Goal: Task Accomplishment & Management: Use online tool/utility

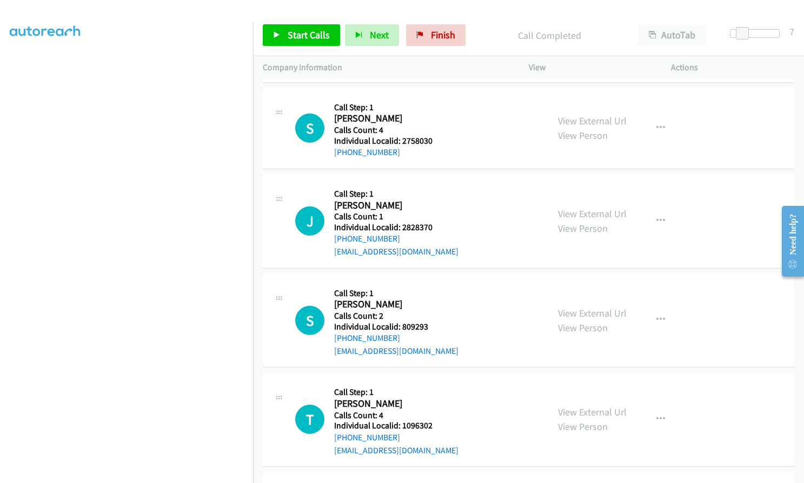
scroll to position [3293, 0]
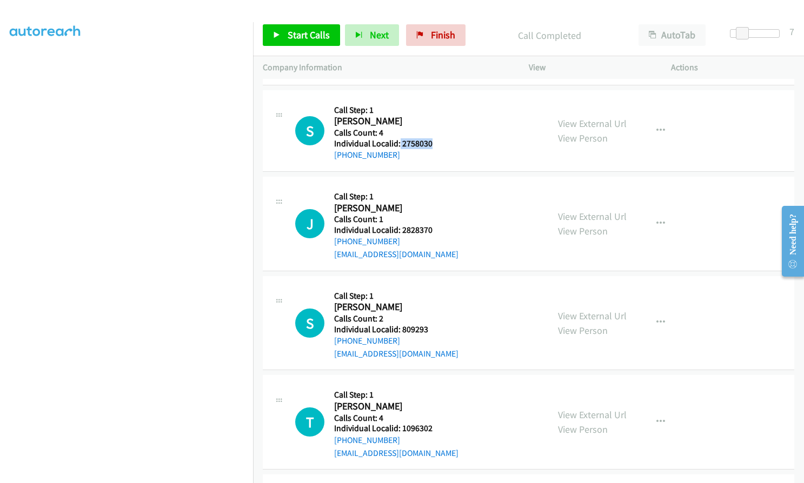
drag, startPoint x: 399, startPoint y: 130, endPoint x: 435, endPoint y: 131, distance: 36.2
click at [435, 138] on h5 "Individual Localid: 2758030" at bounding box center [393, 143] width 119 height 11
drag, startPoint x: 426, startPoint y: 31, endPoint x: 438, endPoint y: 37, distance: 13.1
click at [426, 31] on link "Finish" at bounding box center [435, 35] width 59 height 22
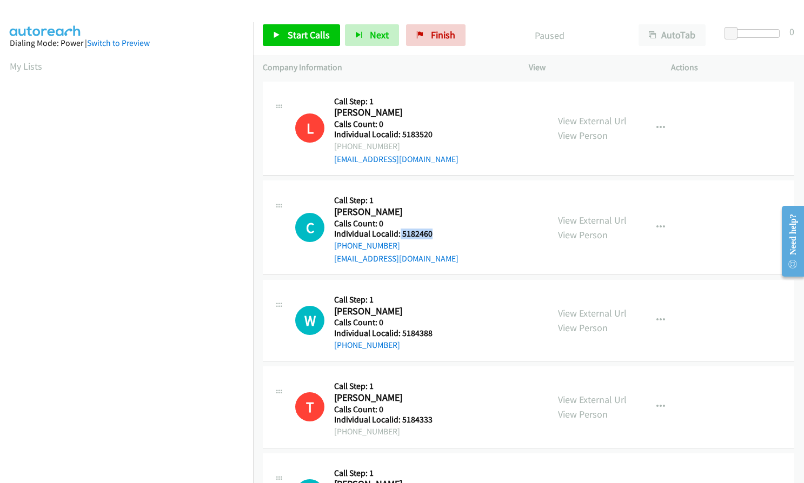
drag, startPoint x: 398, startPoint y: 233, endPoint x: 438, endPoint y: 233, distance: 39.5
click at [438, 233] on h5 "Individual Localid: 5182460" at bounding box center [396, 234] width 124 height 11
copy h5 "5182460"
drag, startPoint x: 399, startPoint y: 333, endPoint x: 433, endPoint y: 332, distance: 34.6
click at [433, 332] on h5 "Individual Localid: 5184388" at bounding box center [393, 333] width 119 height 11
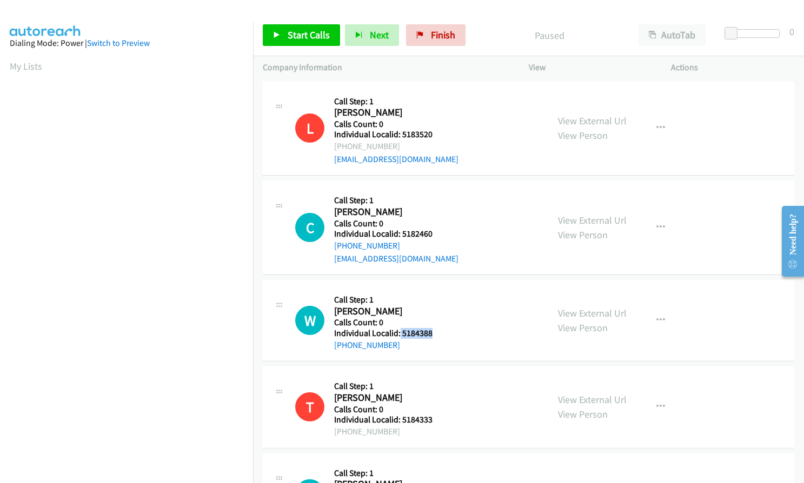
copy h5 "5184388"
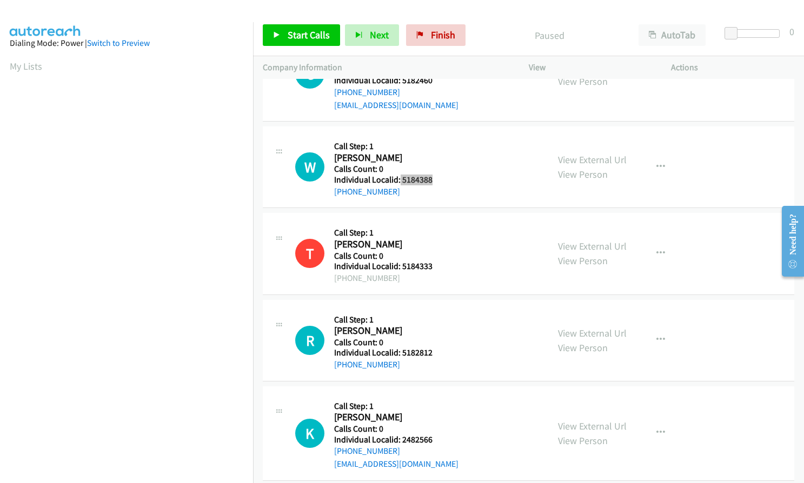
scroll to position [162, 0]
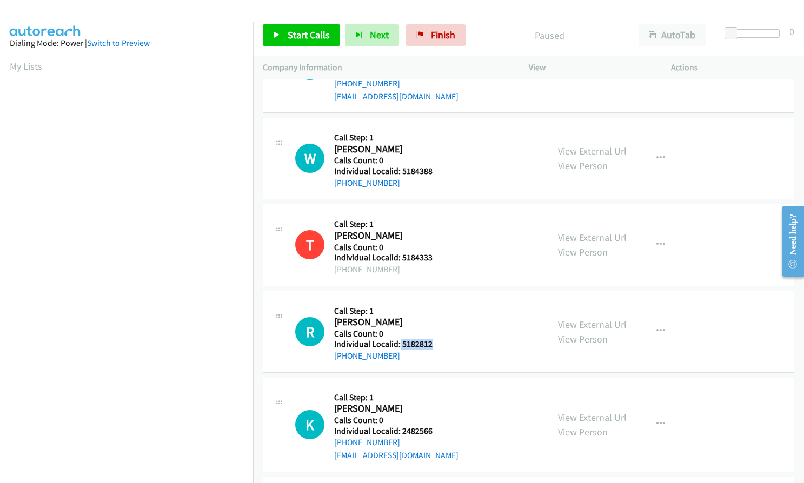
drag, startPoint x: 399, startPoint y: 342, endPoint x: 430, endPoint y: 342, distance: 31.3
click at [430, 342] on h5 "Individual Localid: 5182812" at bounding box center [393, 344] width 119 height 11
copy h5 "5182812"
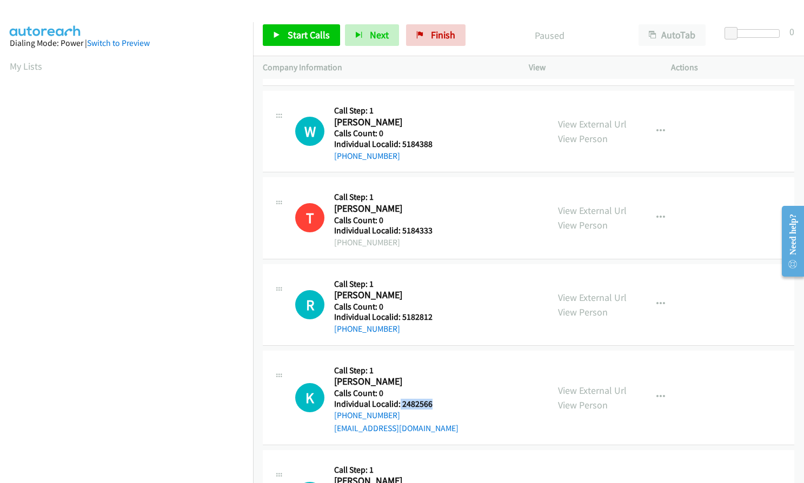
drag, startPoint x: 399, startPoint y: 404, endPoint x: 441, endPoint y: 404, distance: 41.1
click at [441, 404] on h5 "Individual Localid: 2482566" at bounding box center [396, 404] width 124 height 11
copy h5 "2482566"
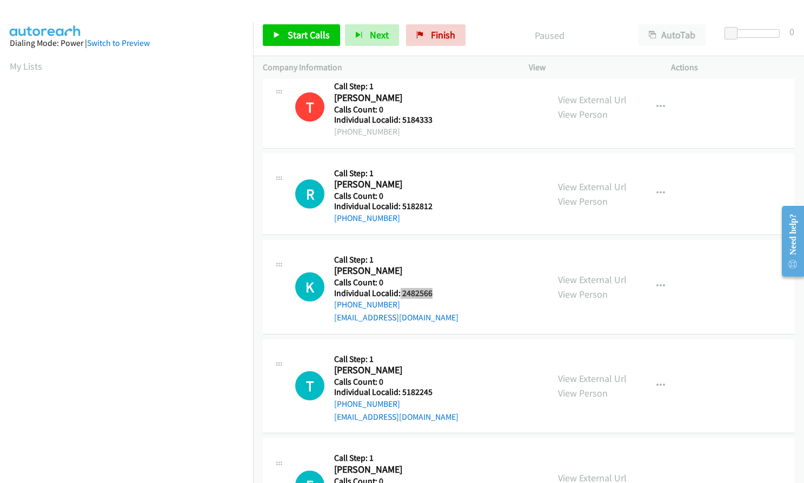
scroll to position [338, 0]
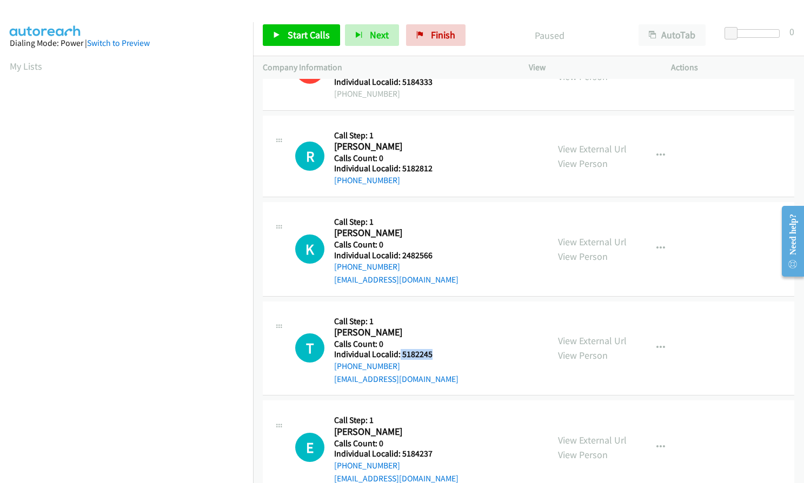
drag, startPoint x: 403, startPoint y: 354, endPoint x: 433, endPoint y: 357, distance: 30.4
click at [433, 357] on h5 "Individual Localid: 5182245" at bounding box center [396, 354] width 124 height 11
copy h5 "5182245"
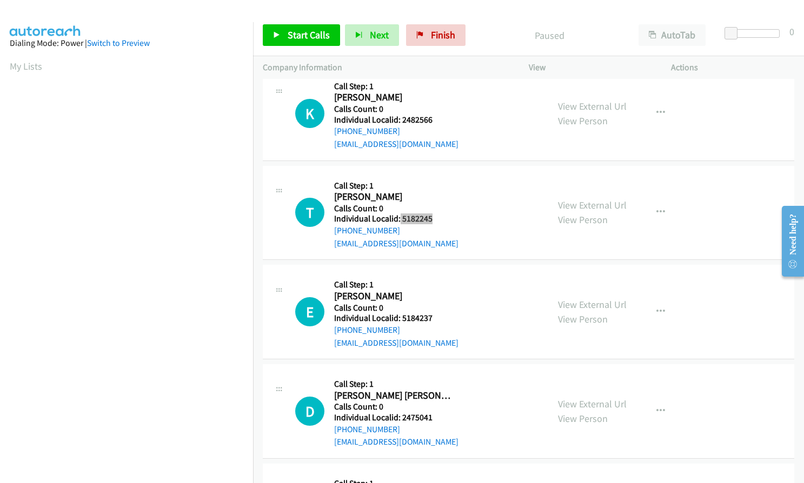
scroll to position [486, 0]
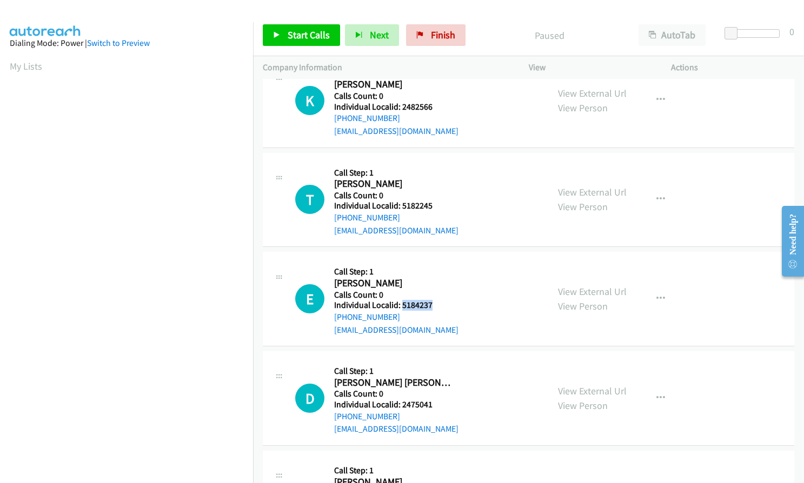
drag, startPoint x: 401, startPoint y: 303, endPoint x: 432, endPoint y: 305, distance: 32.0
click at [432, 305] on h5 "Individual Localid: 5184237" at bounding box center [396, 305] width 124 height 11
copy h5 "5184237"
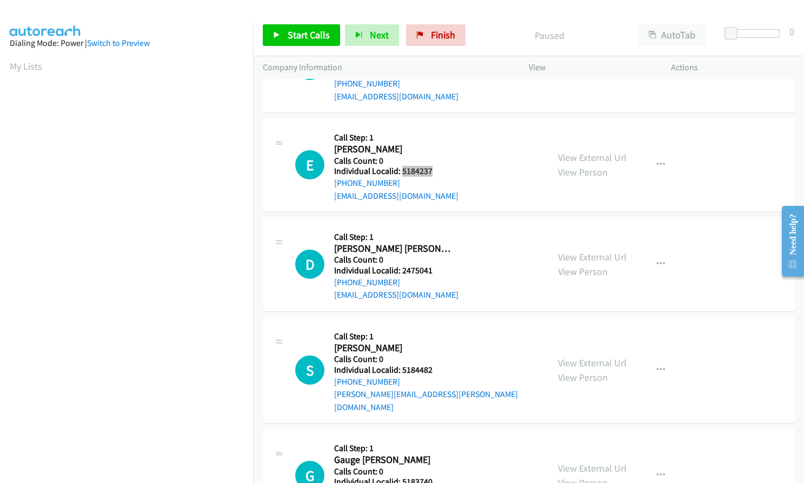
scroll to position [622, 0]
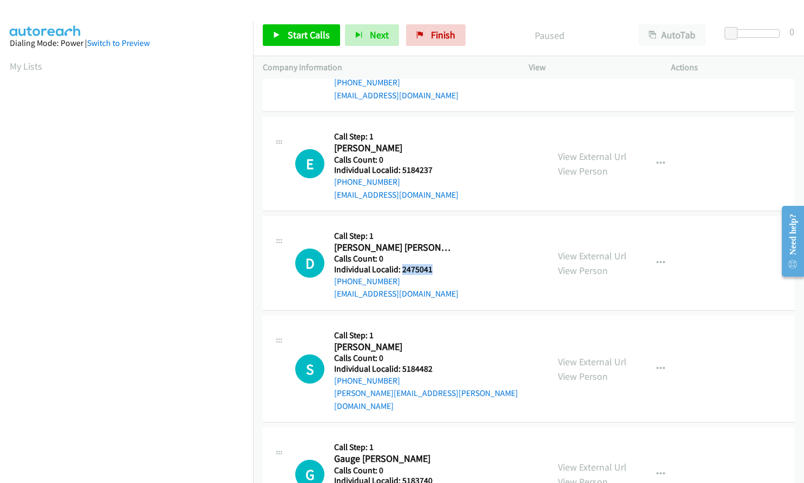
drag, startPoint x: 401, startPoint y: 269, endPoint x: 432, endPoint y: 270, distance: 31.4
click at [432, 270] on h5 "Individual Localid: 2475041" at bounding box center [396, 269] width 124 height 11
copy h5 "2475041"
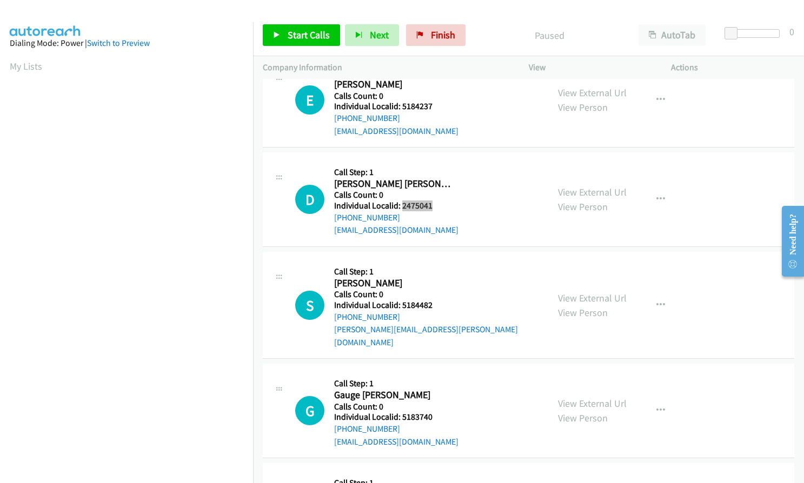
scroll to position [689, 0]
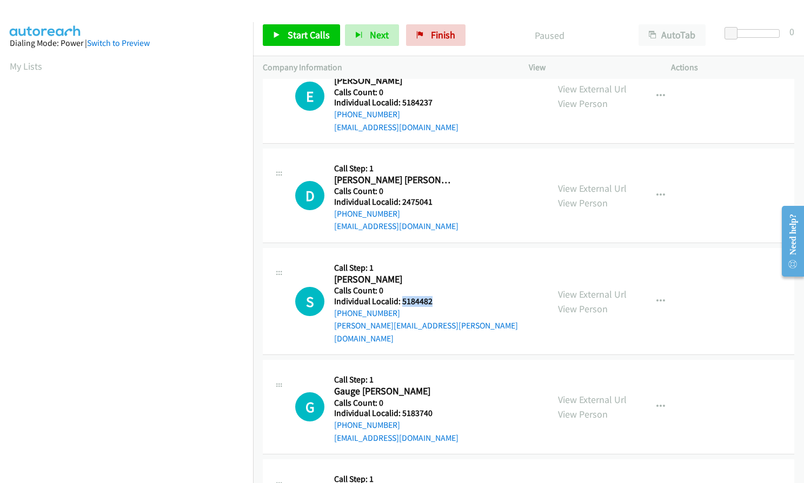
drag, startPoint x: 402, startPoint y: 302, endPoint x: 431, endPoint y: 300, distance: 29.3
click at [431, 300] on h5 "Individual Localid: 5184482" at bounding box center [436, 301] width 204 height 11
copy h5 "5184482"
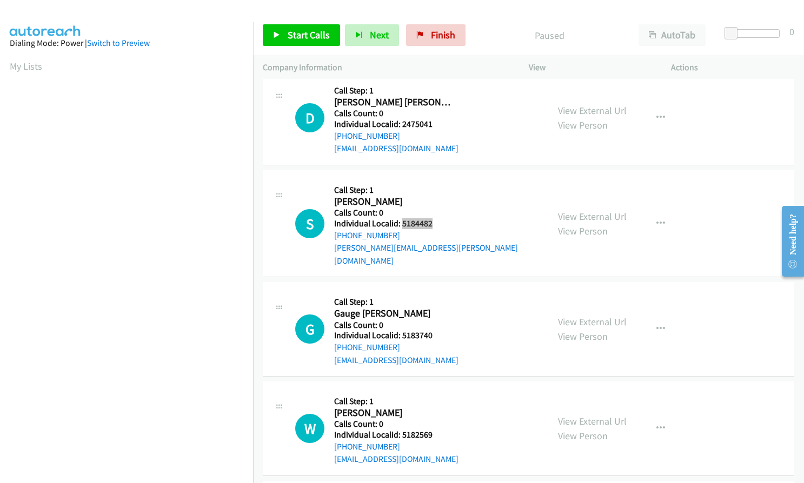
scroll to position [770, 0]
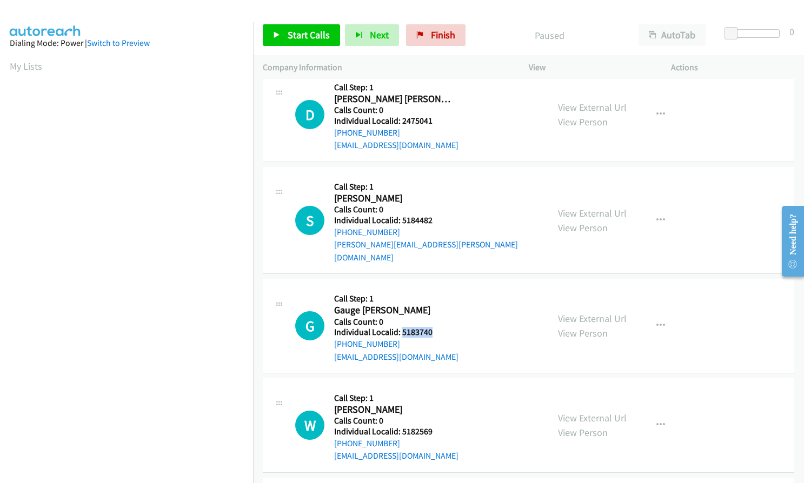
drag, startPoint x: 400, startPoint y: 315, endPoint x: 429, endPoint y: 318, distance: 29.4
click at [429, 327] on h5 "Individual Localid: 5183740" at bounding box center [396, 332] width 124 height 11
copy h5 "5183740"
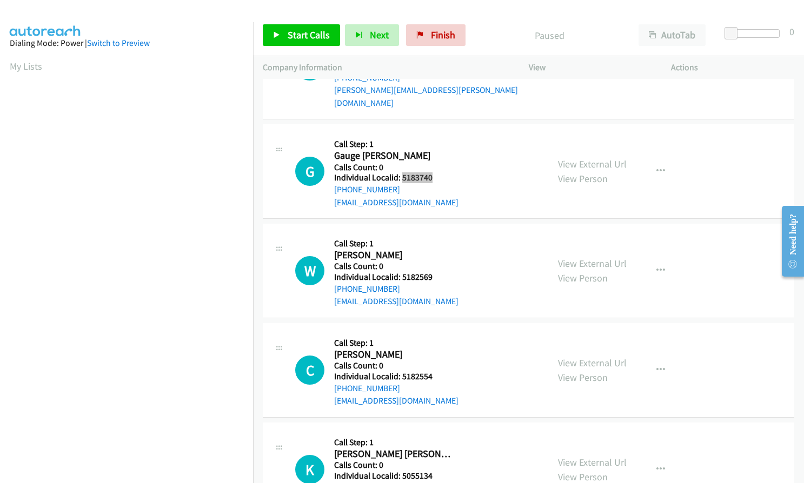
scroll to position [932, 0]
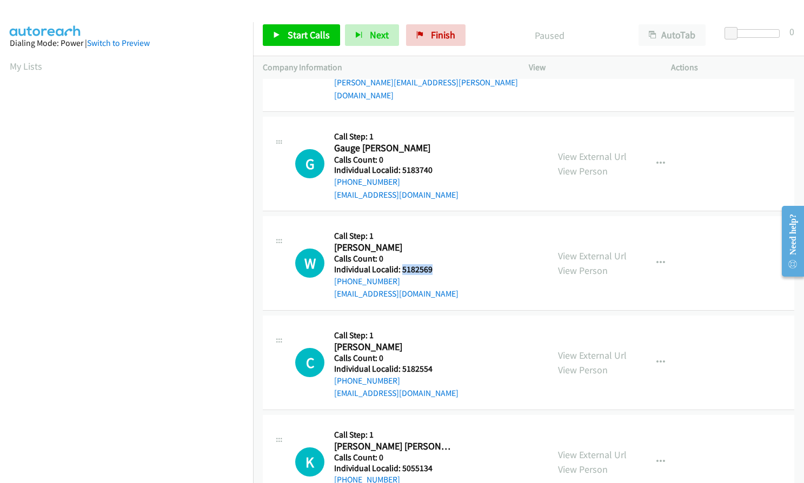
drag, startPoint x: 401, startPoint y: 255, endPoint x: 438, endPoint y: 255, distance: 37.8
click at [438, 264] on h5 "Individual Localid: 5182569" at bounding box center [396, 269] width 124 height 11
copy h5 "5182569"
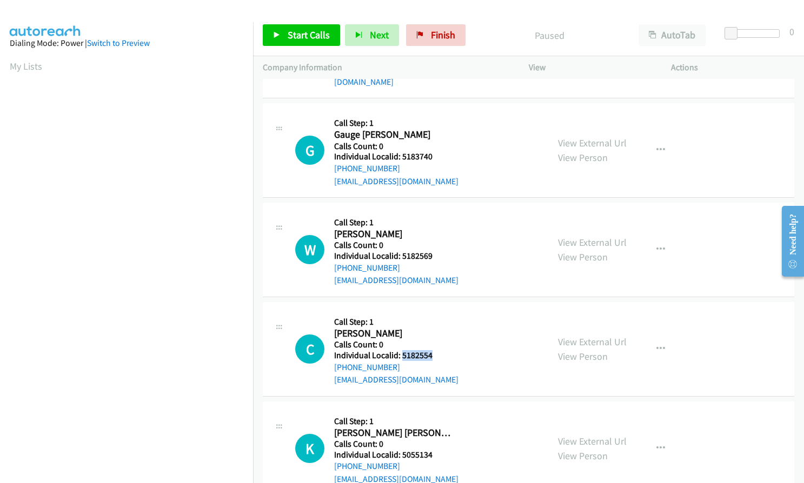
drag, startPoint x: 402, startPoint y: 342, endPoint x: 437, endPoint y: 342, distance: 35.1
click at [437, 350] on h5 "Individual Localid: 5182554" at bounding box center [396, 355] width 124 height 11
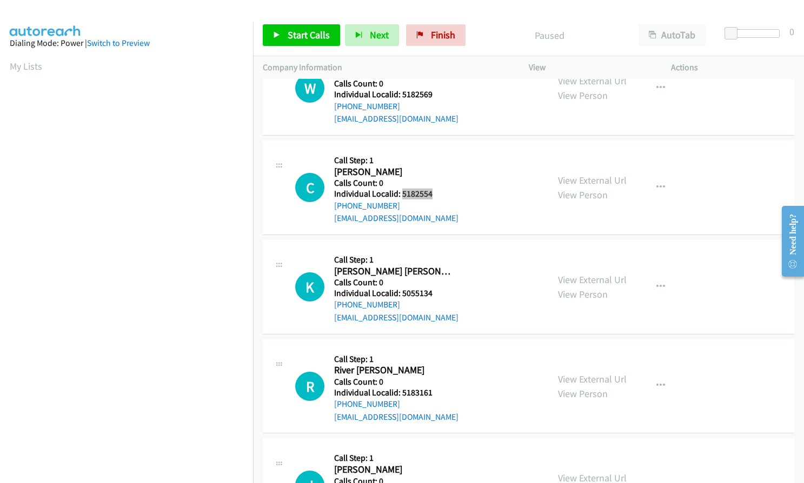
scroll to position [1108, 0]
drag, startPoint x: 402, startPoint y: 278, endPoint x: 433, endPoint y: 279, distance: 31.9
click at [433, 288] on h5 "Individual Localid: 5055134" at bounding box center [396, 293] width 124 height 11
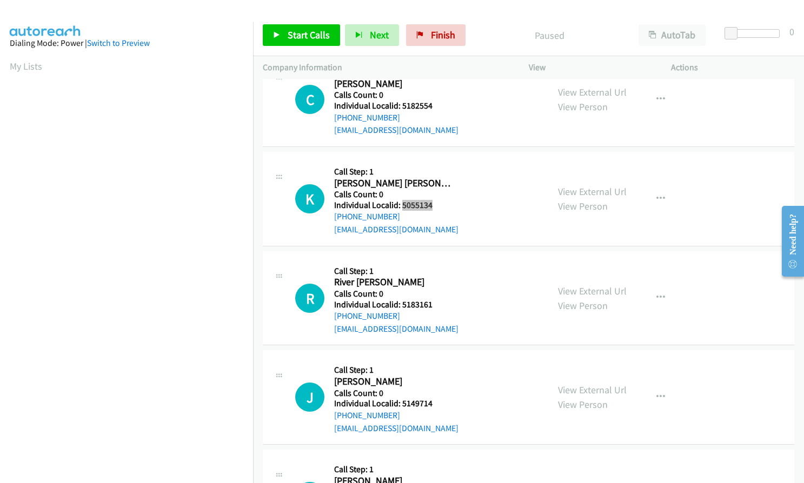
scroll to position [1216, 0]
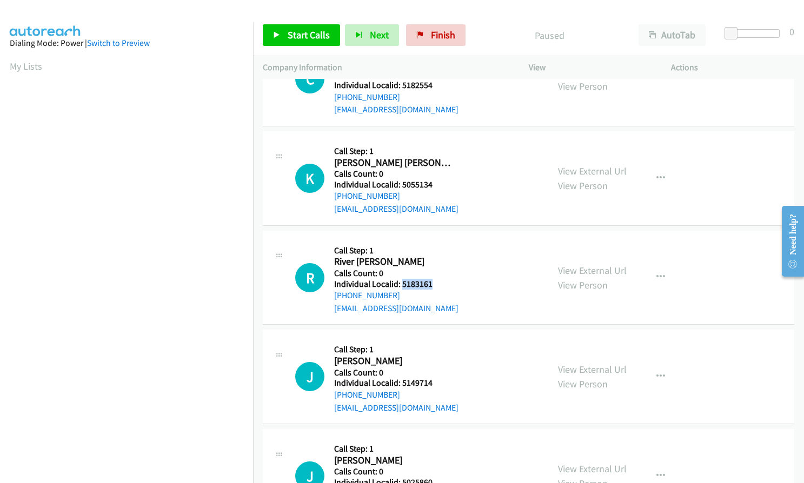
drag, startPoint x: 400, startPoint y: 272, endPoint x: 434, endPoint y: 272, distance: 34.1
click at [434, 279] on h5 "Individual Localid: 5183161" at bounding box center [396, 284] width 124 height 11
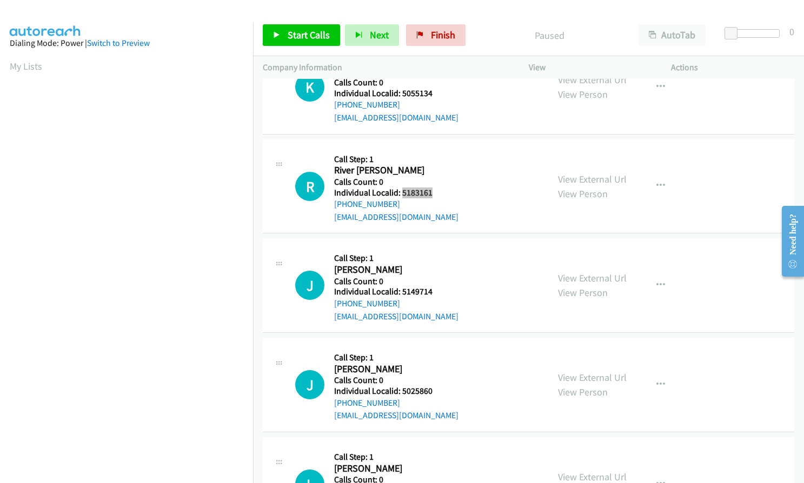
scroll to position [1311, 0]
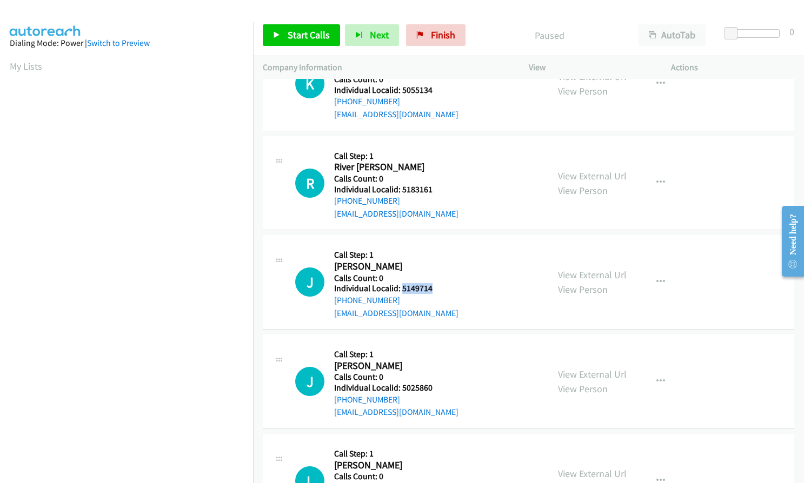
drag, startPoint x: 400, startPoint y: 276, endPoint x: 436, endPoint y: 276, distance: 35.7
click at [437, 283] on h5 "Individual Localid: 5149714" at bounding box center [396, 288] width 124 height 11
drag, startPoint x: 400, startPoint y: 373, endPoint x: 435, endPoint y: 375, distance: 34.6
click at [435, 383] on h5 "Individual Localid: 5025860" at bounding box center [396, 388] width 124 height 11
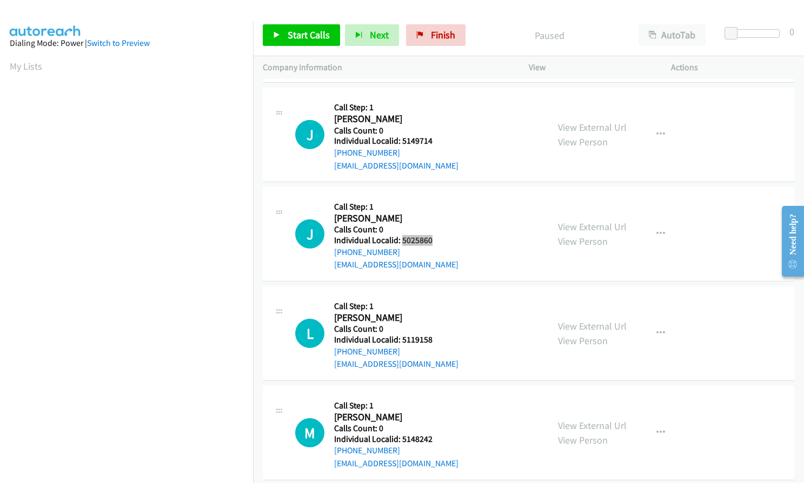
scroll to position [1459, 0]
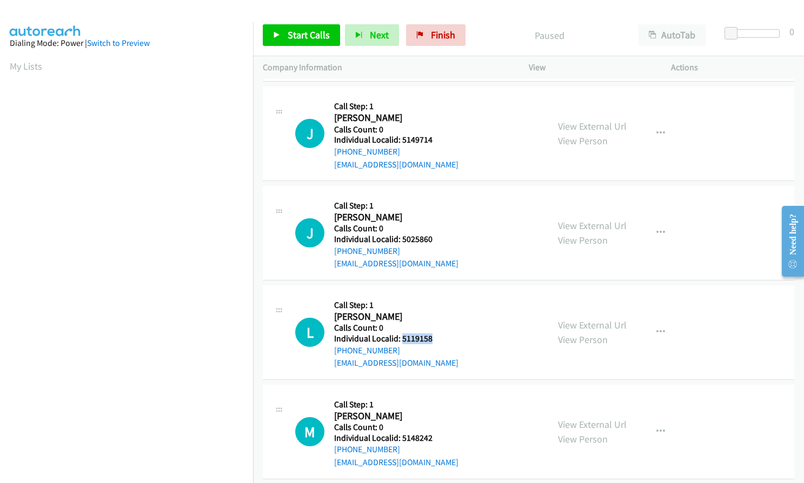
drag, startPoint x: 401, startPoint y: 323, endPoint x: 438, endPoint y: 328, distance: 37.6
click at [438, 333] on h5 "Individual Localid: 5119158" at bounding box center [396, 338] width 124 height 11
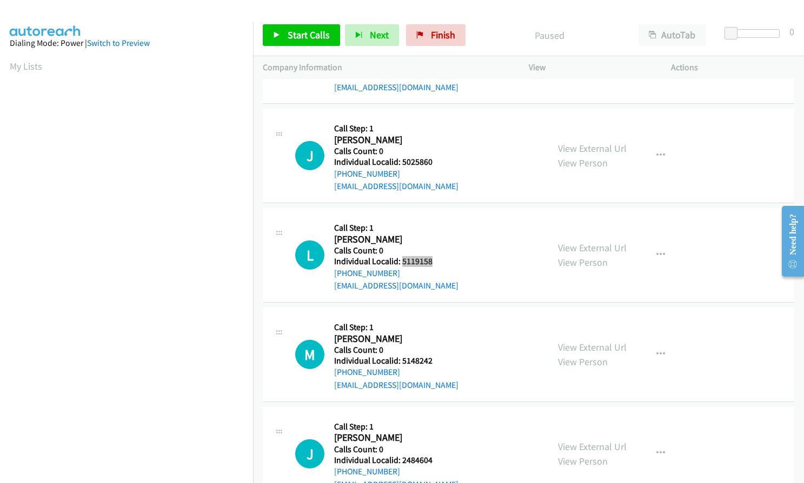
scroll to position [1558, 0]
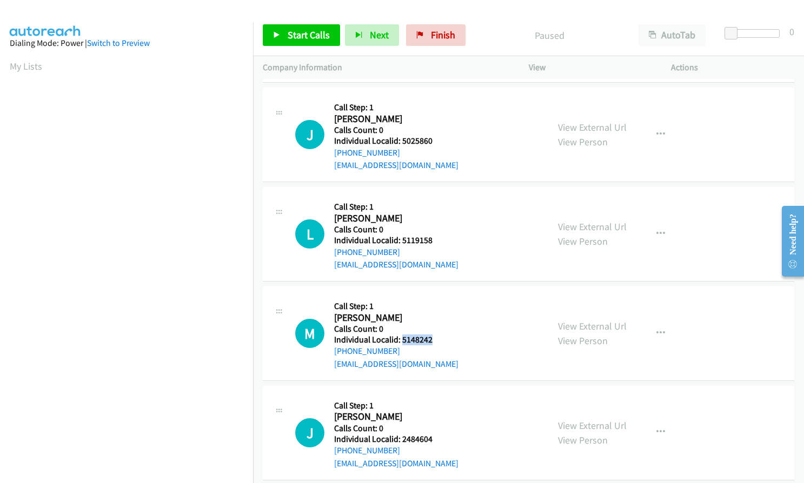
drag, startPoint x: 401, startPoint y: 326, endPoint x: 436, endPoint y: 326, distance: 34.6
click at [436, 335] on h5 "Individual Localid: 5148242" at bounding box center [396, 340] width 124 height 11
drag, startPoint x: 401, startPoint y: 426, endPoint x: 434, endPoint y: 426, distance: 33.0
click at [434, 434] on h5 "Individual Localid: 2484604" at bounding box center [396, 439] width 124 height 11
click at [656, 323] on button "button" at bounding box center [660, 334] width 29 height 22
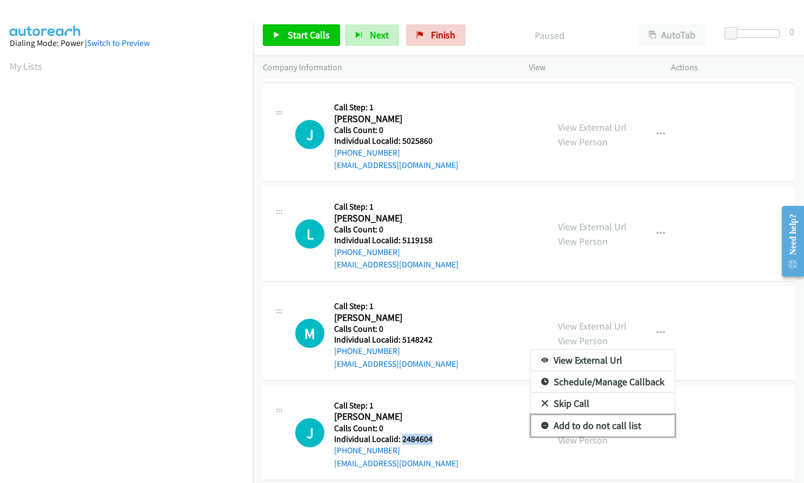
click at [543, 415] on link "Add to do not call list" at bounding box center [603, 426] width 144 height 22
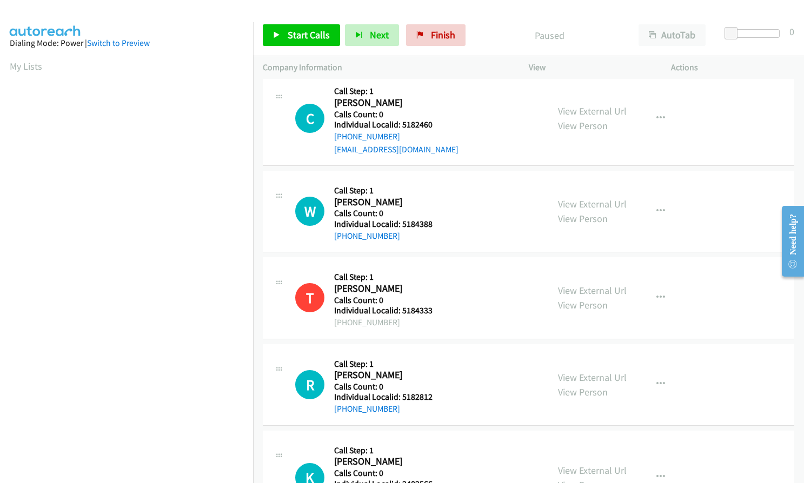
scroll to position [0, 0]
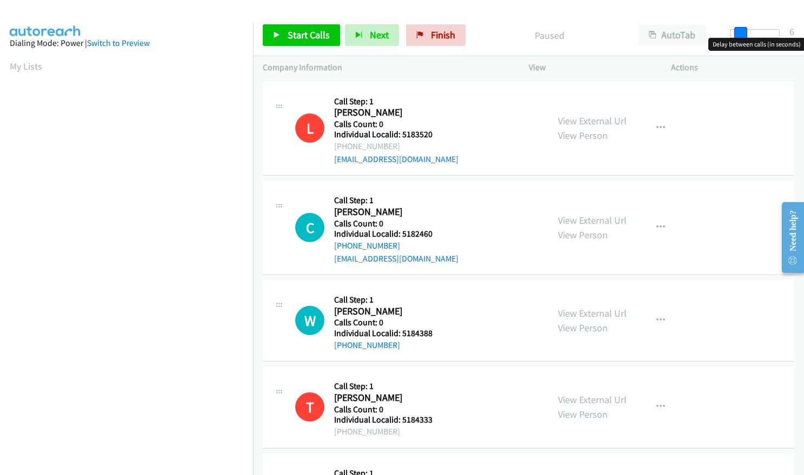
drag, startPoint x: 724, startPoint y: 32, endPoint x: 733, endPoint y: 32, distance: 8.6
click at [733, 32] on div at bounding box center [755, 33] width 50 height 9
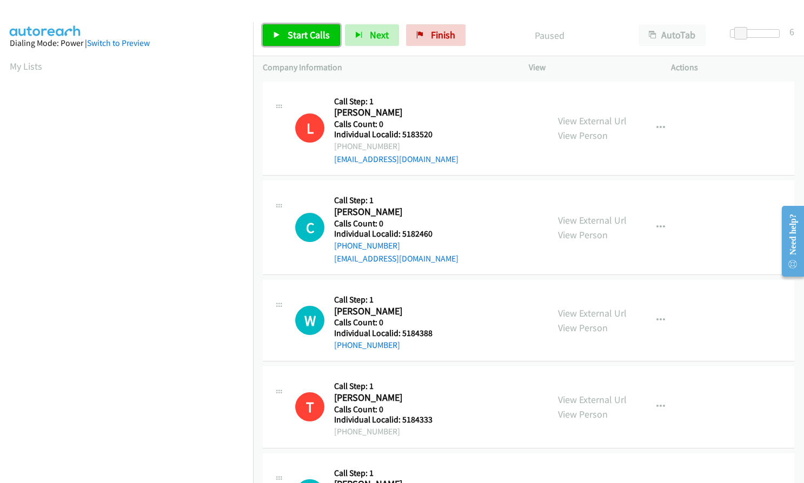
click at [292, 38] on span "Start Calls" at bounding box center [309, 35] width 42 height 12
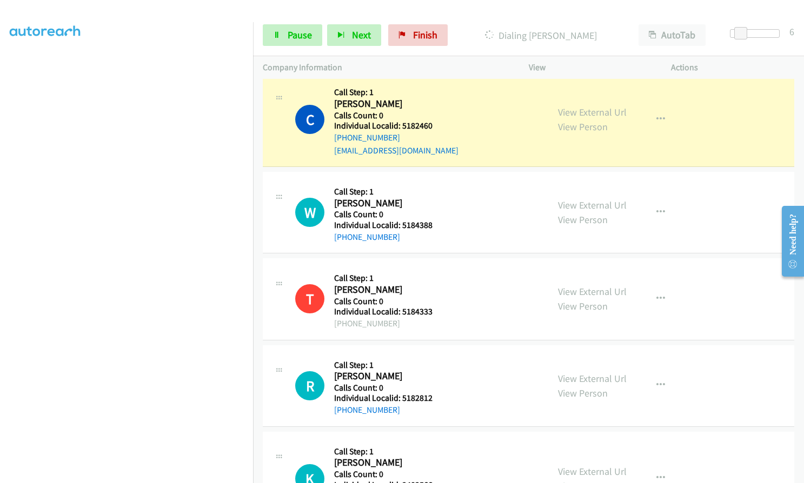
scroll to position [123, 0]
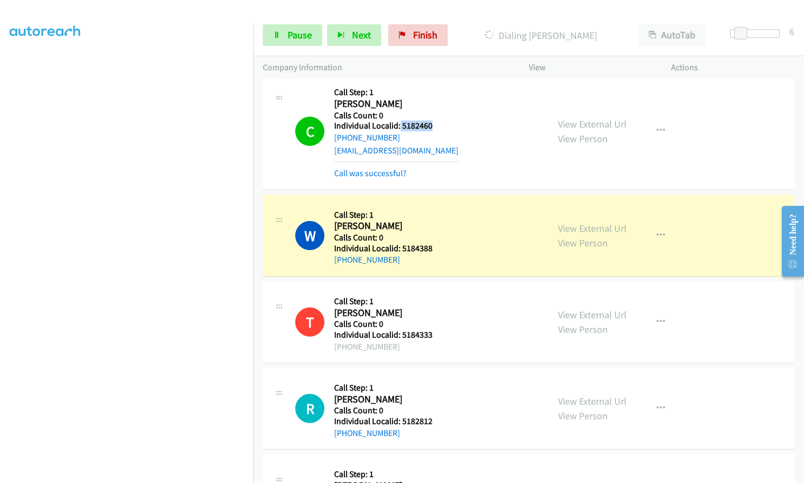
drag, startPoint x: 401, startPoint y: 123, endPoint x: 431, endPoint y: 124, distance: 30.3
click at [431, 124] on h5 "Individual Localid: 5182460" at bounding box center [396, 126] width 124 height 11
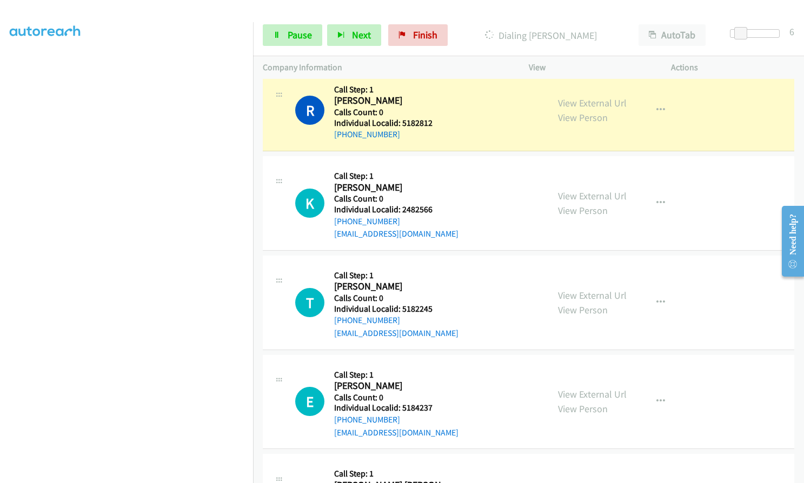
scroll to position [432, 0]
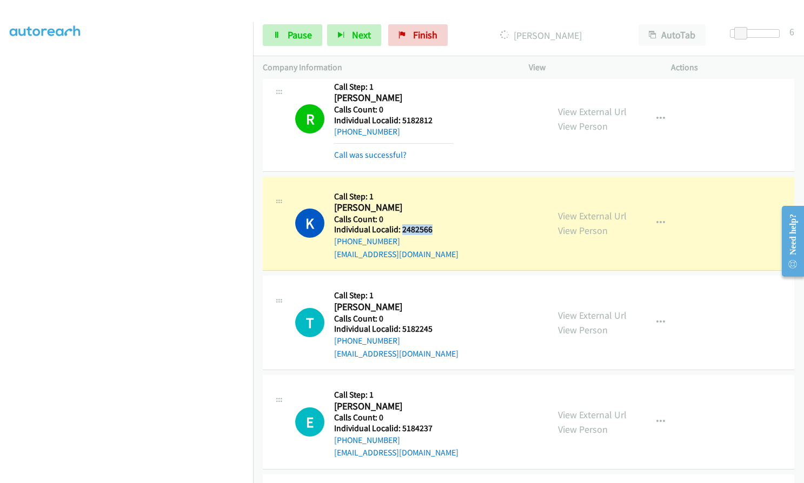
drag, startPoint x: 402, startPoint y: 228, endPoint x: 430, endPoint y: 232, distance: 28.4
click at [430, 232] on h5 "Individual Localid: 2482566" at bounding box center [396, 229] width 124 height 11
click at [283, 36] on link "Pause" at bounding box center [292, 35] width 59 height 22
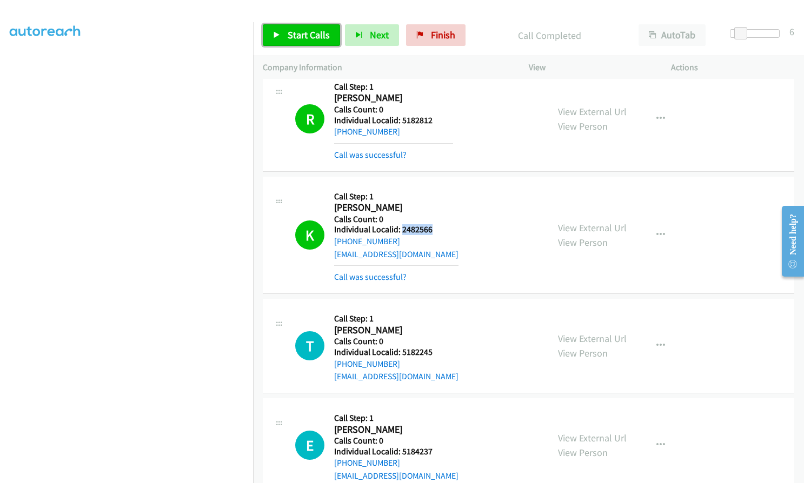
click at [284, 41] on link "Start Calls" at bounding box center [301, 35] width 77 height 22
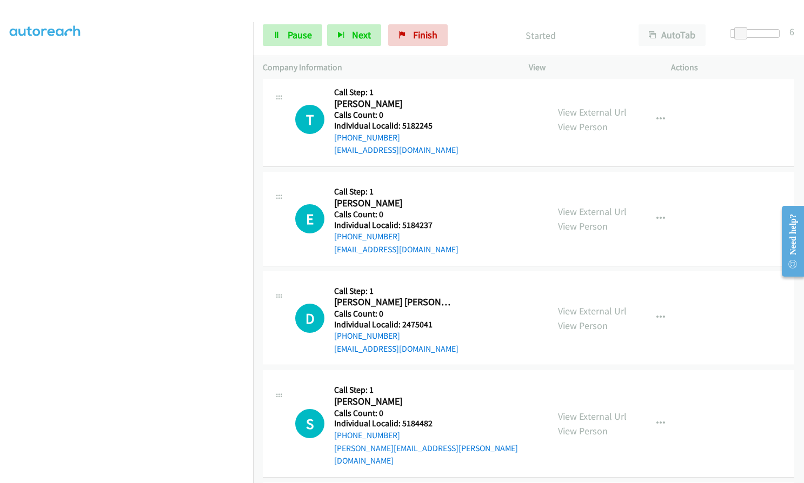
scroll to position [649, 0]
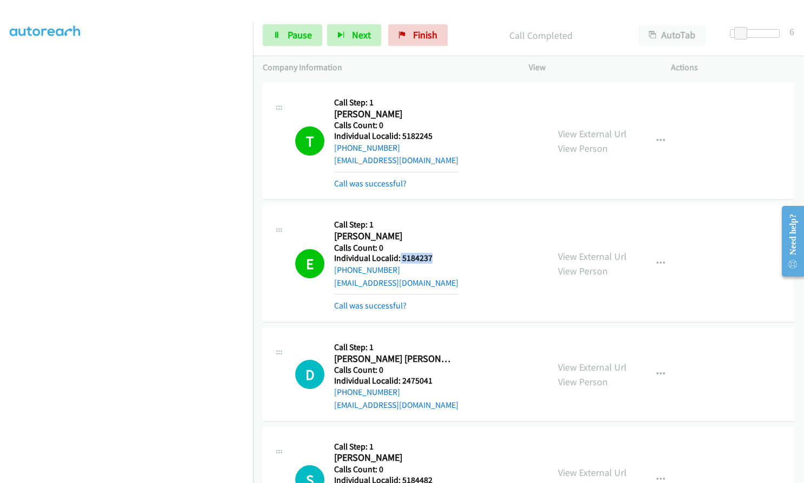
drag, startPoint x: 402, startPoint y: 258, endPoint x: 433, endPoint y: 257, distance: 30.8
click at [433, 257] on h5 "Individual Localid: 5184237" at bounding box center [396, 258] width 124 height 11
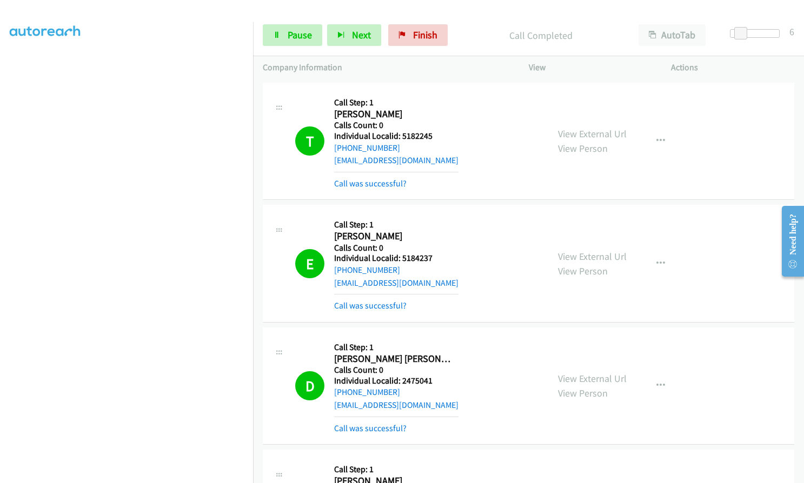
drag, startPoint x: 14, startPoint y: 228, endPoint x: 3, endPoint y: 264, distance: 37.3
click at [3, 264] on aside "Dialing Mode: Power | Switch to Preview My Lists" at bounding box center [126, 206] width 253 height 598
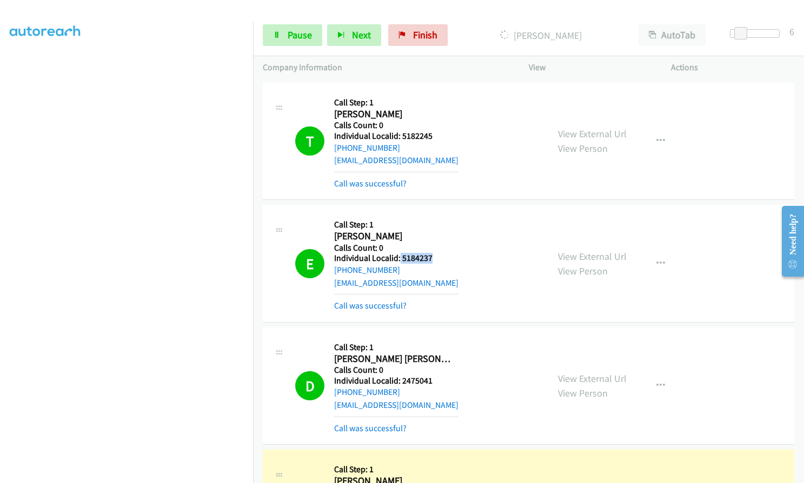
drag, startPoint x: 399, startPoint y: 257, endPoint x: 436, endPoint y: 257, distance: 36.2
click at [436, 257] on h5 "Individual Localid: 5184237" at bounding box center [396, 258] width 124 height 11
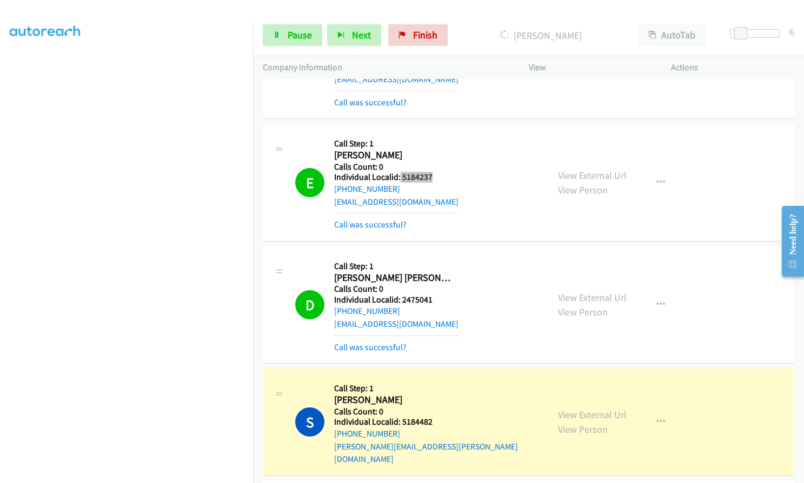
scroll to position [743, 0]
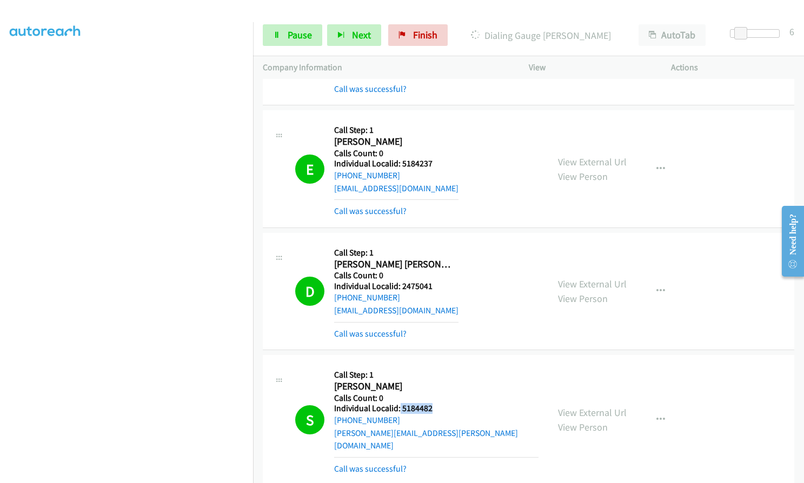
drag, startPoint x: 399, startPoint y: 408, endPoint x: 437, endPoint y: 409, distance: 37.9
click at [437, 409] on h5 "Individual Localid: 5184482" at bounding box center [436, 408] width 204 height 11
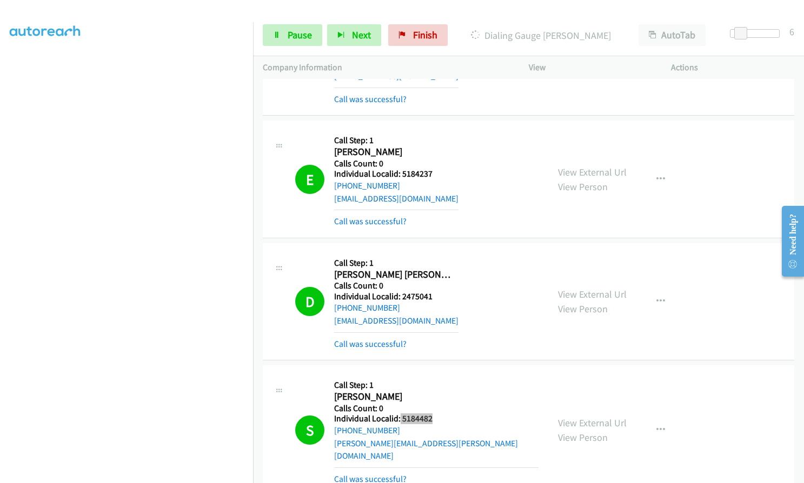
scroll to position [730, 0]
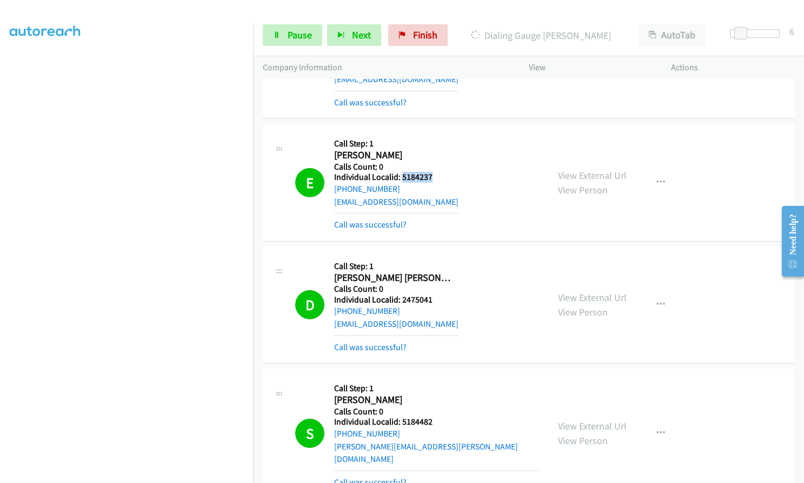
drag, startPoint x: 411, startPoint y: 177, endPoint x: 431, endPoint y: 178, distance: 20.0
click at [431, 178] on h5 "Individual Localid: 5184237" at bounding box center [396, 177] width 124 height 11
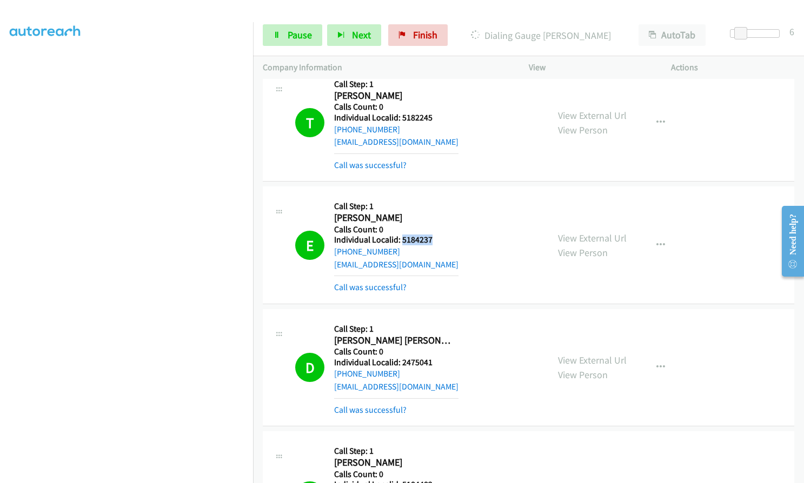
scroll to position [797, 0]
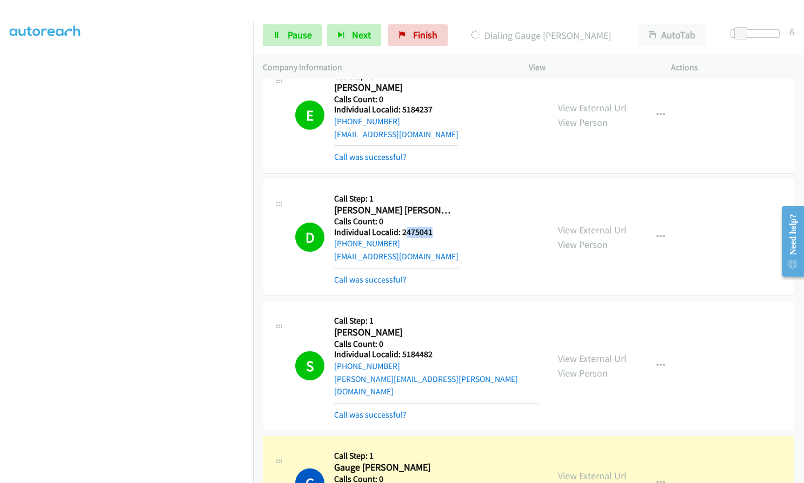
drag, startPoint x: 421, startPoint y: 232, endPoint x: 439, endPoint y: 235, distance: 18.6
click at [439, 235] on h5 "Individual Localid: 2475041" at bounding box center [396, 232] width 124 height 11
click at [291, 34] on span "Pause" at bounding box center [300, 35] width 24 height 12
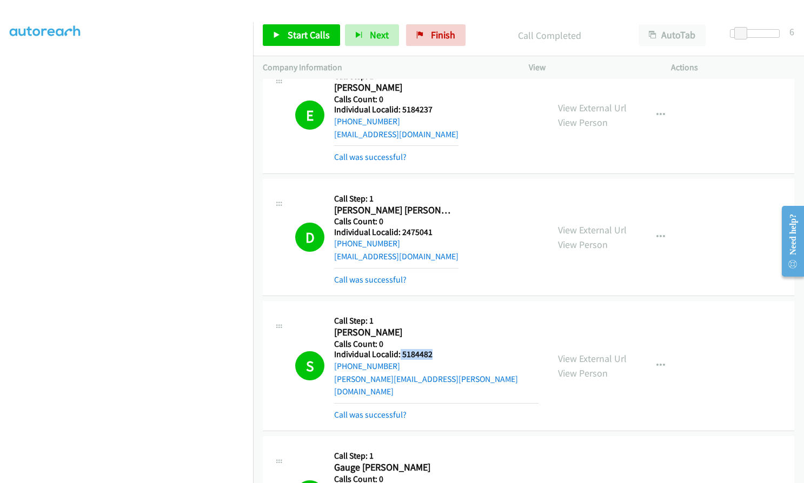
drag, startPoint x: 398, startPoint y: 355, endPoint x: 439, endPoint y: 356, distance: 41.1
click at [439, 356] on h5 "Individual Localid: 5184482" at bounding box center [436, 354] width 204 height 11
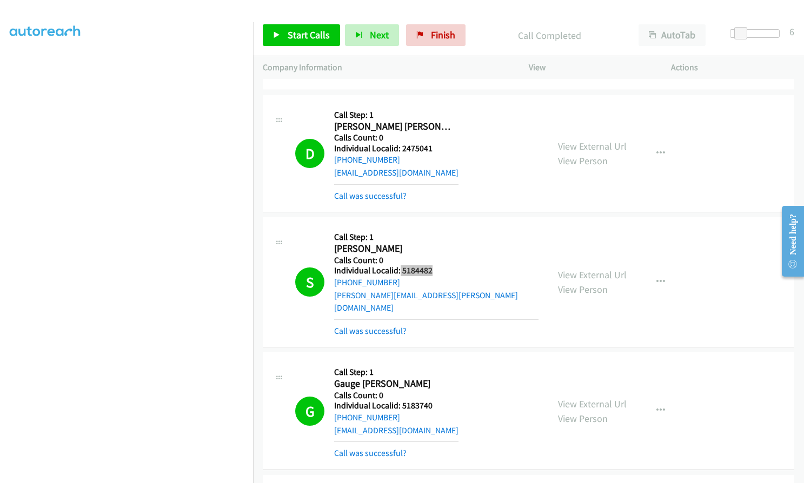
scroll to position [1054, 0]
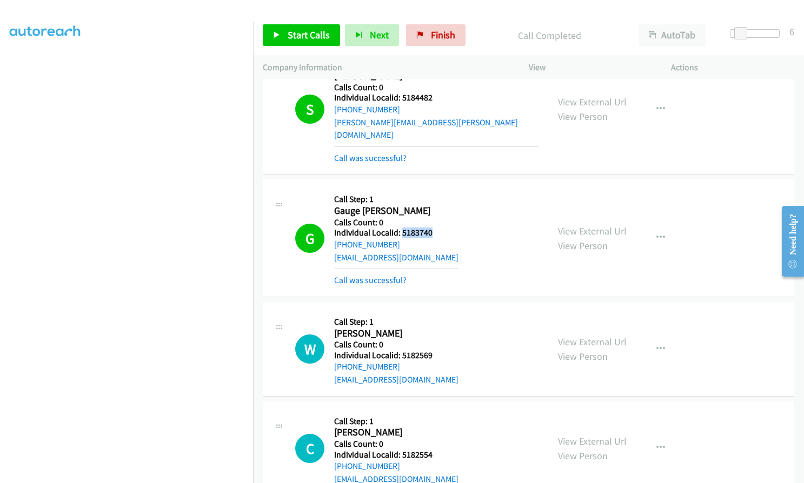
drag, startPoint x: 400, startPoint y: 219, endPoint x: 433, endPoint y: 217, distance: 33.6
click at [433, 228] on h5 "Individual Localid: 5183740" at bounding box center [396, 233] width 124 height 11
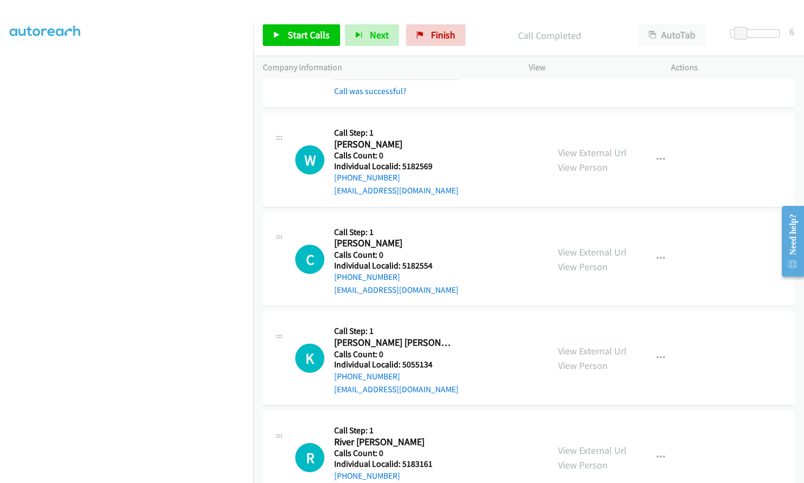
scroll to position [1257, 0]
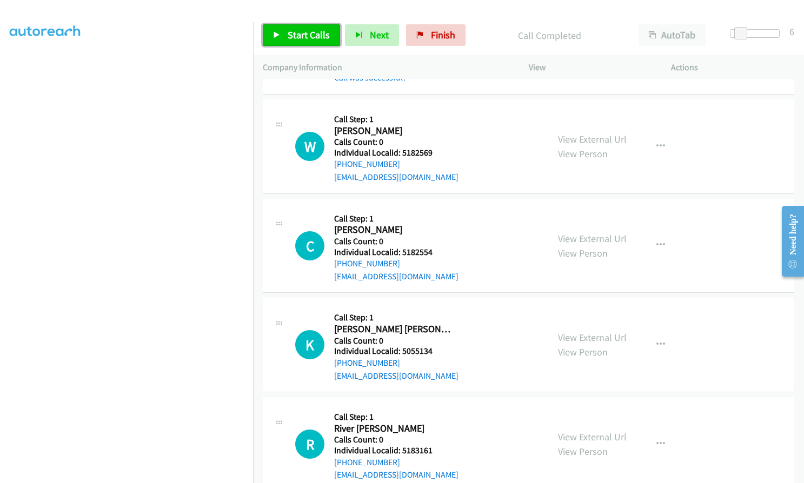
click at [316, 35] on span "Start Calls" at bounding box center [309, 35] width 42 height 12
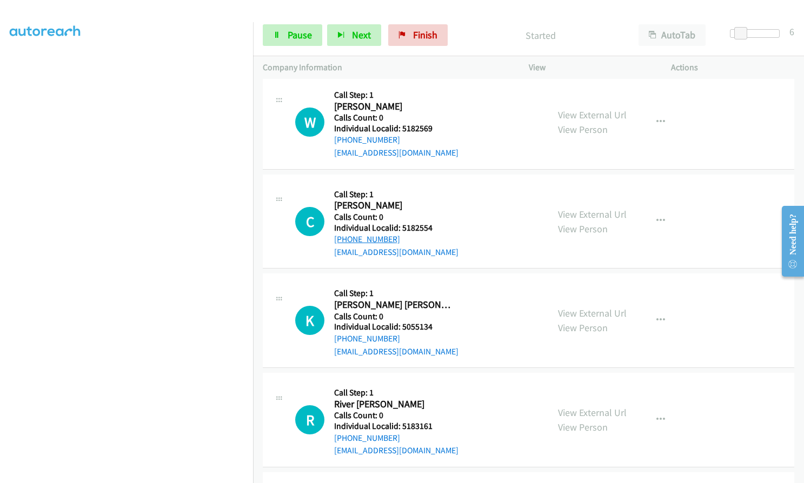
scroll to position [1284, 0]
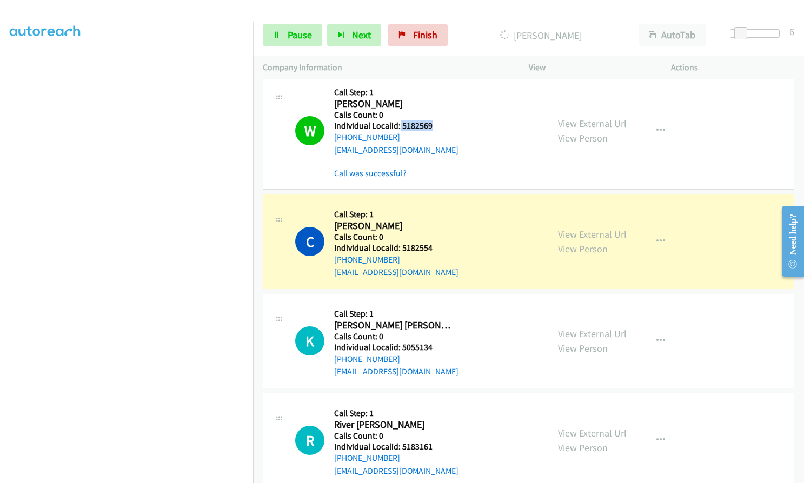
drag, startPoint x: 399, startPoint y: 110, endPoint x: 446, endPoint y: 115, distance: 46.7
click at [446, 121] on h5 "Individual Localid: 5182569" at bounding box center [396, 126] width 124 height 11
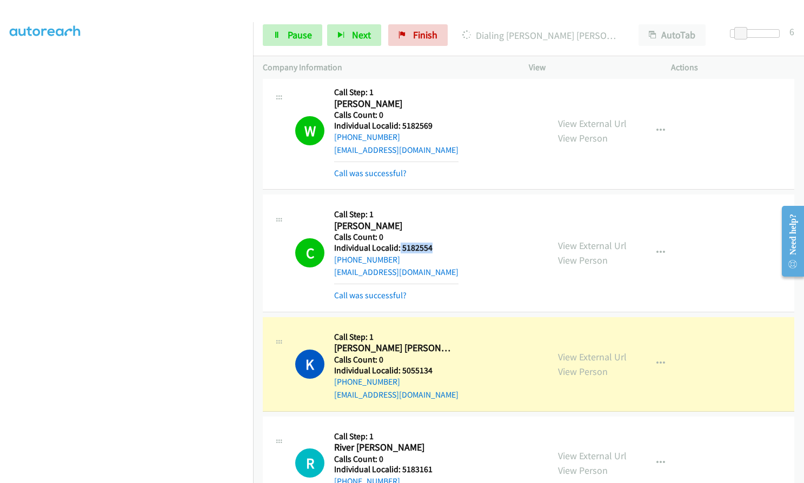
drag, startPoint x: 399, startPoint y: 233, endPoint x: 441, endPoint y: 235, distance: 42.2
click at [441, 243] on h5 "Individual Localid: 5182554" at bounding box center [396, 248] width 124 height 11
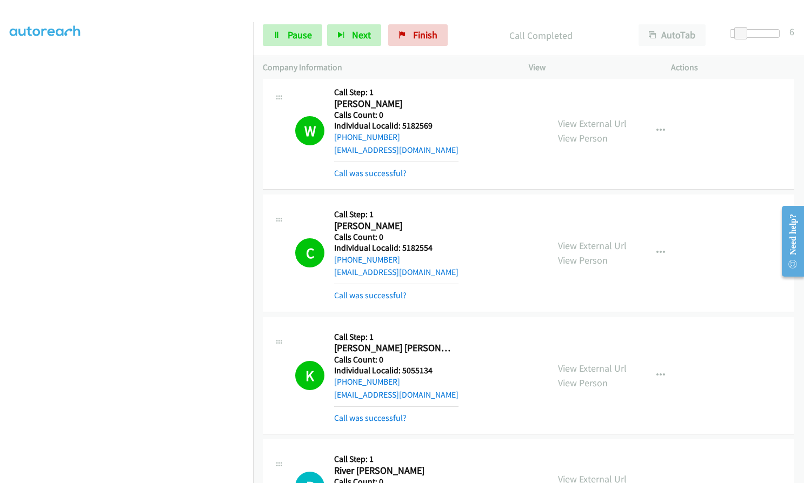
drag, startPoint x: 242, startPoint y: 245, endPoint x: 450, endPoint y: 383, distance: 249.6
click at [450, 389] on div "kweghorst22@gmail.com" at bounding box center [396, 395] width 124 height 13
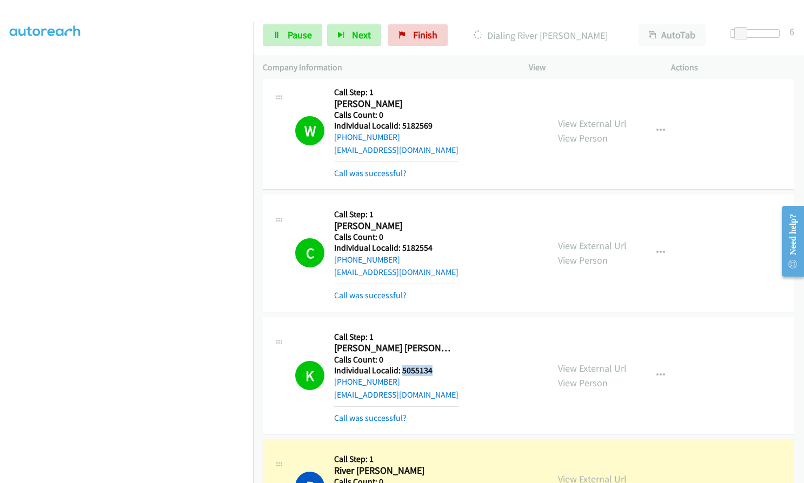
drag, startPoint x: 419, startPoint y: 359, endPoint x: 442, endPoint y: 360, distance: 22.7
click at [443, 365] on h5 "Individual Localid: 5055134" at bounding box center [396, 370] width 124 height 11
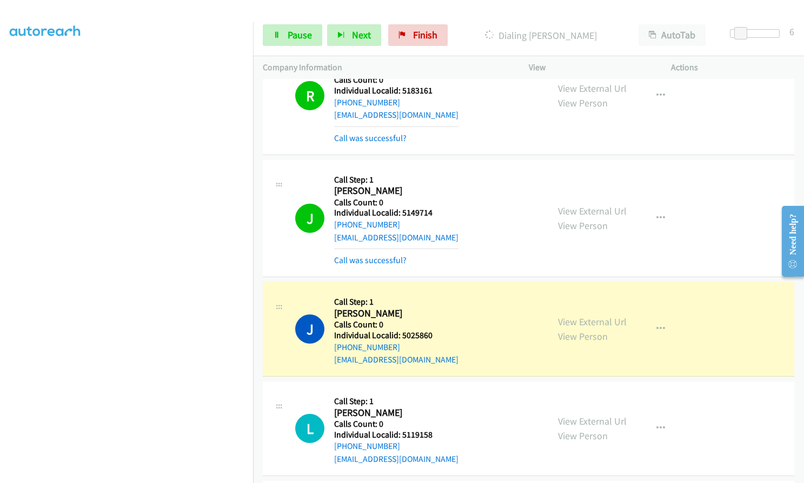
scroll to position [1689, 0]
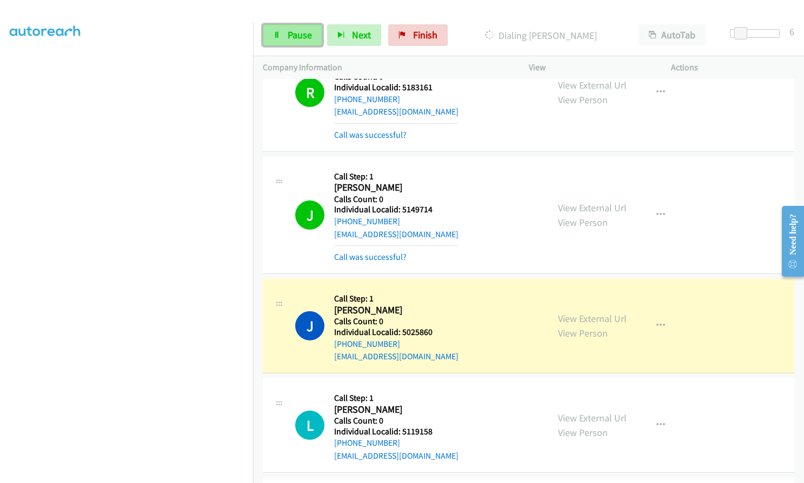
click at [297, 37] on span "Pause" at bounding box center [300, 35] width 24 height 12
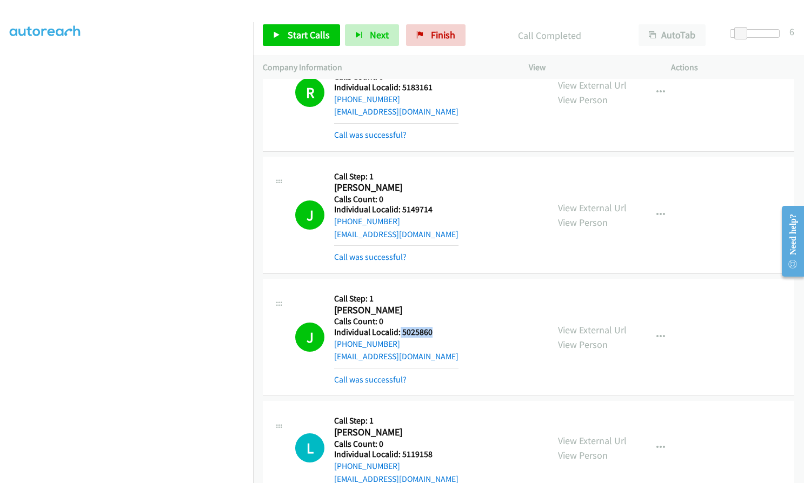
drag, startPoint x: 399, startPoint y: 318, endPoint x: 438, endPoint y: 320, distance: 39.0
click at [438, 327] on h5 "Individual Localid: 5025860" at bounding box center [396, 332] width 124 height 11
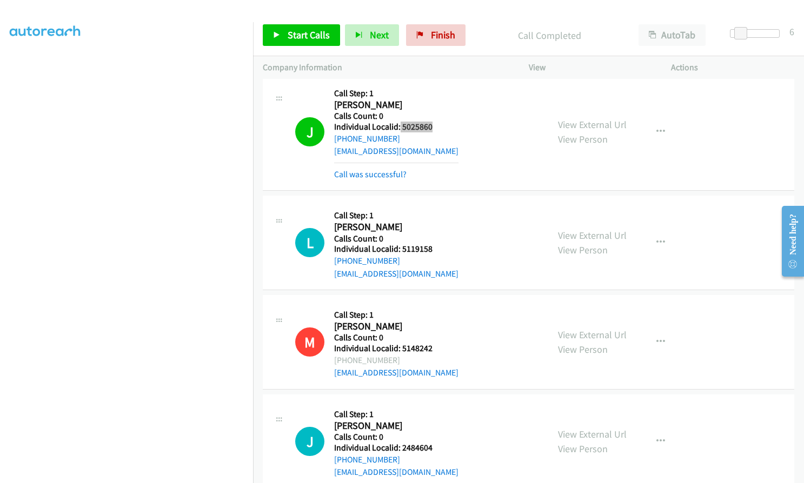
scroll to position [1904, 0]
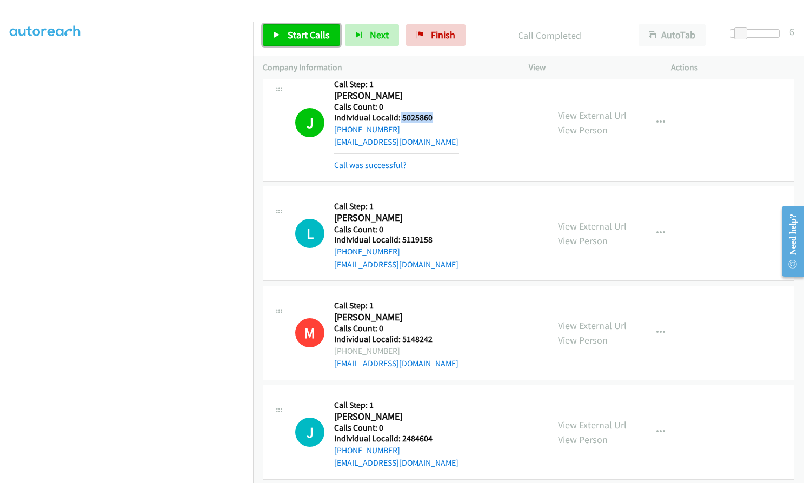
click at [314, 30] on span "Start Calls" at bounding box center [309, 35] width 42 height 12
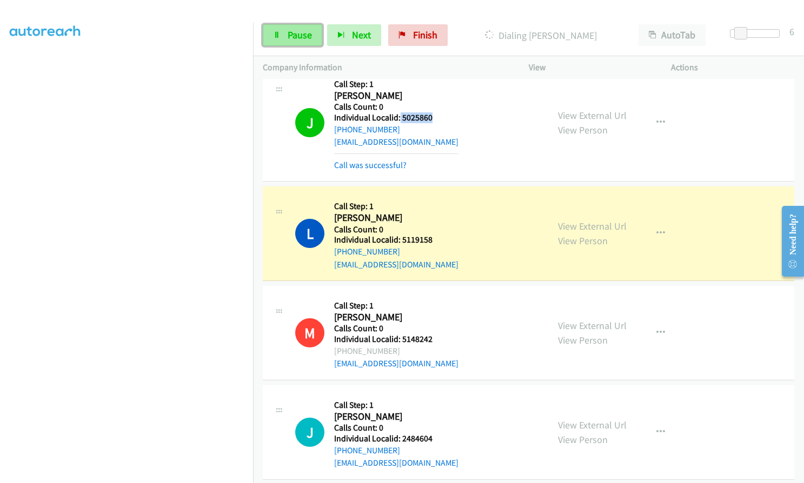
click at [298, 27] on link "Pause" at bounding box center [292, 35] width 59 height 22
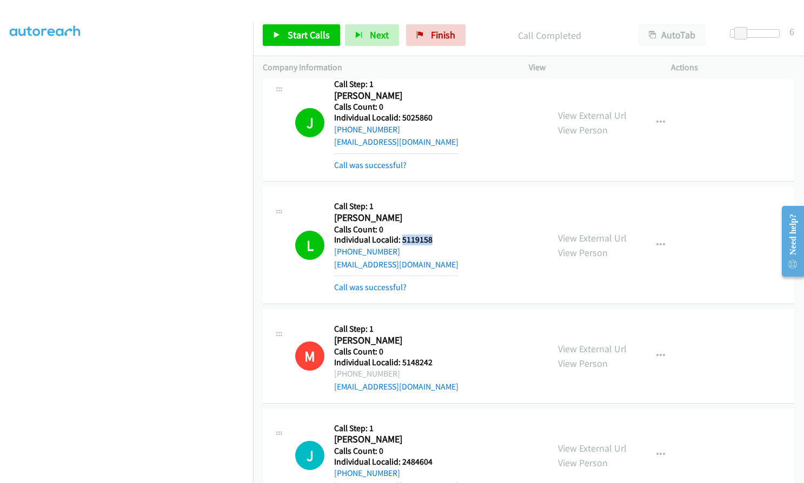
drag, startPoint x: 401, startPoint y: 226, endPoint x: 433, endPoint y: 228, distance: 33.0
click at [433, 235] on h5 "Individual Localid: 5119158" at bounding box center [396, 240] width 124 height 11
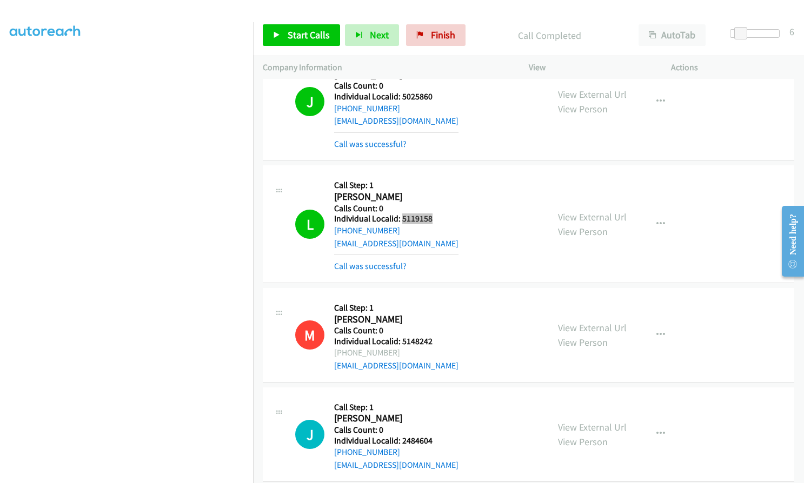
scroll to position [1926, 0]
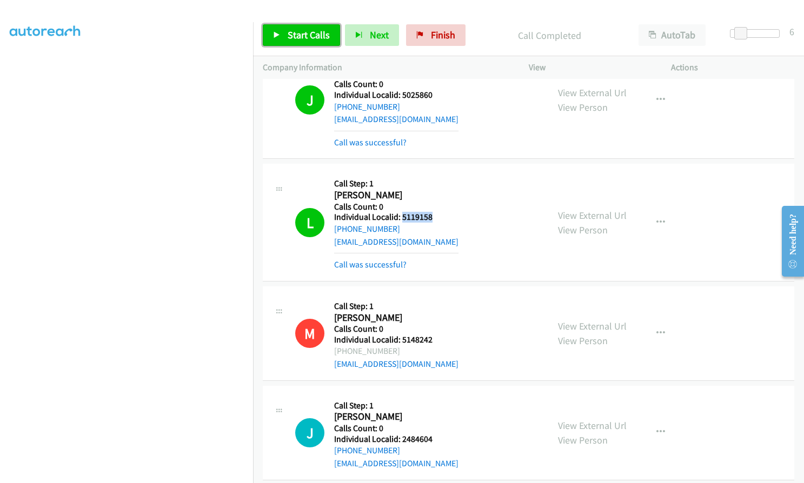
click at [286, 30] on link "Start Calls" at bounding box center [301, 35] width 77 height 22
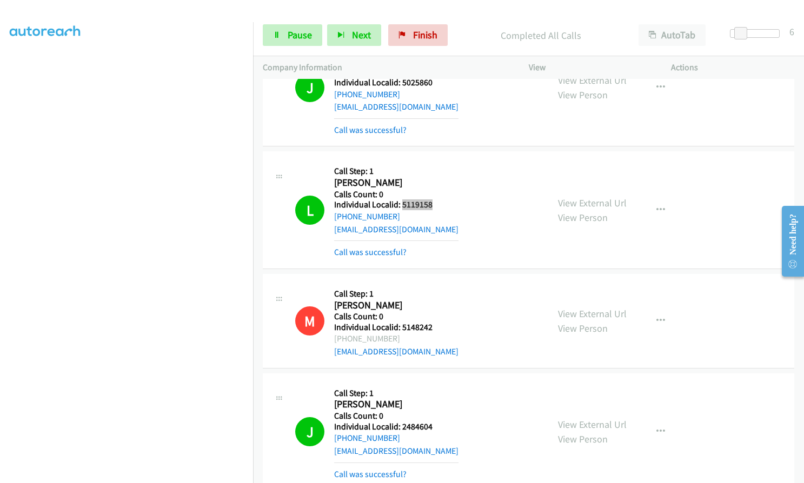
scroll to position [1985, 0]
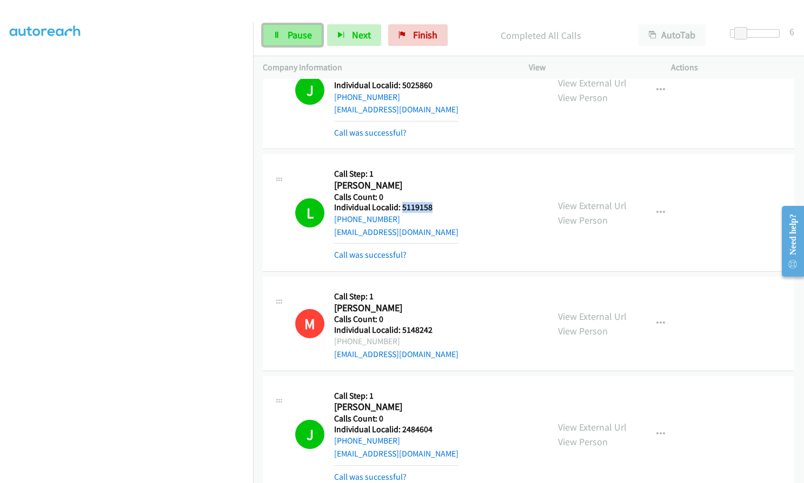
click at [303, 32] on span "Pause" at bounding box center [300, 35] width 24 height 12
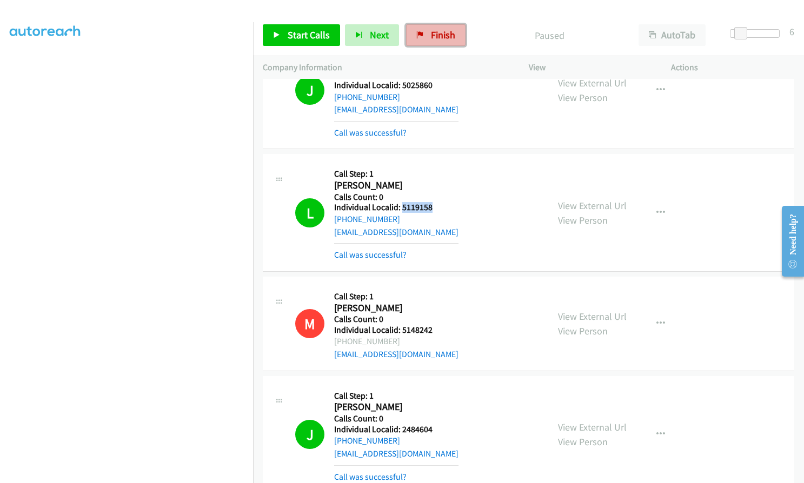
click at [424, 36] on link "Finish" at bounding box center [435, 35] width 59 height 22
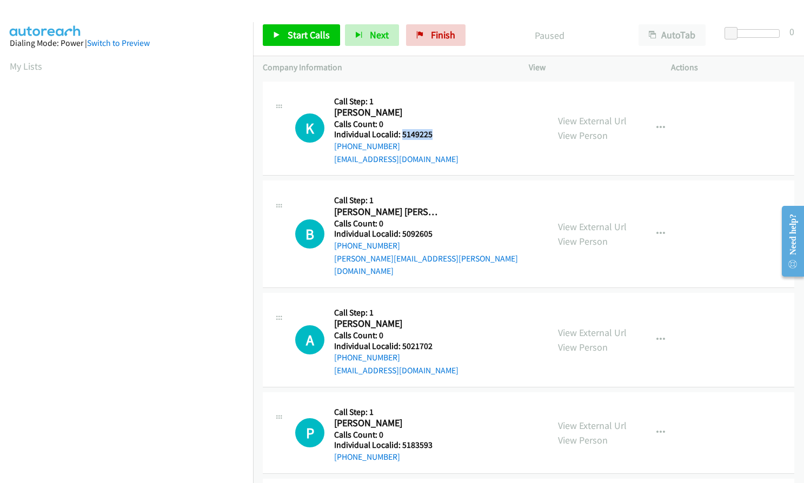
drag, startPoint x: 401, startPoint y: 135, endPoint x: 441, endPoint y: 134, distance: 40.5
click at [441, 134] on div "K Callback Scheduled Call Step: 1 Kassidy Byrd America/Los_Angeles Calls Count:…" at bounding box center [416, 128] width 243 height 75
copy h5 "5149225"
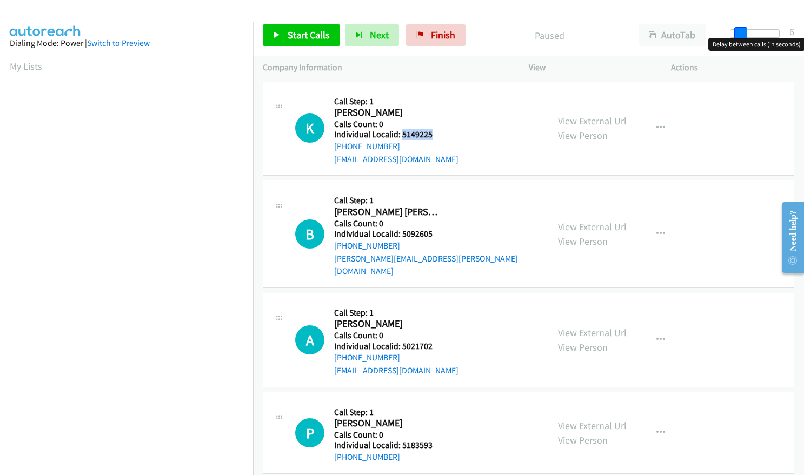
drag, startPoint x: 732, startPoint y: 30, endPoint x: 742, endPoint y: 30, distance: 9.7
click at [742, 30] on span at bounding box center [740, 33] width 13 height 13
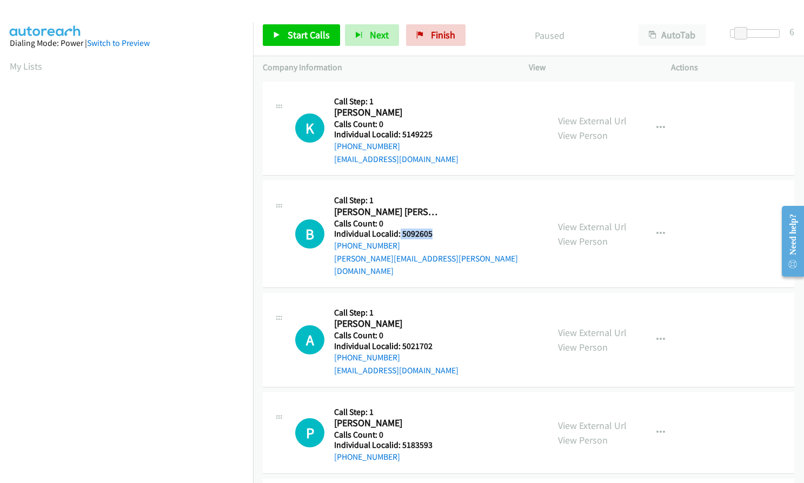
drag, startPoint x: 398, startPoint y: 231, endPoint x: 435, endPoint y: 231, distance: 36.2
click at [435, 231] on h5 "Individual Localid: 5092605" at bounding box center [436, 234] width 204 height 11
copy h5 "5092605"
drag, startPoint x: 398, startPoint y: 333, endPoint x: 439, endPoint y: 334, distance: 41.1
click at [439, 334] on div "A Callback Scheduled Call Step: 1 Aron Baltierra Jr America/Denver Calls Count:…" at bounding box center [416, 340] width 243 height 75
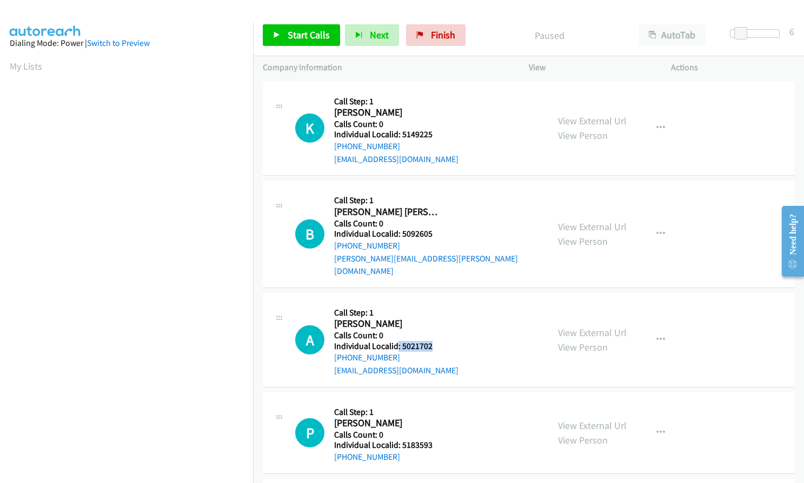
copy h5 ": 5021702"
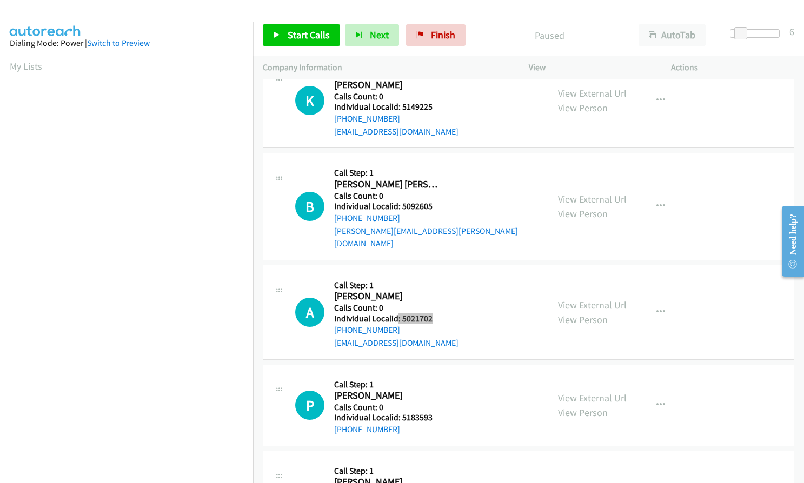
scroll to position [135, 0]
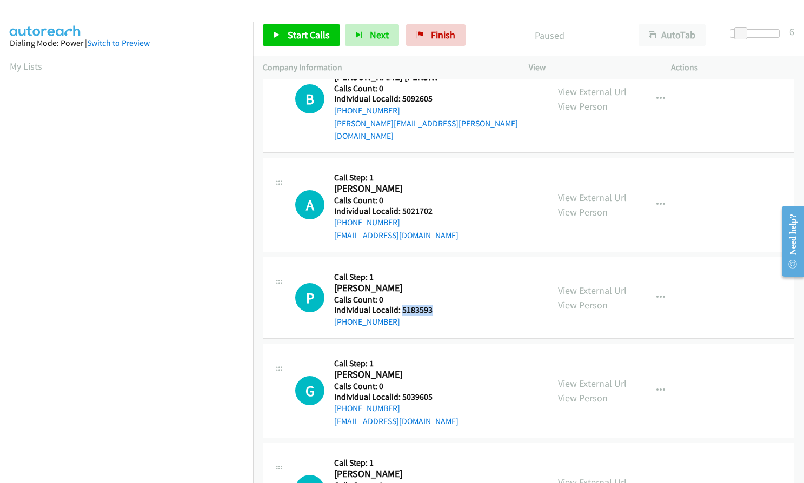
drag, startPoint x: 400, startPoint y: 299, endPoint x: 442, endPoint y: 299, distance: 41.6
click at [442, 299] on div "P Callback Scheduled Call Step: 1 Parker Bickford America/Denver Calls Count: 0…" at bounding box center [416, 298] width 243 height 62
copy h5 "5183593"
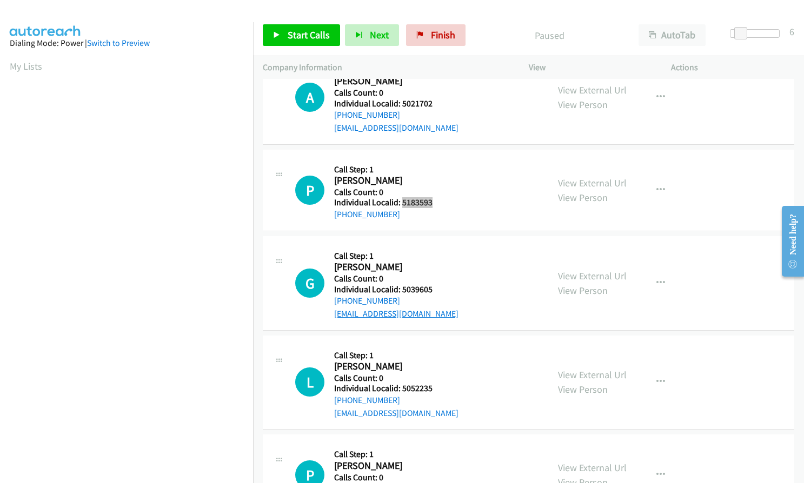
scroll to position [243, 0]
drag, startPoint x: 401, startPoint y: 276, endPoint x: 428, endPoint y: 276, distance: 27.0
click at [433, 284] on h5 "Individual Localid: 5039605" at bounding box center [396, 289] width 124 height 11
copy h5 "5039605"
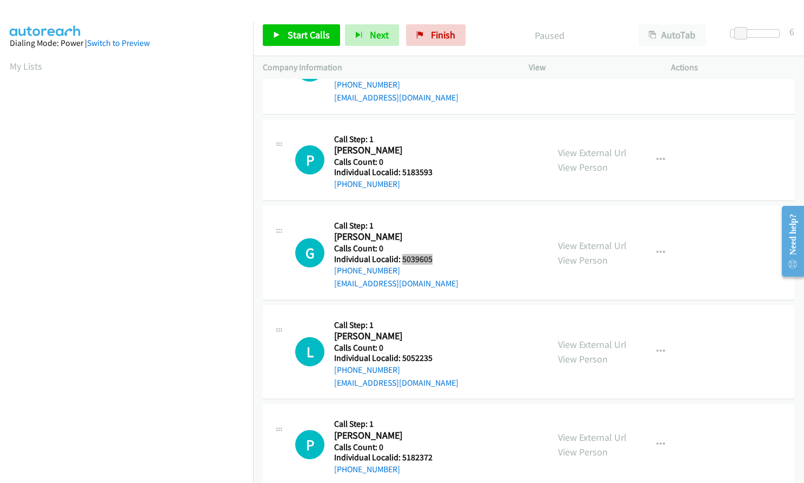
scroll to position [351, 0]
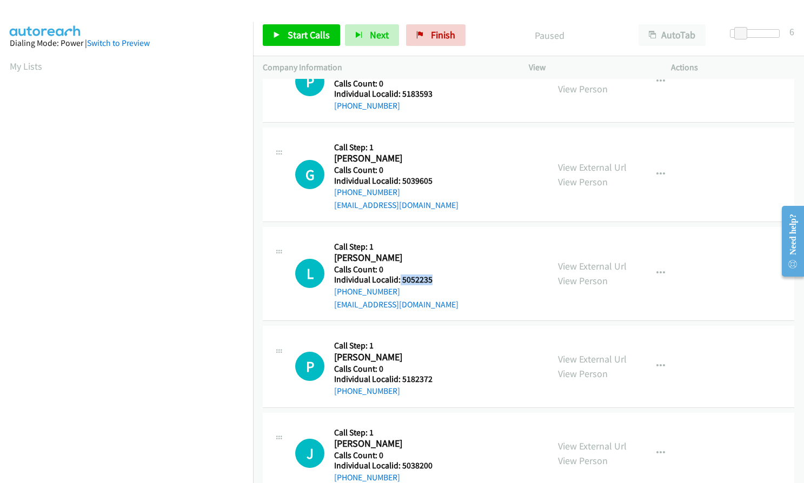
drag, startPoint x: 399, startPoint y: 269, endPoint x: 433, endPoint y: 268, distance: 34.1
click at [433, 275] on h5 "Individual Localid: 5052235" at bounding box center [396, 280] width 124 height 11
copy h5 "5052235"
drag, startPoint x: 404, startPoint y: 364, endPoint x: 436, endPoint y: 365, distance: 31.9
click at [436, 374] on h5 "Individual Localid: 5182372" at bounding box center [386, 379] width 104 height 11
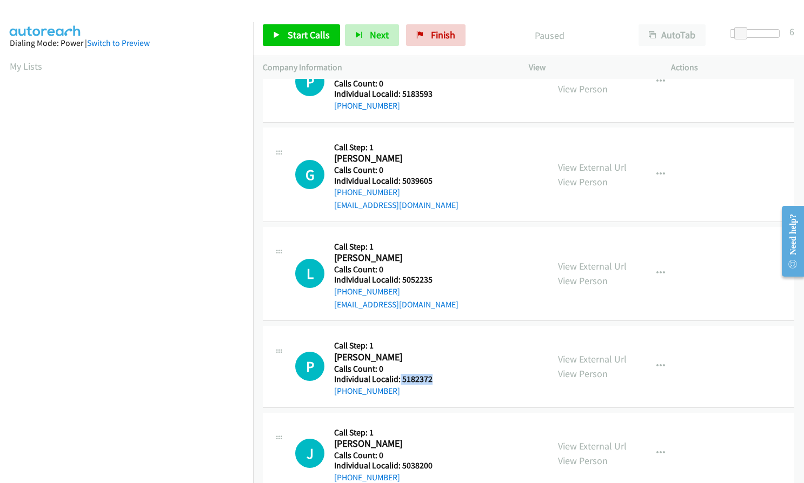
copy h5 "5182372"
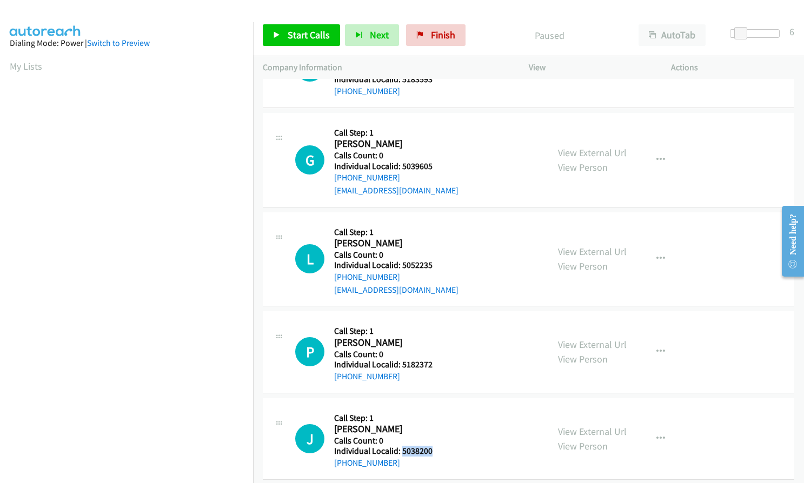
drag, startPoint x: 401, startPoint y: 436, endPoint x: 438, endPoint y: 438, distance: 36.8
click at [438, 438] on div "J Callback Scheduled Call Step: 1 Jace Downen America/Los_Angeles Calls Count: …" at bounding box center [416, 439] width 243 height 62
copy h5 "5038200"
click at [653, 150] on button "button" at bounding box center [660, 160] width 29 height 22
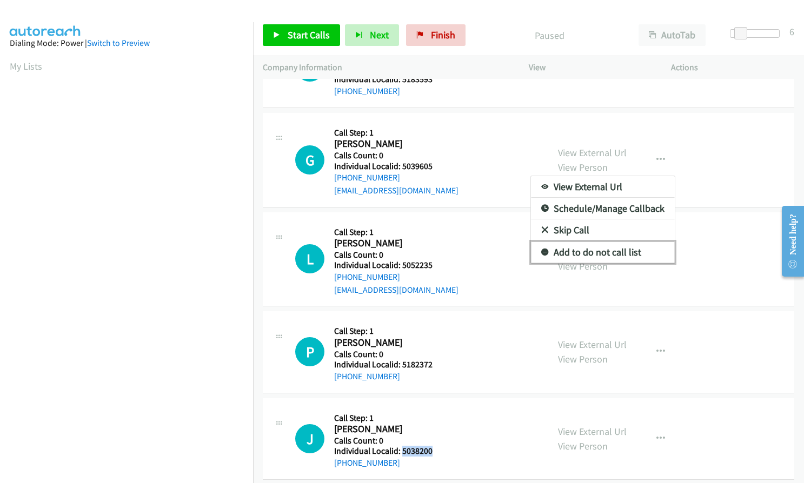
click at [541, 249] on icon at bounding box center [545, 253] width 8 height 8
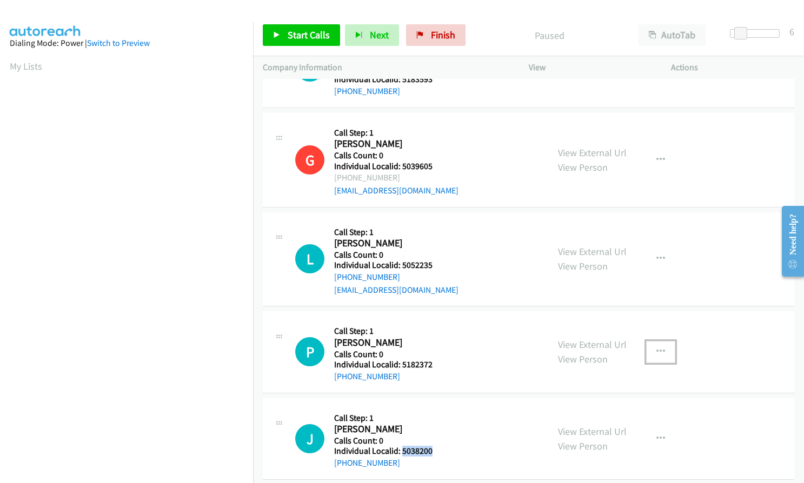
click at [659, 348] on icon "button" at bounding box center [660, 352] width 9 height 9
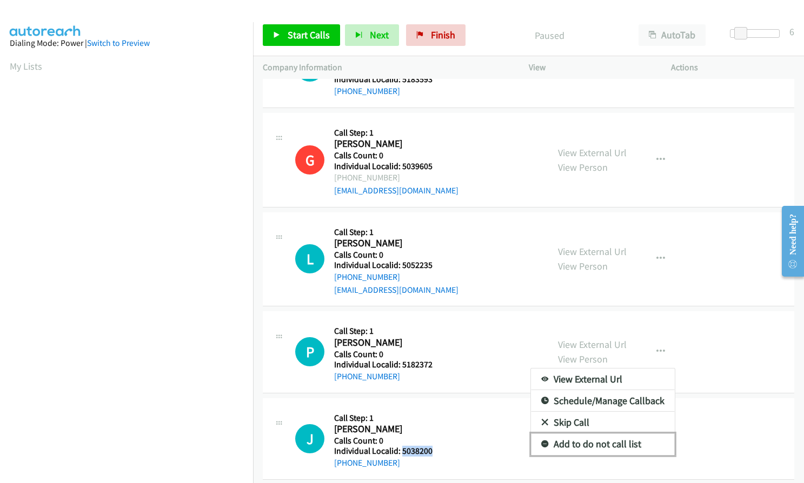
click at [543, 433] on link "Add to do not call list" at bounding box center [603, 444] width 144 height 22
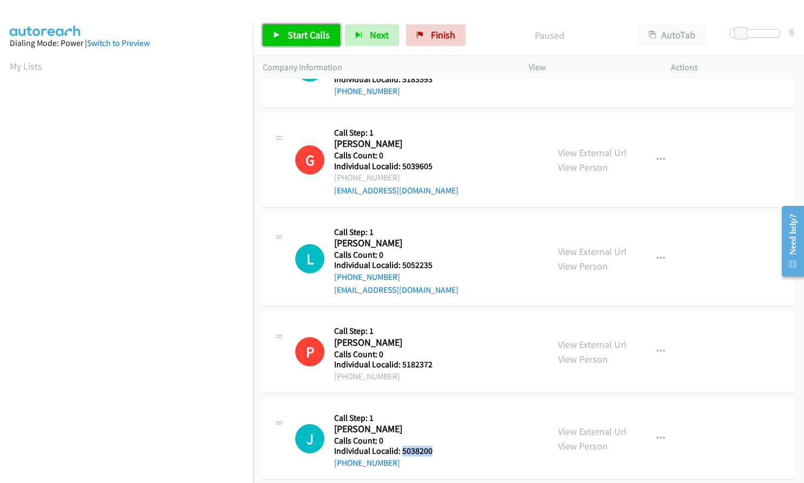
click at [293, 33] on span "Start Calls" at bounding box center [309, 35] width 42 height 12
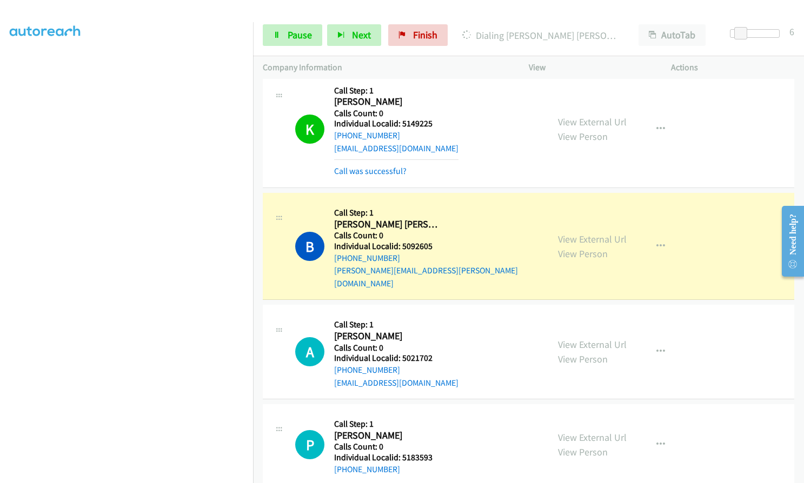
scroll to position [0, 0]
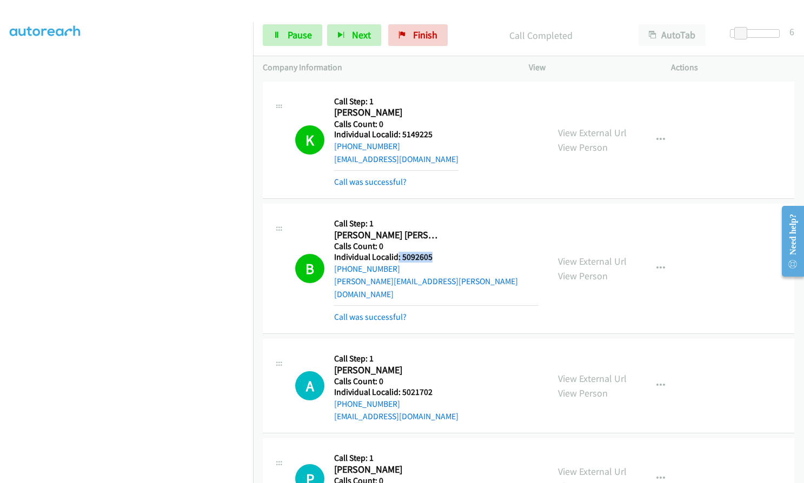
drag, startPoint x: 398, startPoint y: 257, endPoint x: 432, endPoint y: 255, distance: 34.7
click at [432, 255] on h5 "Individual Localid: 5092605" at bounding box center [436, 257] width 204 height 11
copy h5 ": 5092605"
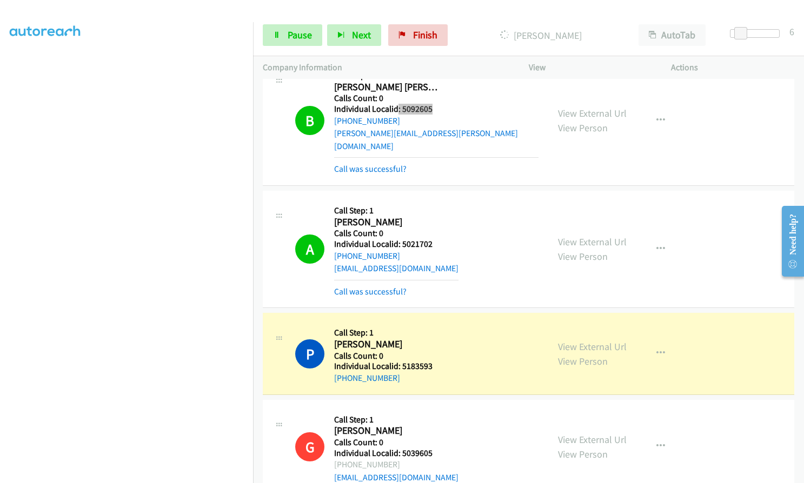
scroll to position [162, 0]
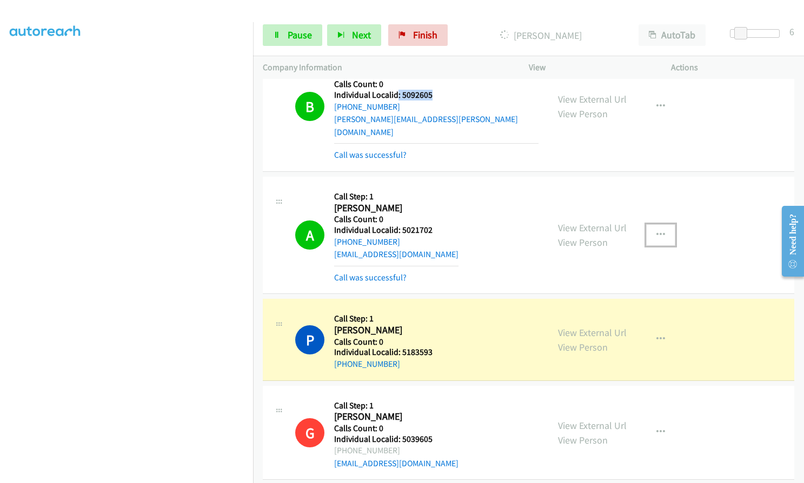
click at [657, 231] on icon "button" at bounding box center [660, 235] width 9 height 9
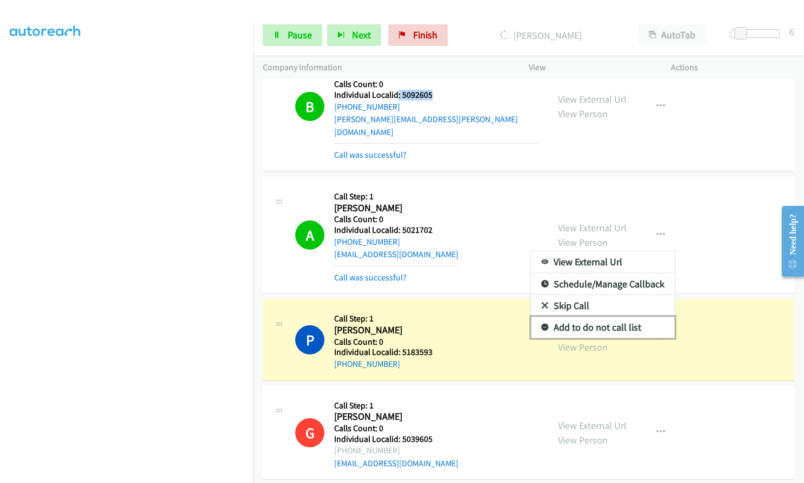
click at [541, 324] on icon at bounding box center [545, 328] width 8 height 8
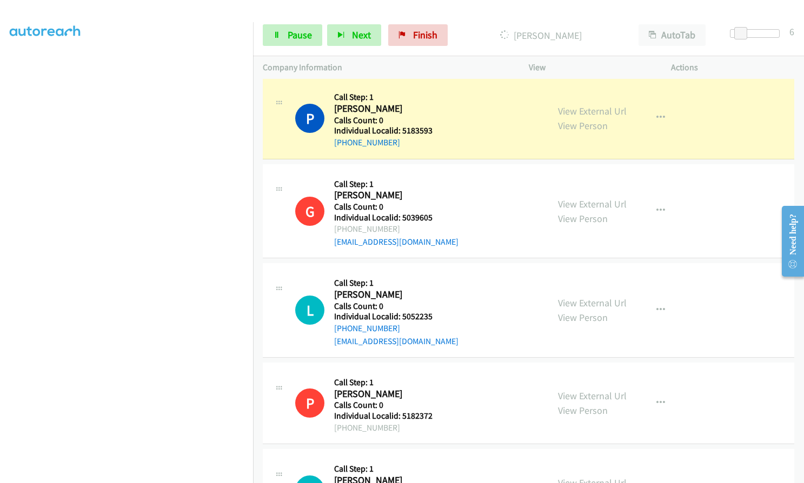
scroll to position [435, 0]
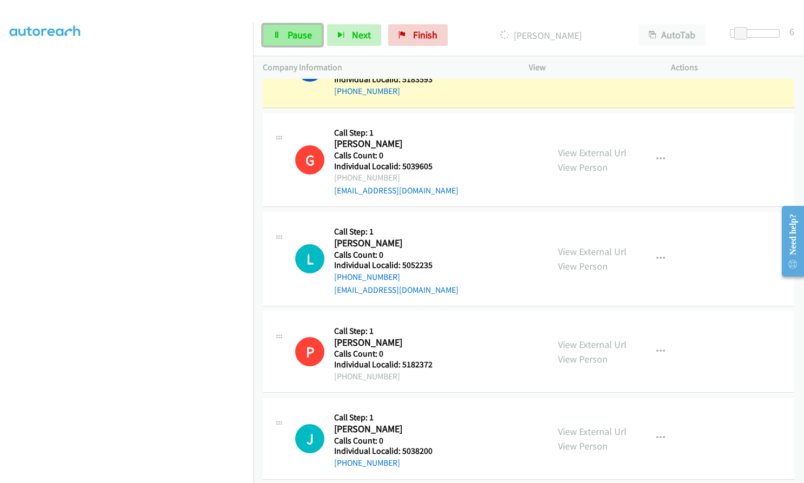
click at [310, 36] on span "Pause" at bounding box center [300, 35] width 24 height 12
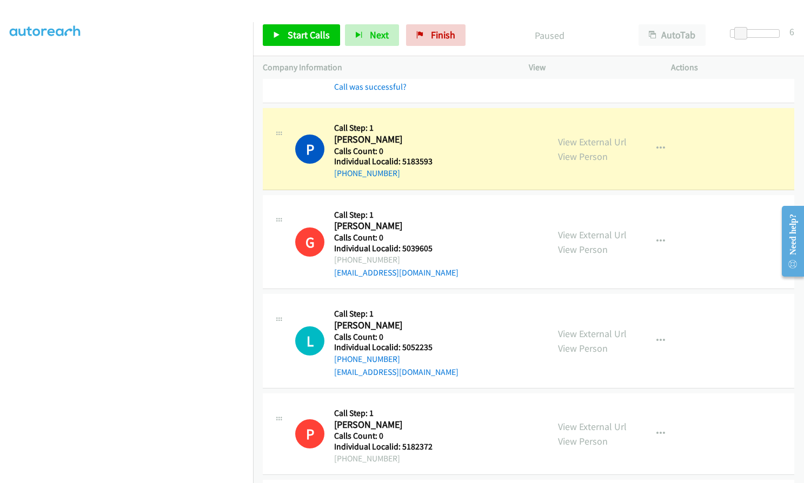
scroll to position [327, 0]
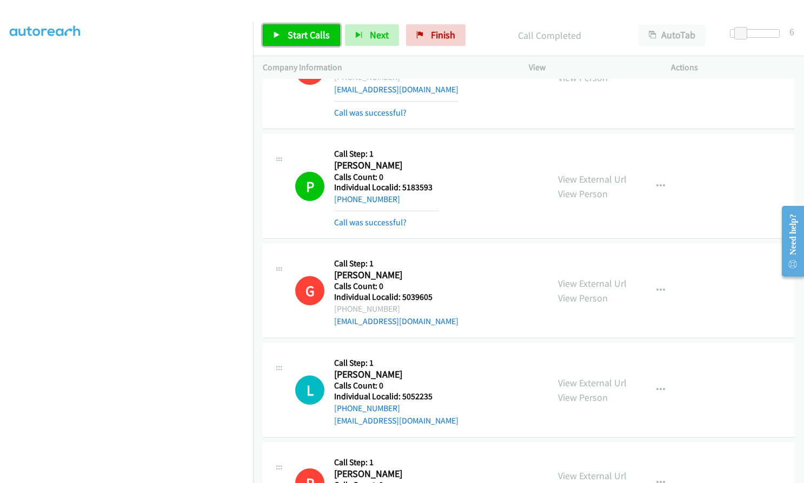
click at [311, 26] on link "Start Calls" at bounding box center [301, 35] width 77 height 22
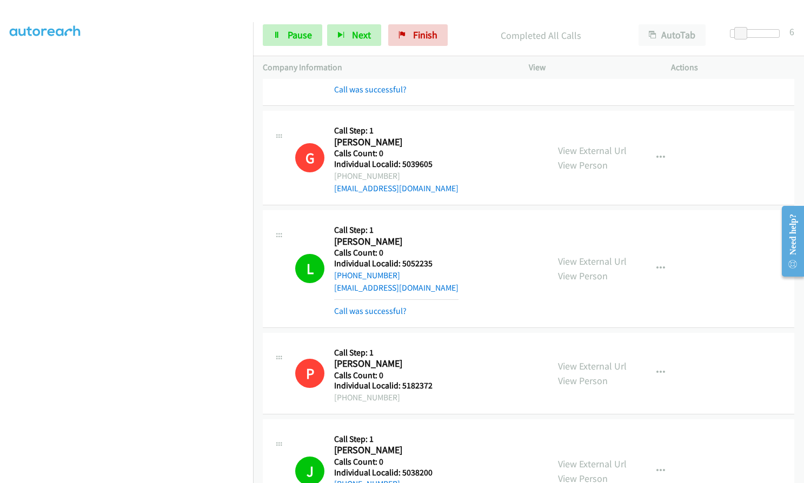
scroll to position [553, 0]
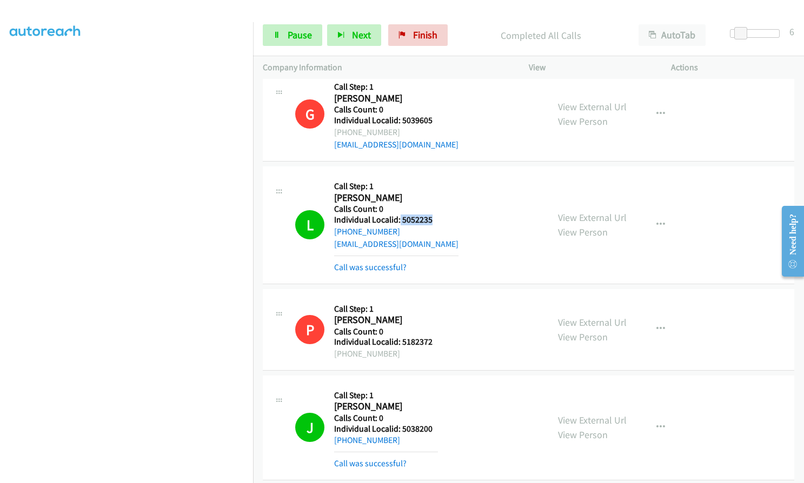
drag, startPoint x: 399, startPoint y: 207, endPoint x: 441, endPoint y: 206, distance: 42.2
click at [441, 206] on div "L Callback Scheduled Call Step: 1 Liam Mc Millen America/Los_Angeles Calls Coun…" at bounding box center [416, 224] width 243 height 97
copy h5 "5052235"
drag, startPoint x: 401, startPoint y: 414, endPoint x: 427, endPoint y: 411, distance: 26.7
click at [435, 424] on h5 "Individual Localid: 5038200" at bounding box center [386, 429] width 104 height 11
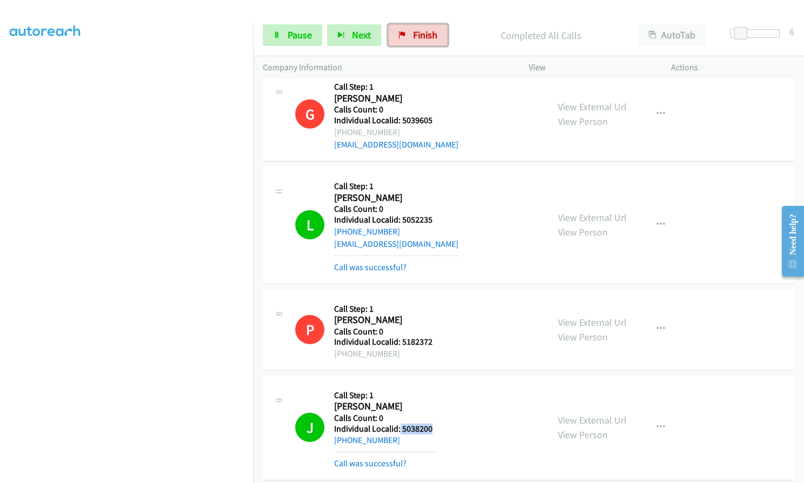
drag, startPoint x: 418, startPoint y: 38, endPoint x: 450, endPoint y: 36, distance: 32.5
click at [418, 38] on span "Finish" at bounding box center [425, 35] width 24 height 12
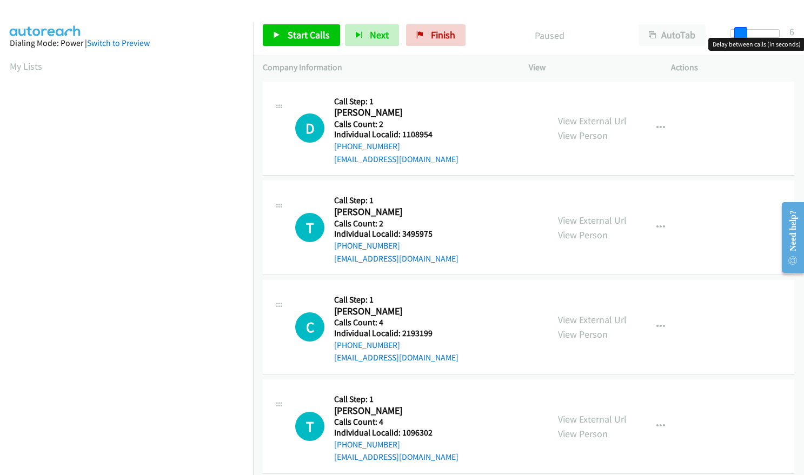
drag, startPoint x: 733, startPoint y: 34, endPoint x: 742, endPoint y: 32, distance: 9.3
click at [742, 32] on span at bounding box center [740, 33] width 13 height 13
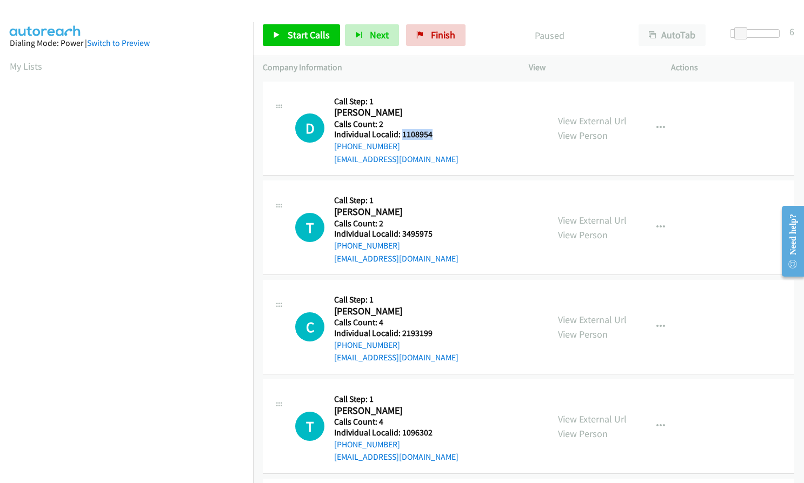
drag, startPoint x: 401, startPoint y: 134, endPoint x: 433, endPoint y: 134, distance: 32.4
click at [433, 134] on div "D Callback Scheduled Call Step: 1 [PERSON_NAME] America/Los_Angeles Calls Count…" at bounding box center [416, 128] width 243 height 75
copy h5 "1108954"
drag, startPoint x: 401, startPoint y: 232, endPoint x: 437, endPoint y: 234, distance: 36.2
click at [437, 234] on div "T Callback Scheduled Call Step: 1 [PERSON_NAME] America/New_York Calls Count: 2…" at bounding box center [416, 227] width 243 height 75
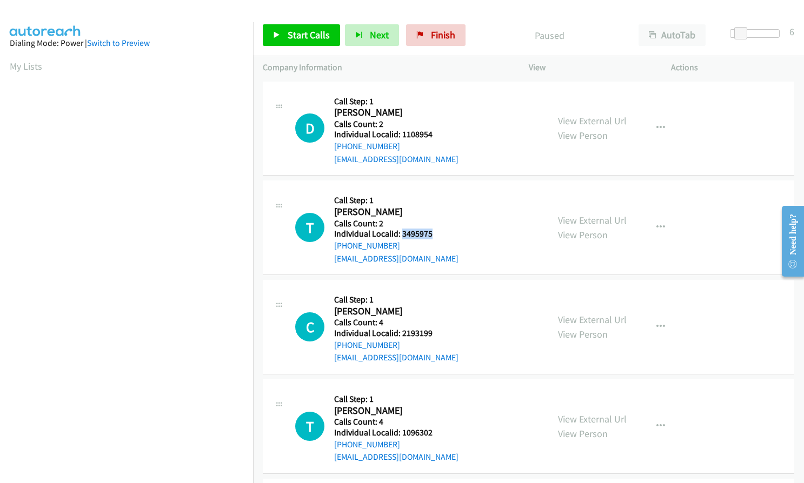
copy h5 "3495975"
drag, startPoint x: 402, startPoint y: 331, endPoint x: 431, endPoint y: 332, distance: 29.2
click at [431, 332] on h5 "Individual Localid: 2193199" at bounding box center [396, 333] width 124 height 11
copy h5 "2193199"
drag, startPoint x: 405, startPoint y: 432, endPoint x: 431, endPoint y: 432, distance: 25.9
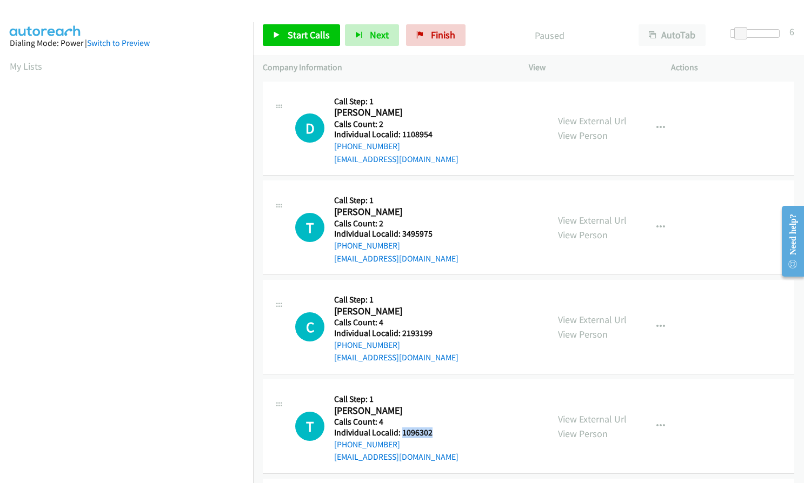
click at [431, 432] on h5 "Individual Localid: 1096302" at bounding box center [396, 433] width 124 height 11
copy h5 "1096302"
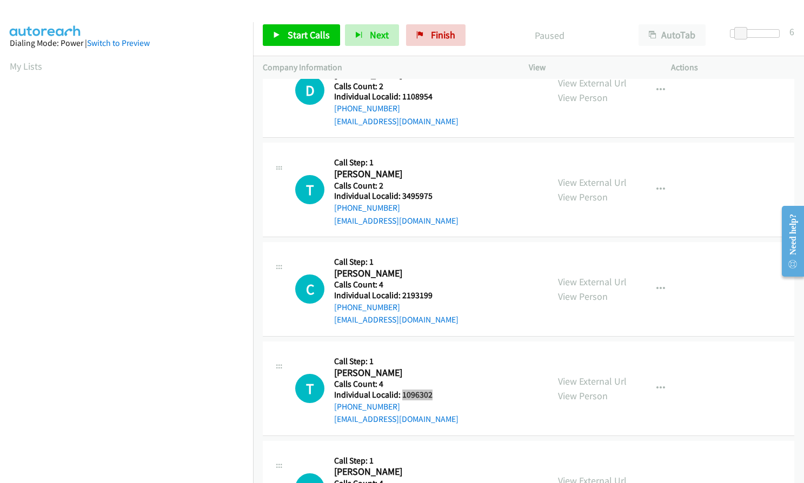
scroll to position [162, 0]
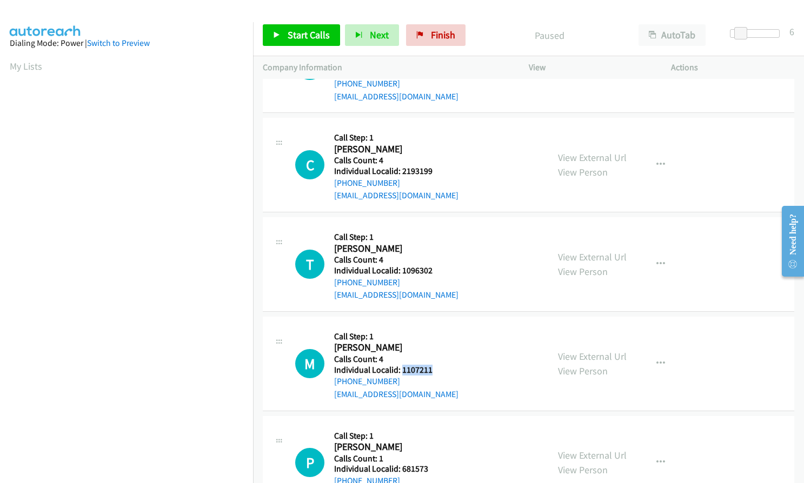
drag, startPoint x: 400, startPoint y: 369, endPoint x: 422, endPoint y: 369, distance: 21.6
click at [435, 369] on div "M Callback Scheduled Call Step: 1 [PERSON_NAME] America/New_York Calls Count: 4…" at bounding box center [416, 363] width 243 height 75
copy h5 "1107211"
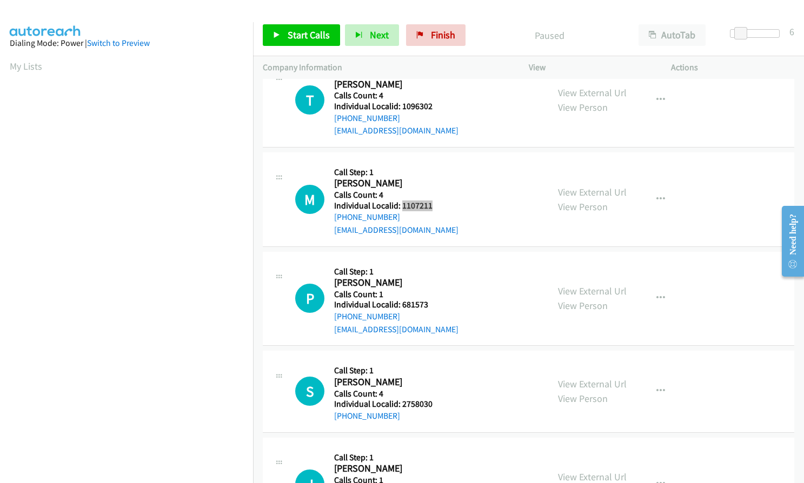
scroll to position [338, 0]
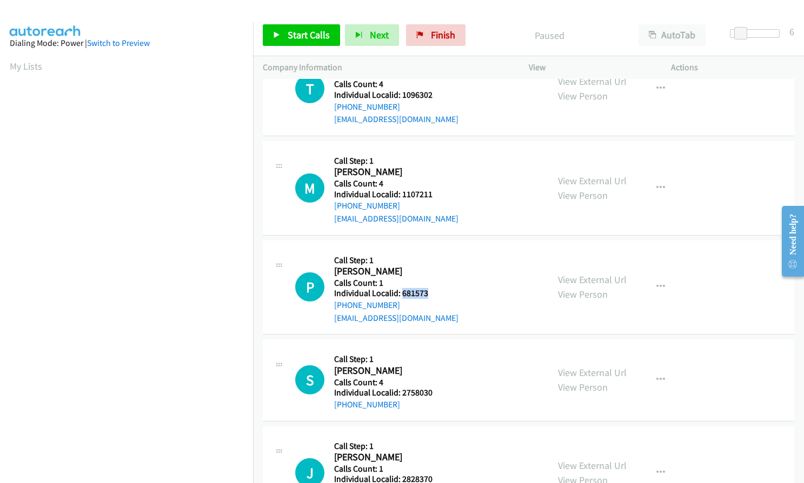
drag, startPoint x: 401, startPoint y: 293, endPoint x: 430, endPoint y: 293, distance: 29.7
click at [430, 293] on h5 "Individual Localid: 681573" at bounding box center [396, 293] width 124 height 11
copy h5 "681573"
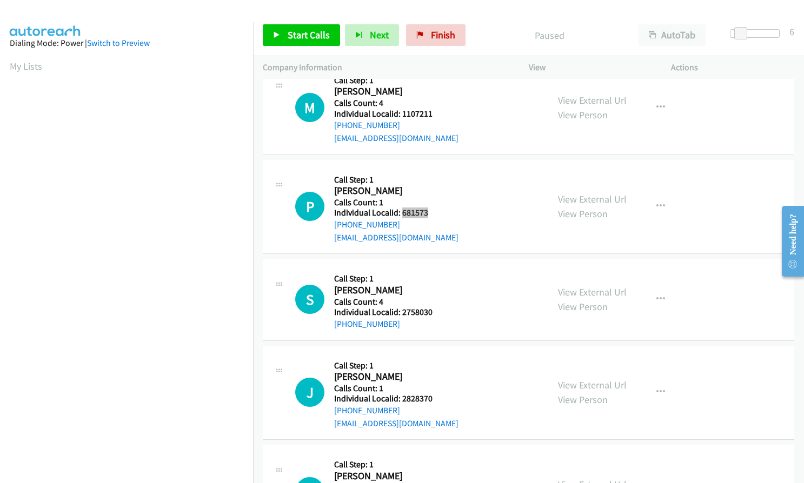
scroll to position [432, 0]
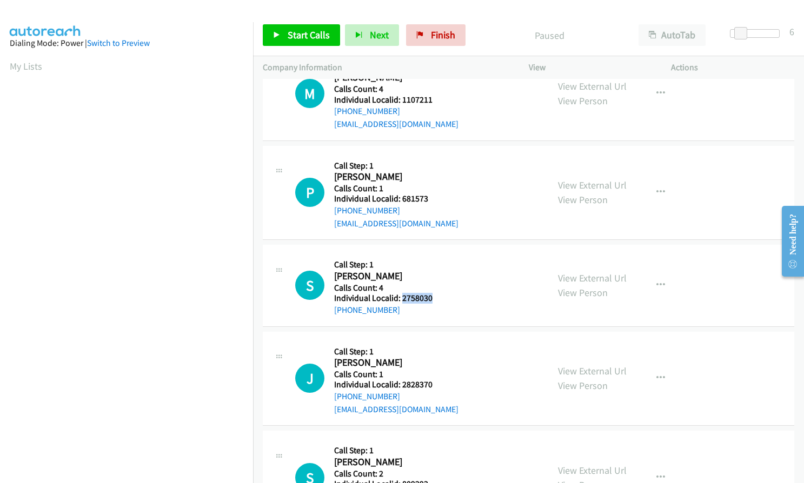
drag, startPoint x: 401, startPoint y: 298, endPoint x: 433, endPoint y: 298, distance: 33.0
click at [433, 298] on div "S Callback Scheduled Call Step: 1 Sue Rose America/New_York Calls Count: 4 Indi…" at bounding box center [416, 286] width 243 height 62
copy h5 "2758030"
drag, startPoint x: 402, startPoint y: 384, endPoint x: 438, endPoint y: 388, distance: 36.9
click at [438, 388] on div "J Callback Scheduled Call Step: 1 Jake Adams America/Chicago Calls Count: 1 Ind…" at bounding box center [416, 379] width 243 height 75
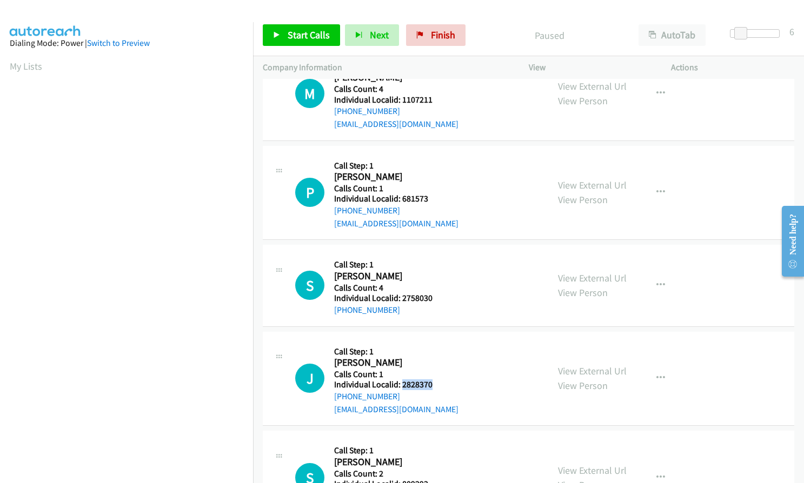
copy h5 "2828370"
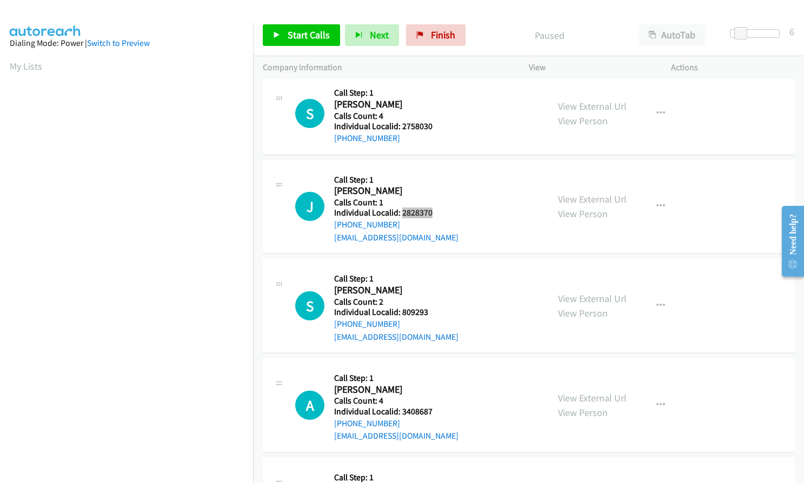
scroll to position [608, 0]
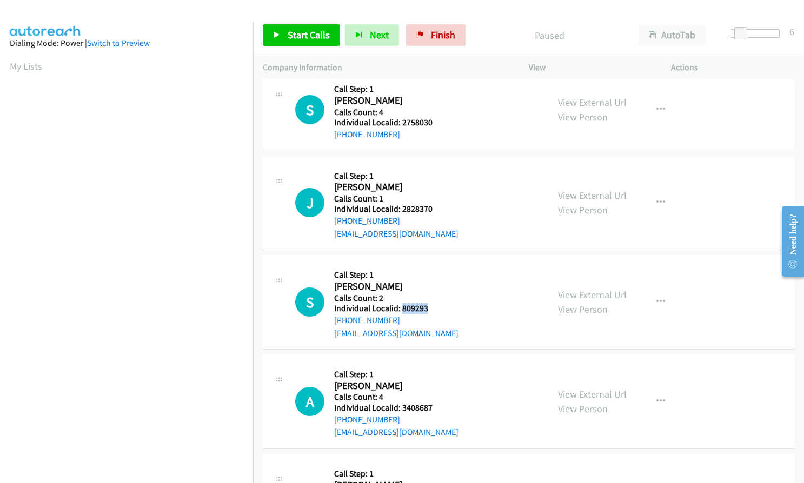
drag, startPoint x: 401, startPoint y: 310, endPoint x: 436, endPoint y: 309, distance: 34.6
click at [436, 309] on div "S Callback Scheduled Call Step: 1 Steven Alley America/Los_Angeles Calls Count:…" at bounding box center [416, 302] width 243 height 75
copy h5 "809293"
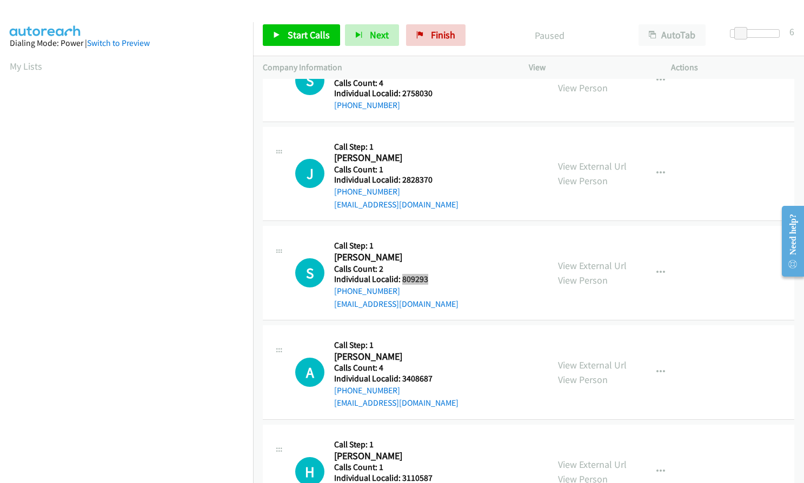
scroll to position [757, 0]
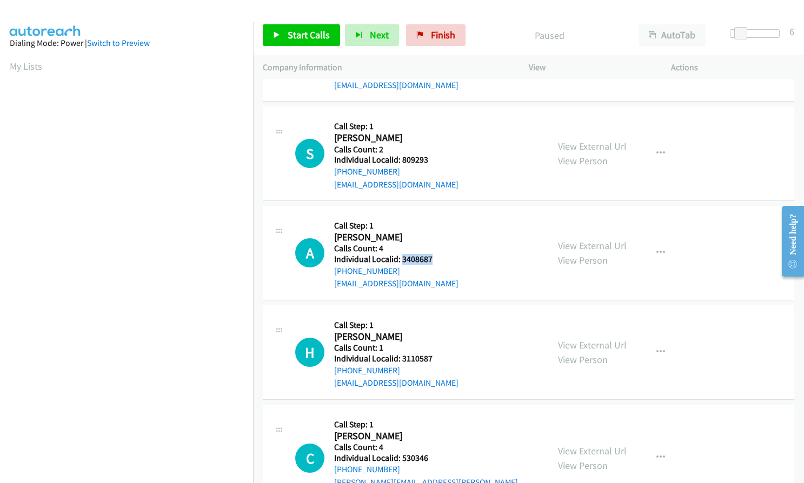
drag, startPoint x: 401, startPoint y: 260, endPoint x: 432, endPoint y: 258, distance: 30.9
click at [438, 259] on div "A Callback Scheduled Call Step: 1 Alan Kondash America/New_York Calls Count: 4 …" at bounding box center [416, 253] width 243 height 75
drag, startPoint x: 415, startPoint y: 252, endPoint x: 397, endPoint y: 231, distance: 27.6
click at [397, 231] on h2 "Alan Kondash" at bounding box center [383, 237] width 98 height 12
drag, startPoint x: 401, startPoint y: 258, endPoint x: 432, endPoint y: 259, distance: 30.8
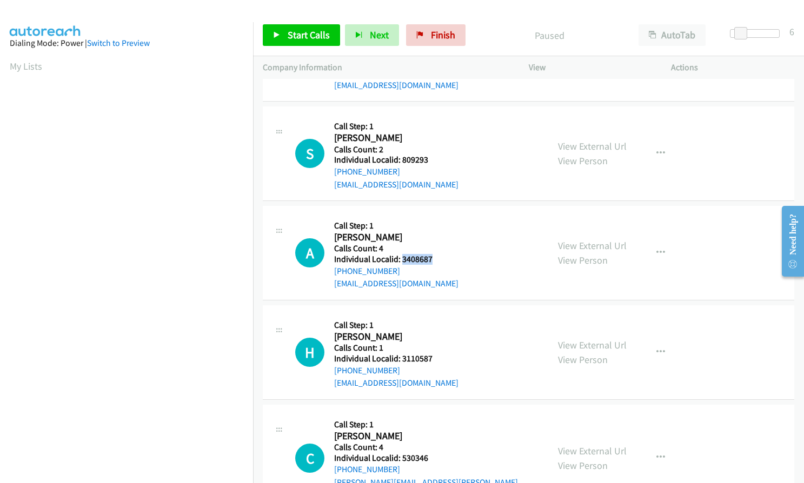
click at [432, 259] on h5 "Individual Localid: 3408687" at bounding box center [396, 259] width 124 height 11
copy h5 "3408687"
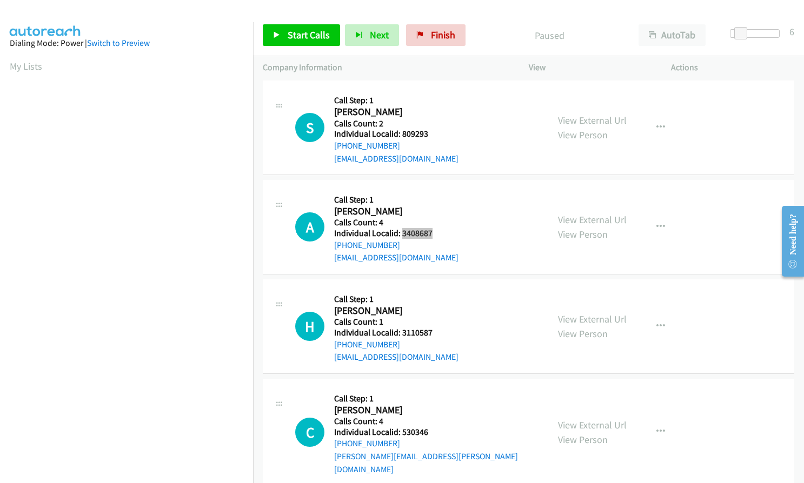
scroll to position [811, 0]
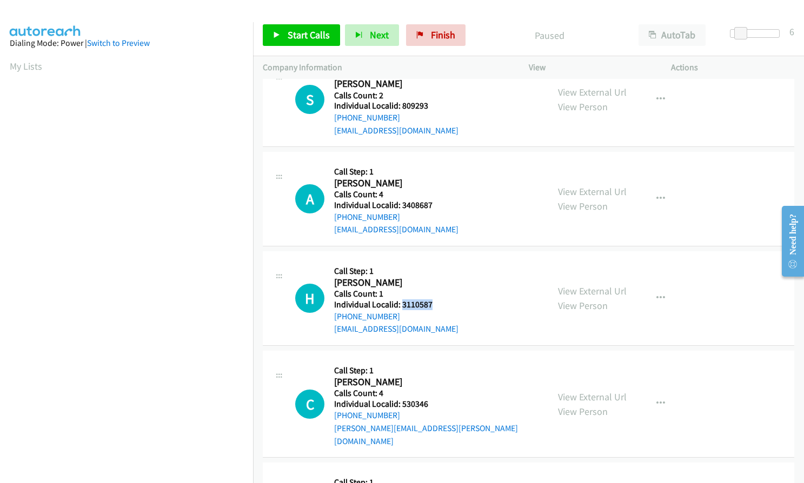
drag, startPoint x: 402, startPoint y: 304, endPoint x: 438, endPoint y: 304, distance: 35.7
click at [438, 304] on div "H Callback Scheduled Call Step: 1 Heather Hutchison America/Los_Angeles Calls C…" at bounding box center [416, 298] width 243 height 75
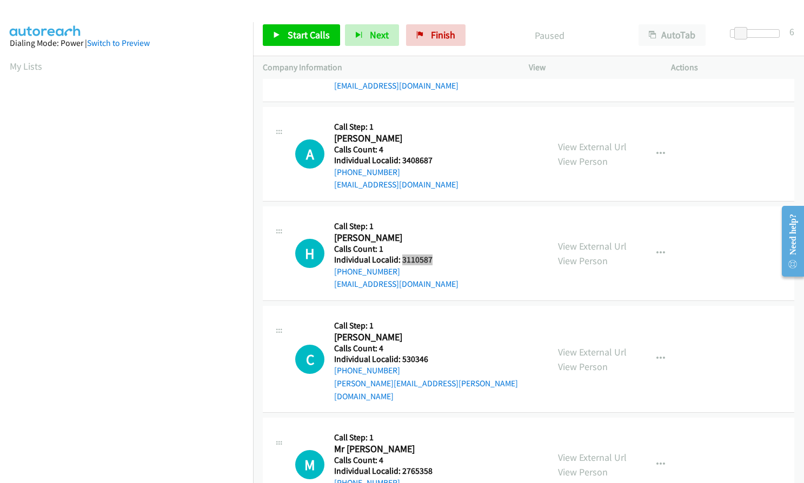
scroll to position [888, 0]
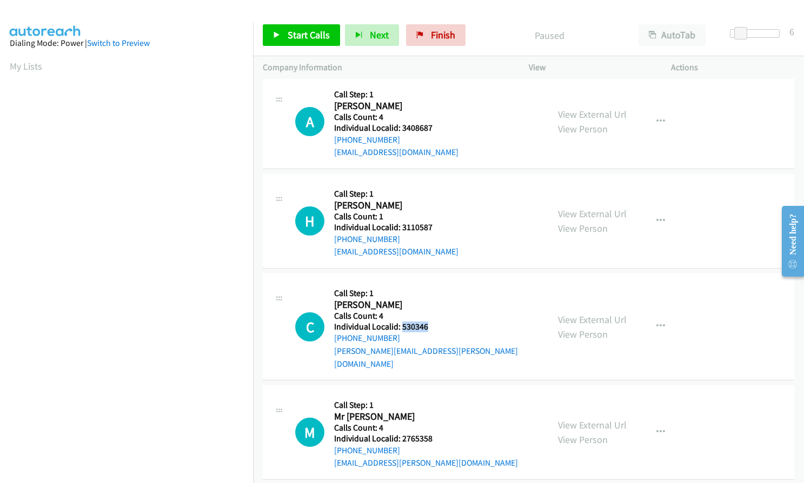
drag, startPoint x: 400, startPoint y: 326, endPoint x: 434, endPoint y: 328, distance: 34.1
click at [434, 328] on div "C Callback Scheduled Call Step: 1 Chad Hawkins America/Chicago Calls Count: 4 I…" at bounding box center [416, 326] width 243 height 87
drag, startPoint x: 399, startPoint y: 425, endPoint x: 435, endPoint y: 425, distance: 36.2
click at [435, 425] on div "M Callback Scheduled Call Step: 1 Mr Jr America/New_York Calls Count: 4 Individ…" at bounding box center [416, 432] width 243 height 75
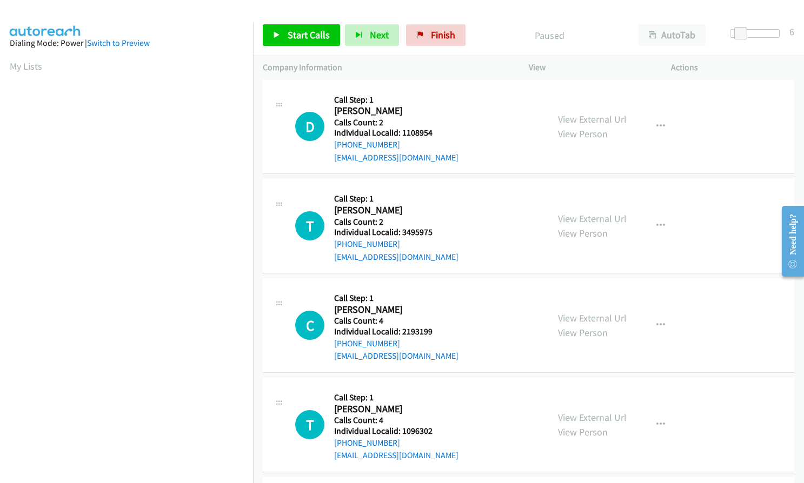
scroll to position [0, 0]
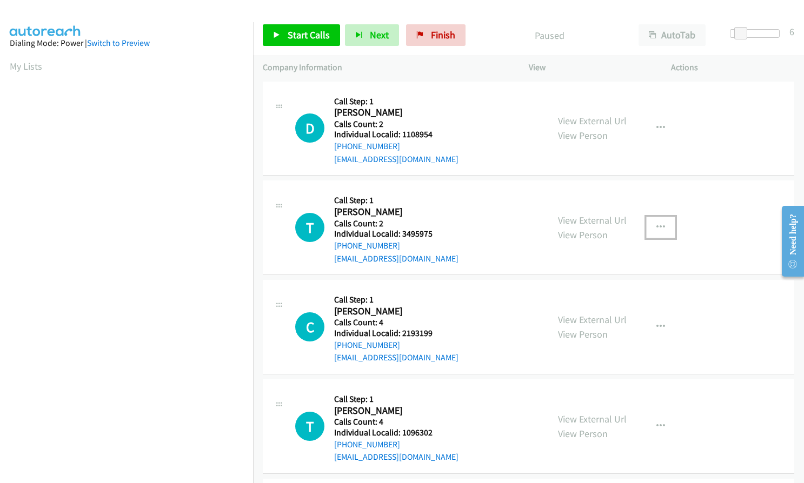
drag, startPoint x: 661, startPoint y: 223, endPoint x: 655, endPoint y: 227, distance: 7.8
click at [661, 223] on button "button" at bounding box center [660, 228] width 29 height 22
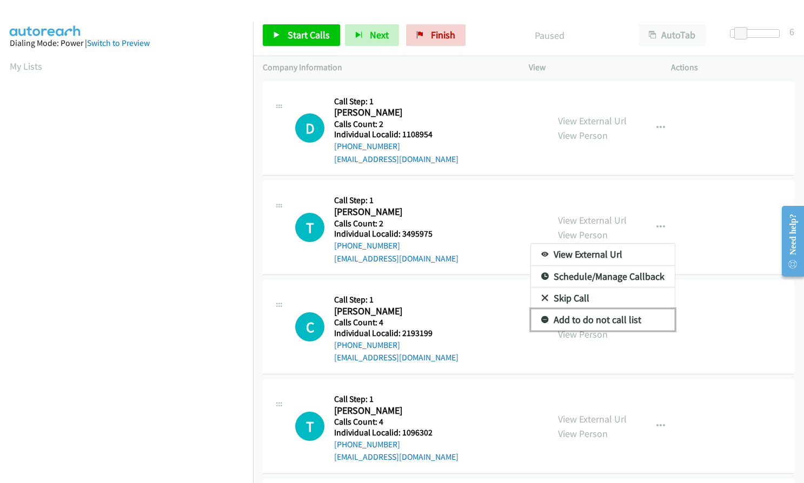
drag, startPoint x: 538, startPoint y: 318, endPoint x: 519, endPoint y: 308, distance: 20.8
click at [541, 318] on icon at bounding box center [545, 321] width 8 height 8
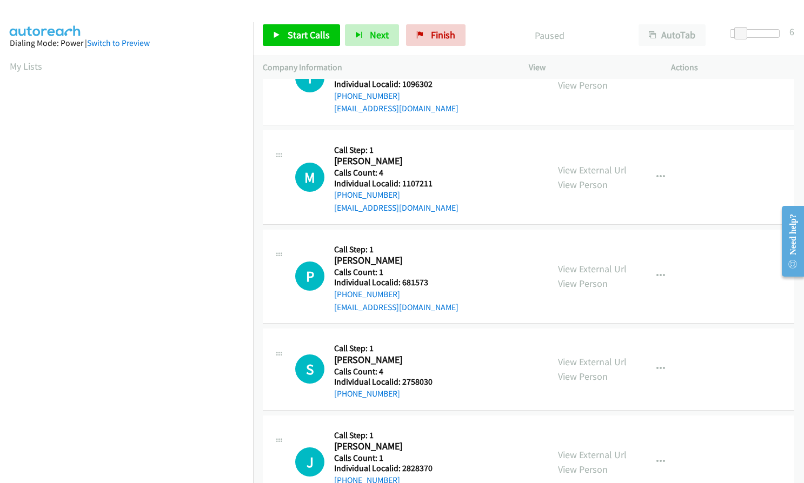
scroll to position [351, 0]
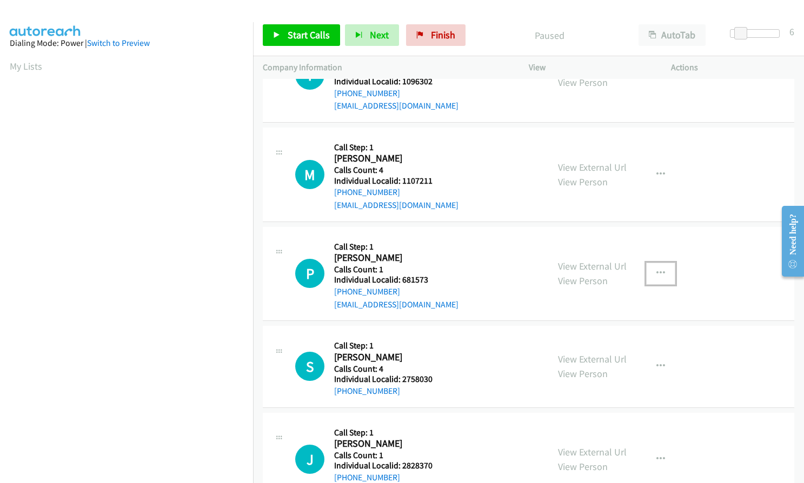
drag, startPoint x: 655, startPoint y: 271, endPoint x: 650, endPoint y: 279, distance: 9.7
click at [656, 271] on icon "button" at bounding box center [660, 273] width 9 height 9
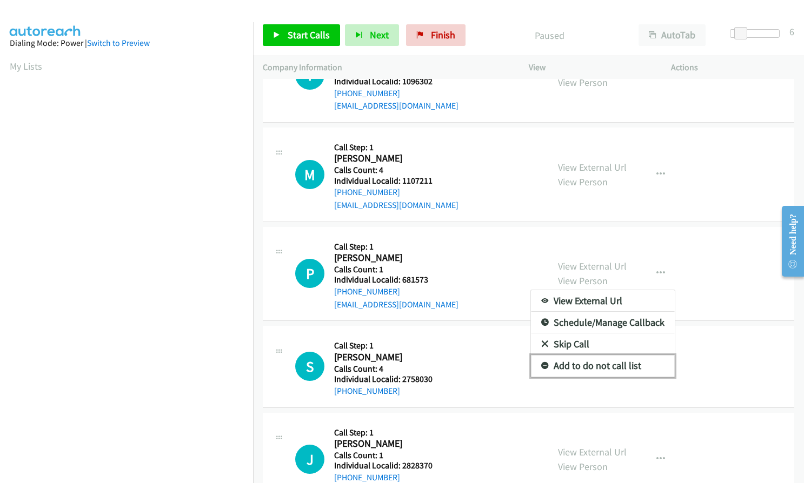
click at [541, 363] on icon at bounding box center [545, 367] width 8 height 8
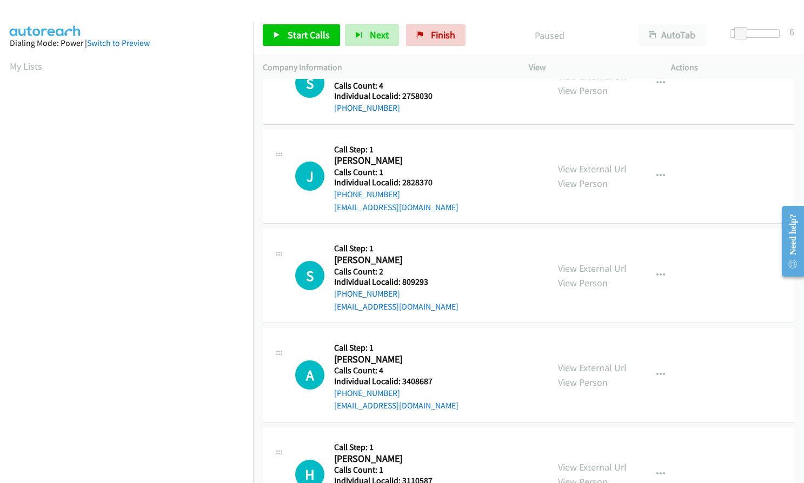
scroll to position [635, 0]
click at [657, 273] on icon "button" at bounding box center [660, 275] width 9 height 9
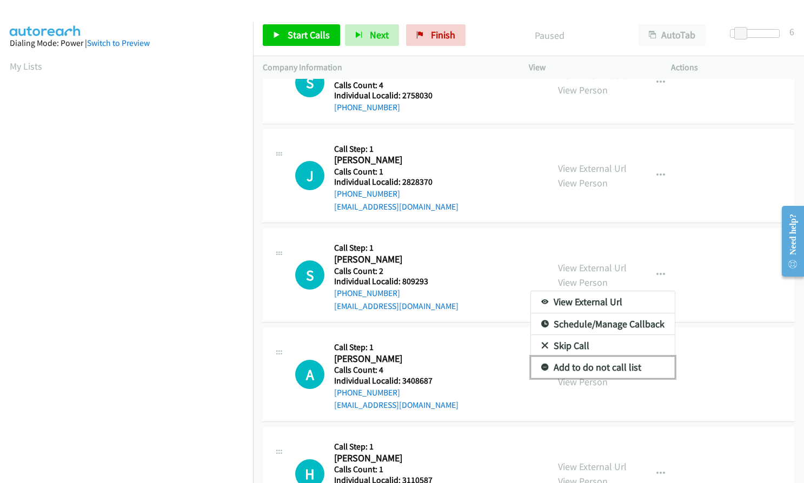
click at [541, 368] on icon at bounding box center [545, 368] width 8 height 8
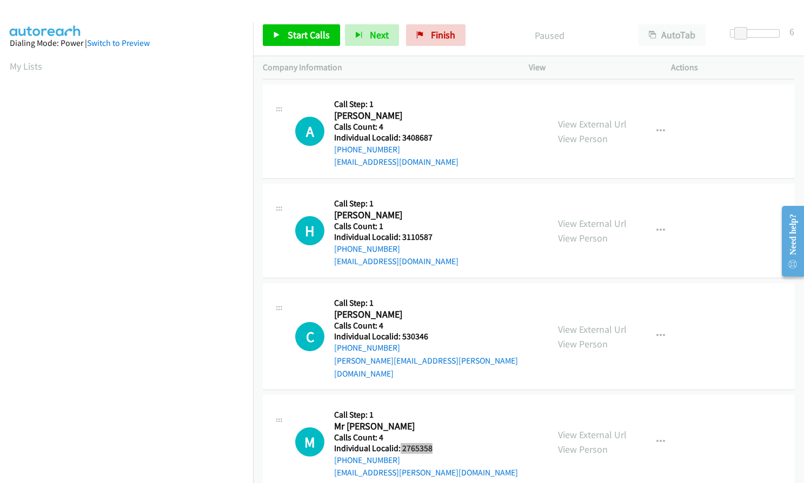
scroll to position [888, 0]
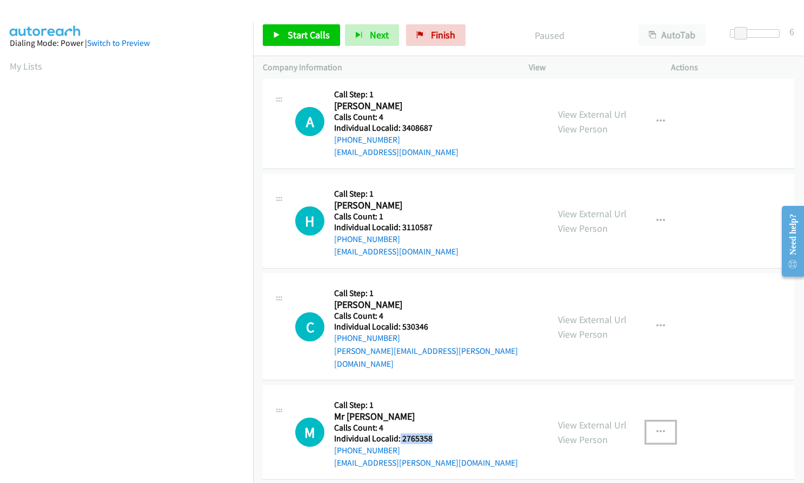
click at [649, 422] on button "button" at bounding box center [660, 433] width 29 height 22
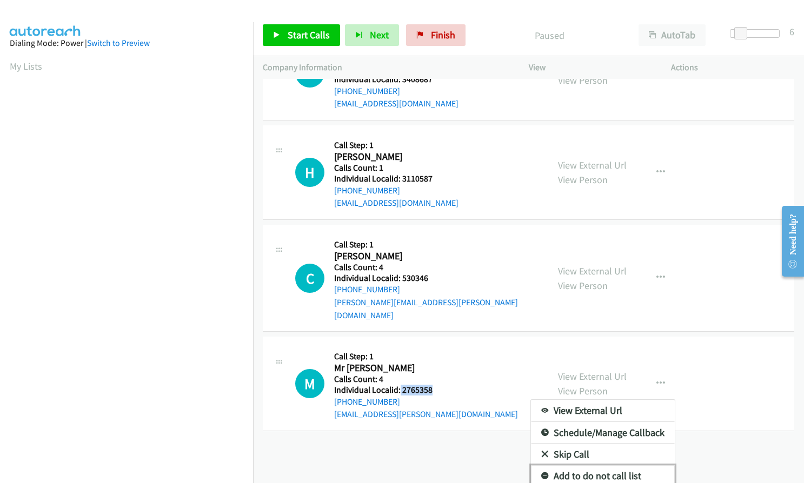
click at [541, 473] on icon at bounding box center [545, 477] width 8 height 8
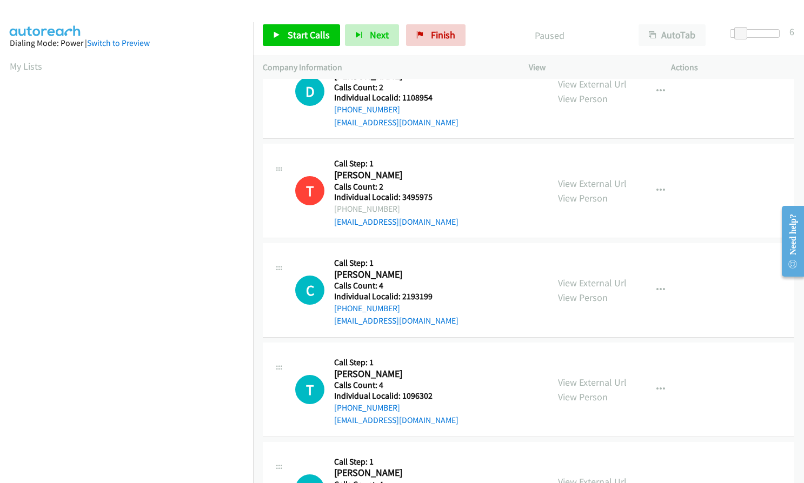
scroll to position [0, 0]
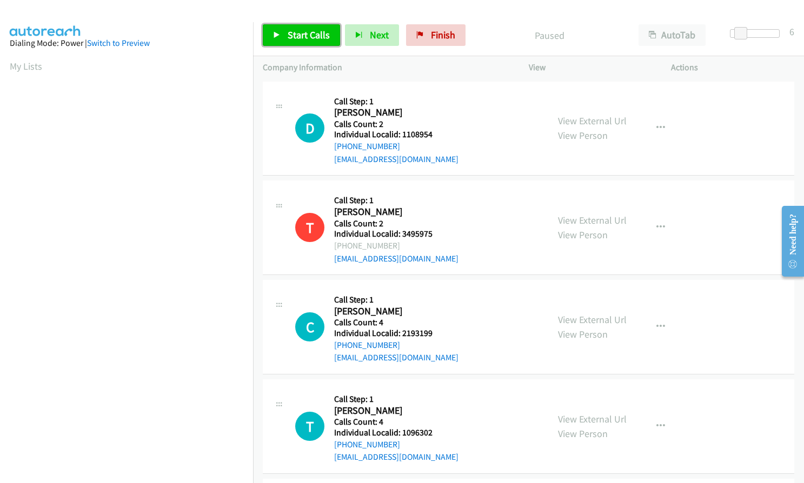
click at [289, 39] on span "Start Calls" at bounding box center [309, 35] width 42 height 12
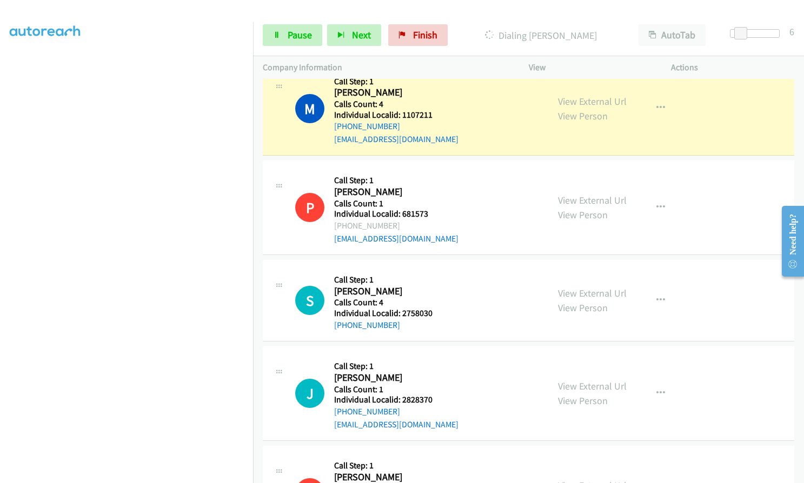
scroll to position [123, 0]
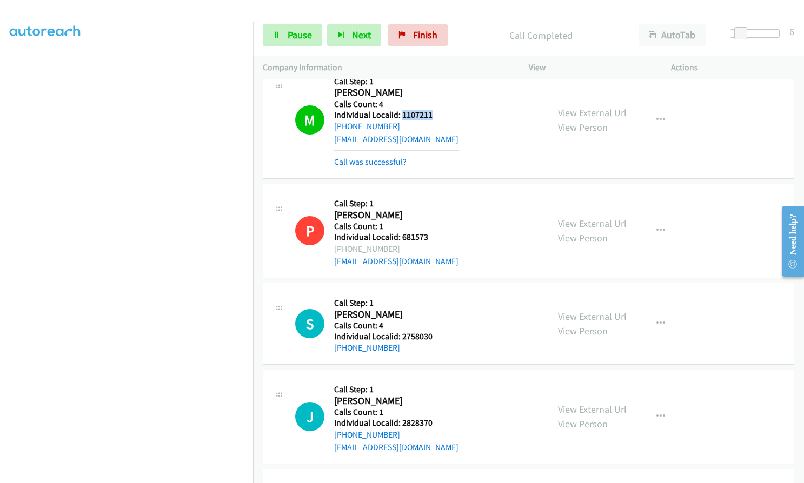
drag, startPoint x: 400, startPoint y: 114, endPoint x: 432, endPoint y: 115, distance: 32.4
click at [432, 115] on div "M Callback Scheduled Call Step: 1 Mr Perlstein America/New_York Calls Count: 4 …" at bounding box center [416, 119] width 243 height 97
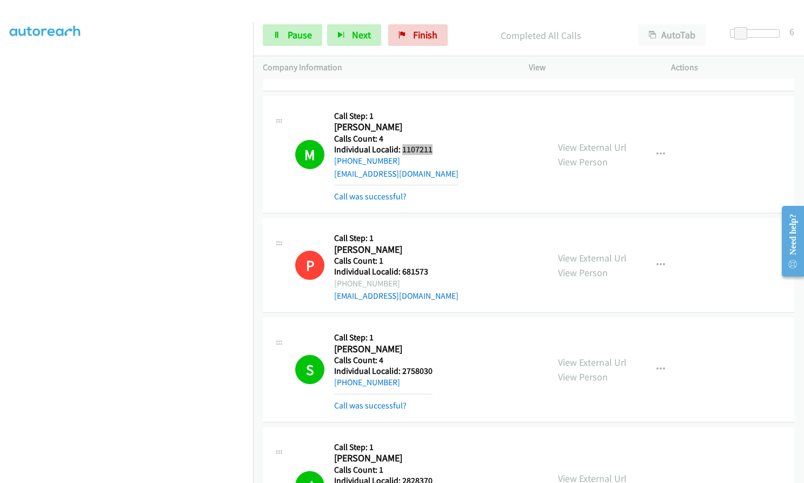
scroll to position [348, 0]
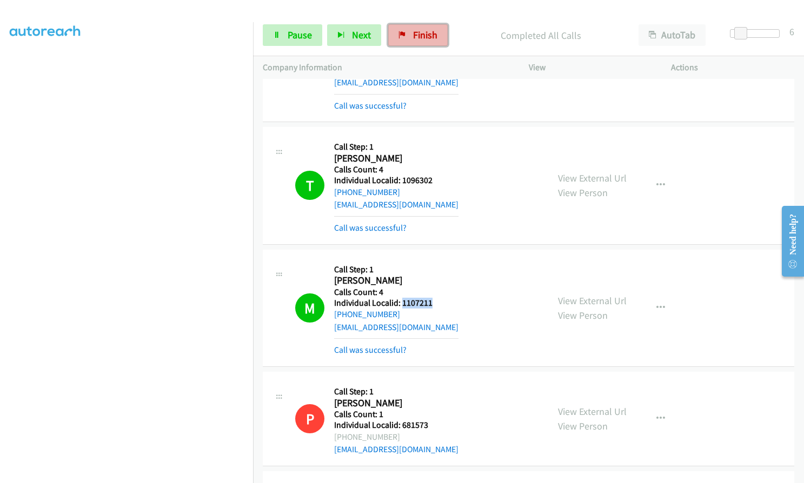
click at [417, 36] on span "Finish" at bounding box center [425, 35] width 24 height 12
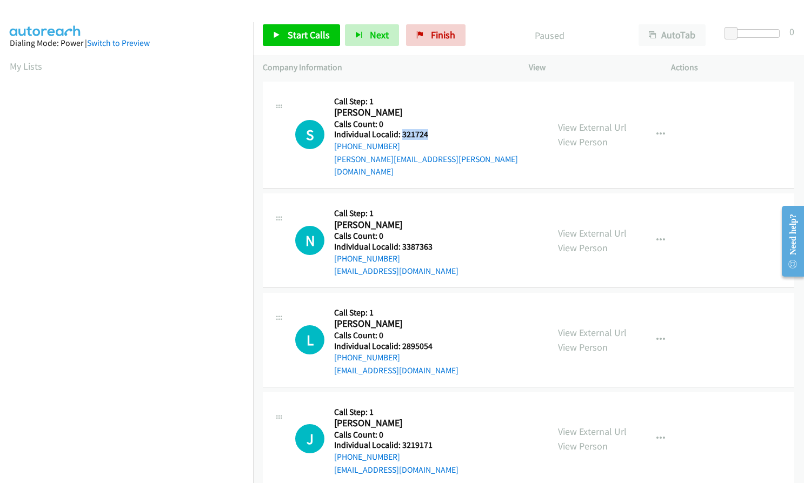
drag, startPoint x: 400, startPoint y: 136, endPoint x: 430, endPoint y: 135, distance: 30.3
click at [430, 135] on h5 "Individual Localid: 321724" at bounding box center [436, 134] width 204 height 11
copy h5 "321724"
drag, startPoint x: 398, startPoint y: 233, endPoint x: 434, endPoint y: 232, distance: 35.7
click at [434, 242] on h5 "Individual Localid: 3387363" at bounding box center [396, 247] width 124 height 11
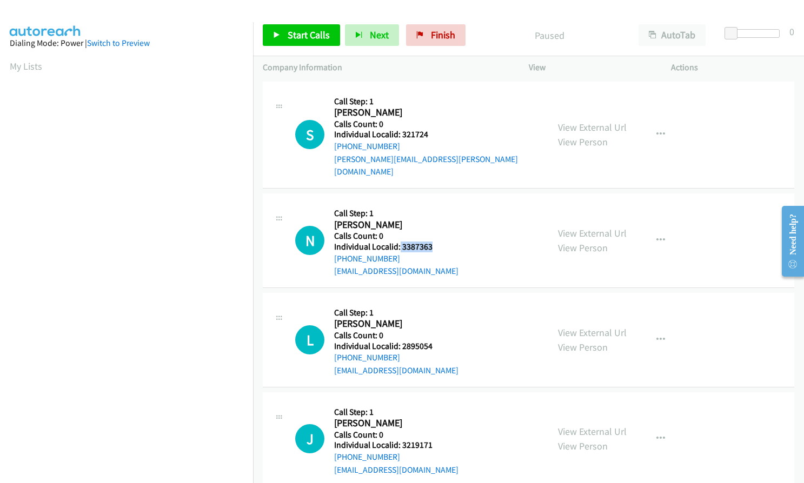
copy h5 "3387363"
drag, startPoint x: 400, startPoint y: 332, endPoint x: 437, endPoint y: 331, distance: 36.8
click at [437, 341] on h5 "Individual Localid: 2895054" at bounding box center [396, 346] width 124 height 11
copy h5 "2895054"
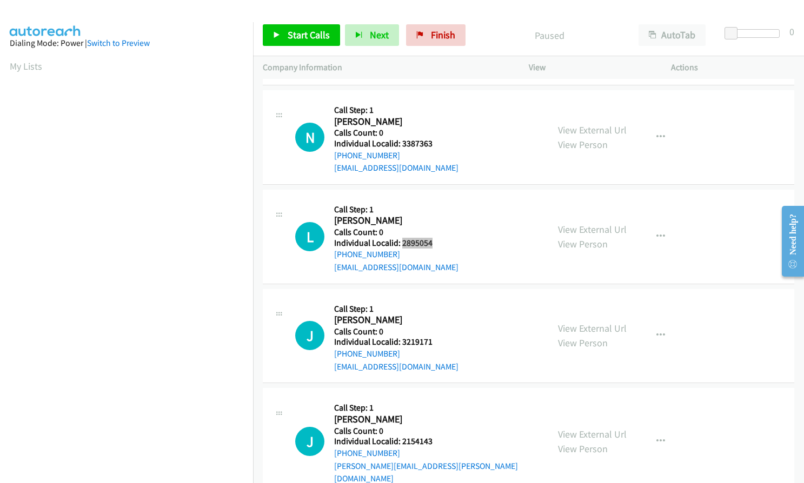
scroll to position [108, 0]
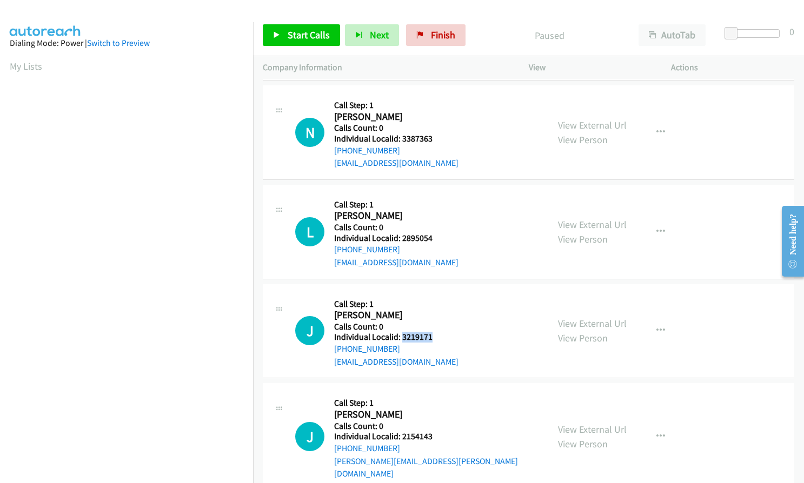
drag, startPoint x: 400, startPoint y: 324, endPoint x: 430, endPoint y: 323, distance: 30.3
click at [430, 332] on h5 "Individual Localid: 3219171" at bounding box center [396, 337] width 124 height 11
copy h5 "3219171"
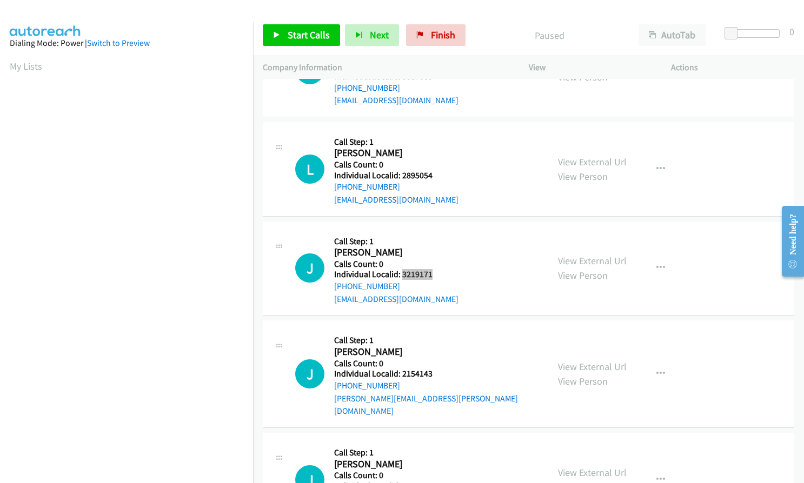
scroll to position [176, 0]
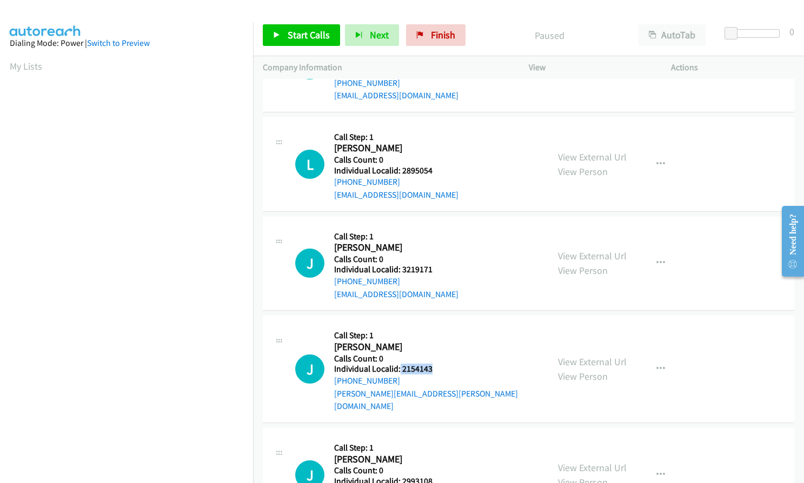
drag, startPoint x: 399, startPoint y: 357, endPoint x: 433, endPoint y: 356, distance: 33.5
click at [433, 364] on h5 "Individual Localid: 2154143" at bounding box center [436, 369] width 204 height 11
copy h5 "2154143"
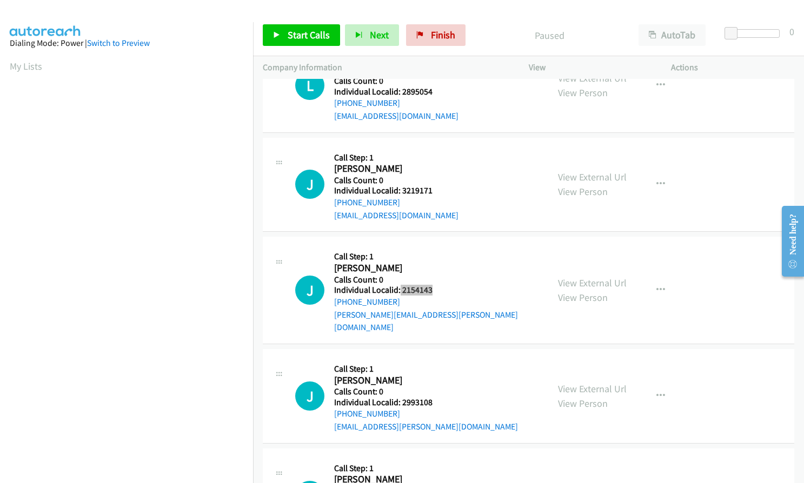
scroll to position [257, 0]
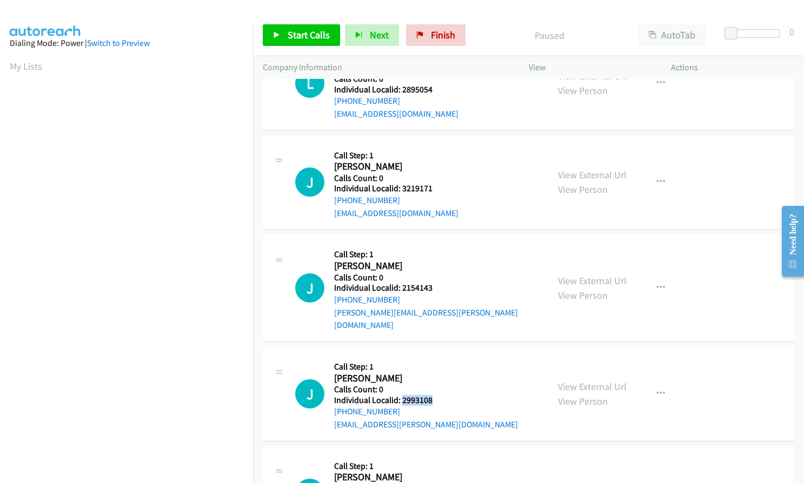
drag, startPoint x: 401, startPoint y: 373, endPoint x: 434, endPoint y: 372, distance: 33.0
click at [434, 395] on h5 "Individual Localid: 2993108" at bounding box center [426, 400] width 184 height 11
copy h5 "2993108"
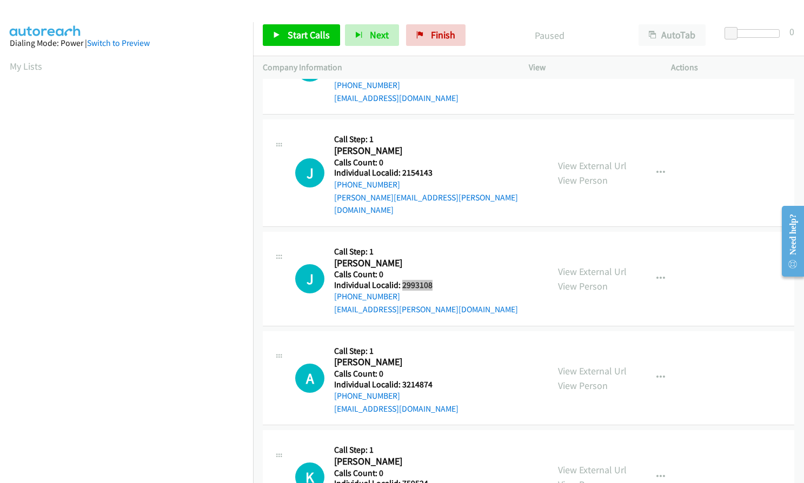
scroll to position [378, 0]
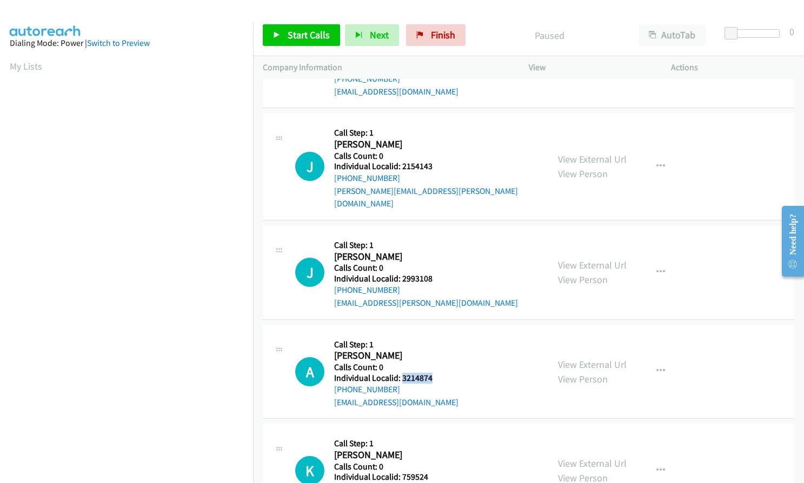
drag, startPoint x: 401, startPoint y: 354, endPoint x: 433, endPoint y: 353, distance: 31.9
click at [433, 373] on h5 "Individual Localid: 3214874" at bounding box center [396, 378] width 124 height 11
copy h5 "3214874"
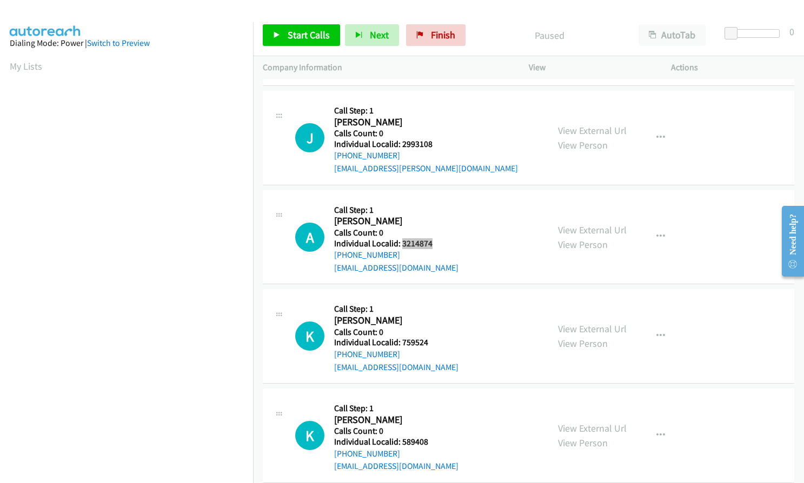
scroll to position [513, 0]
drag, startPoint x: 400, startPoint y: 317, endPoint x: 434, endPoint y: 317, distance: 34.1
click at [434, 337] on h5 "Individual Localid: 759524" at bounding box center [396, 342] width 124 height 11
copy h5 "759524"
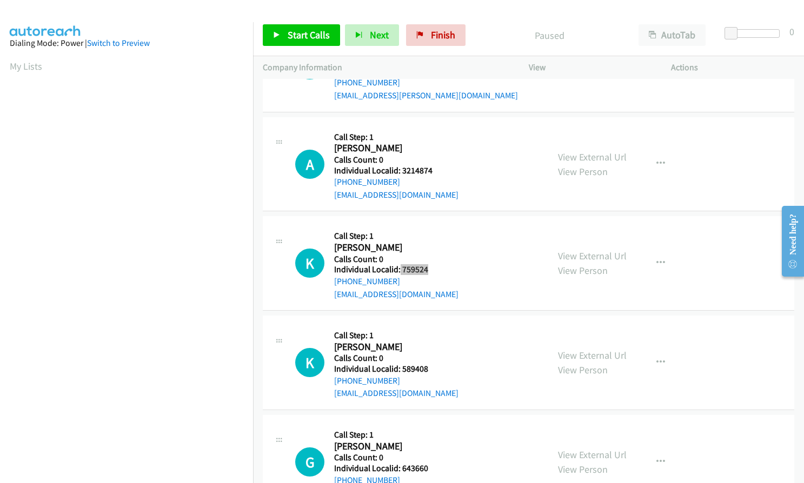
scroll to position [595, 0]
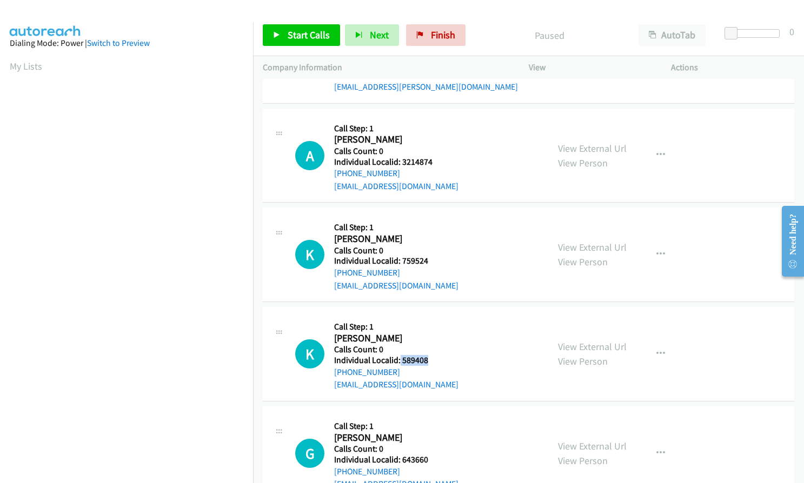
drag, startPoint x: 398, startPoint y: 336, endPoint x: 430, endPoint y: 334, distance: 31.9
click at [430, 355] on h5 "Individual Localid: 589408" at bounding box center [396, 360] width 124 height 11
copy h5 "589408"
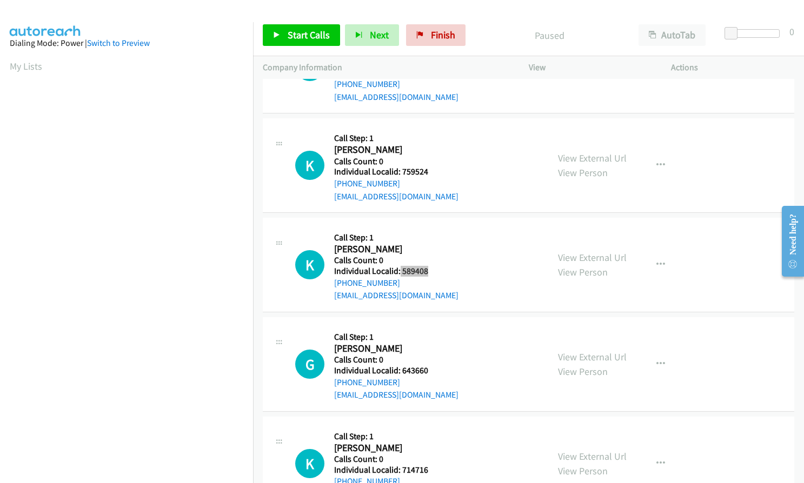
scroll to position [689, 0]
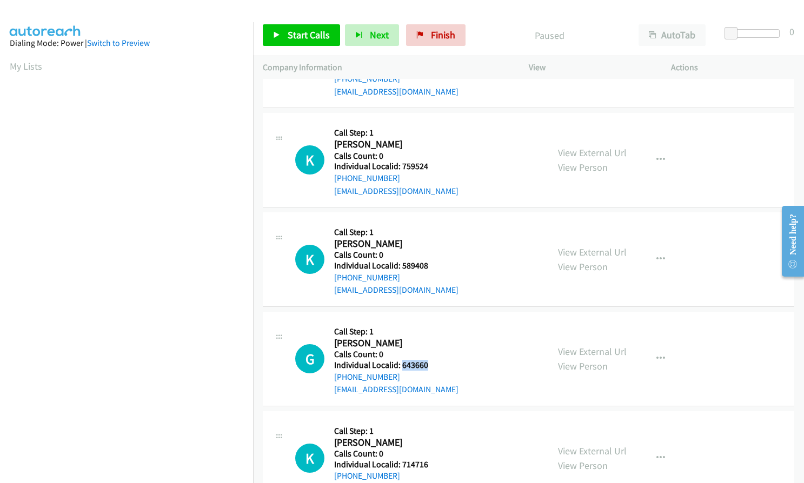
drag, startPoint x: 401, startPoint y: 338, endPoint x: 430, endPoint y: 339, distance: 28.7
click at [430, 360] on h5 "Individual Localid: 643660" at bounding box center [396, 365] width 124 height 11
copy h5 "643660"
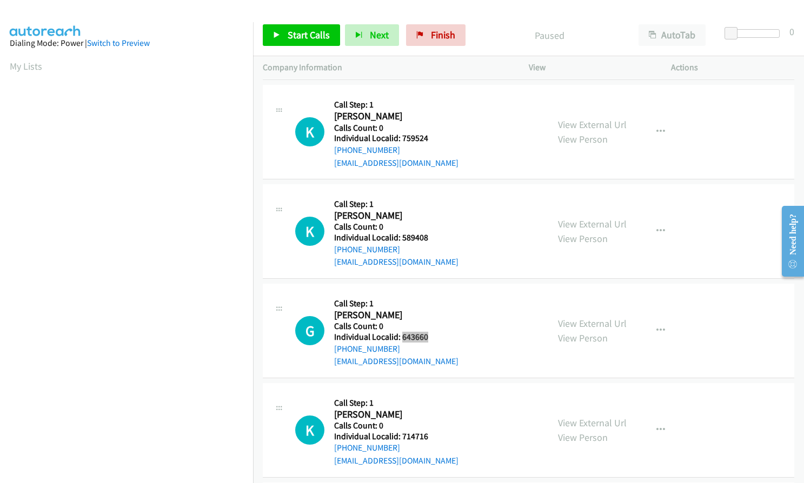
scroll to position [824, 0]
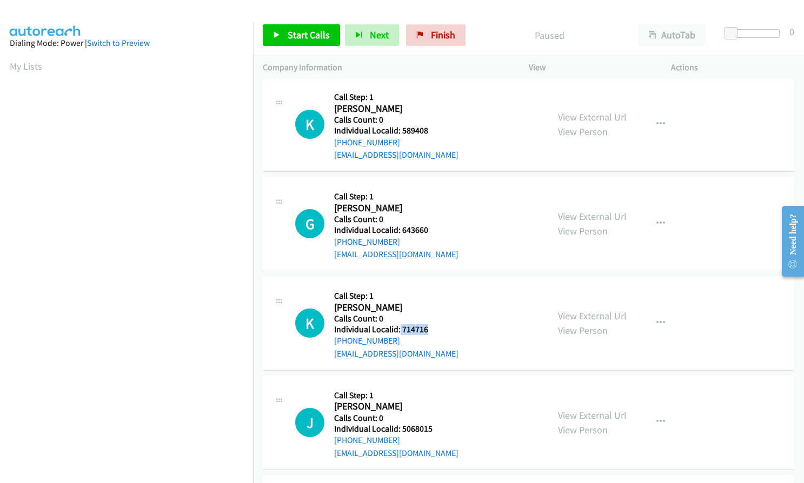
drag, startPoint x: 399, startPoint y: 305, endPoint x: 423, endPoint y: 304, distance: 23.8
click at [429, 324] on h5 "Individual Localid: 714716" at bounding box center [396, 329] width 124 height 11
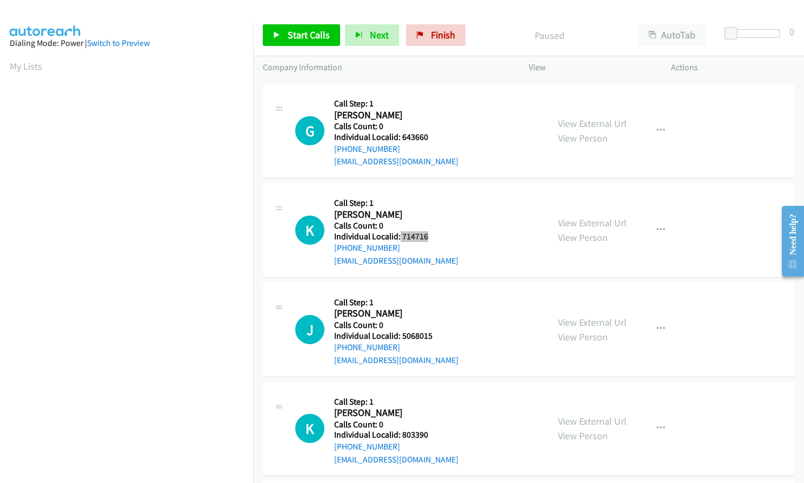
scroll to position [919, 0]
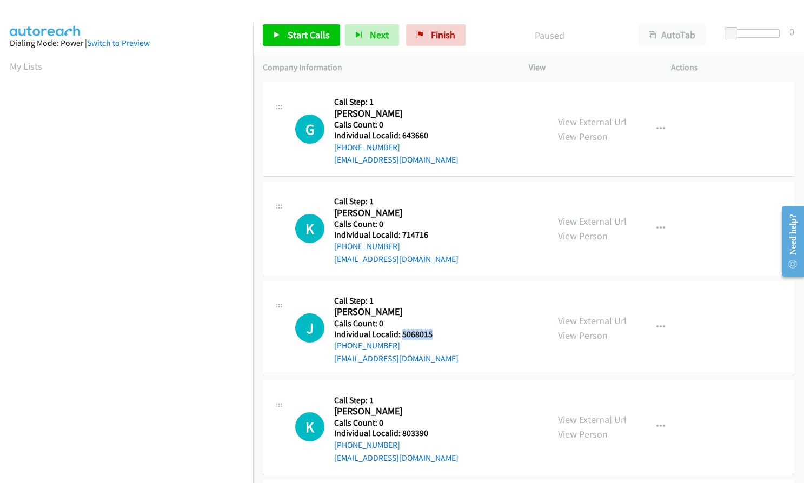
drag, startPoint x: 401, startPoint y: 308, endPoint x: 434, endPoint y: 308, distance: 33.0
click at [434, 329] on h5 "Individual Localid: 5068015" at bounding box center [396, 334] width 124 height 11
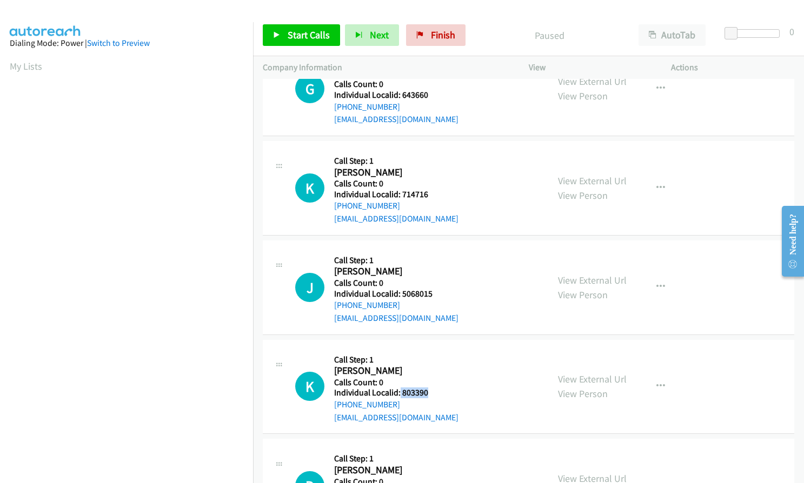
drag, startPoint x: 402, startPoint y: 368, endPoint x: 436, endPoint y: 367, distance: 34.1
click at [436, 388] on h5 "Individual Localid: 803390" at bounding box center [396, 393] width 124 height 11
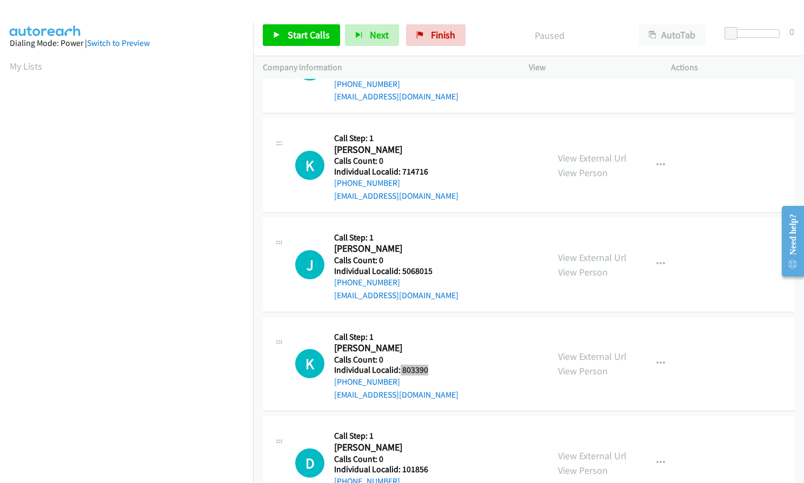
scroll to position [1040, 0]
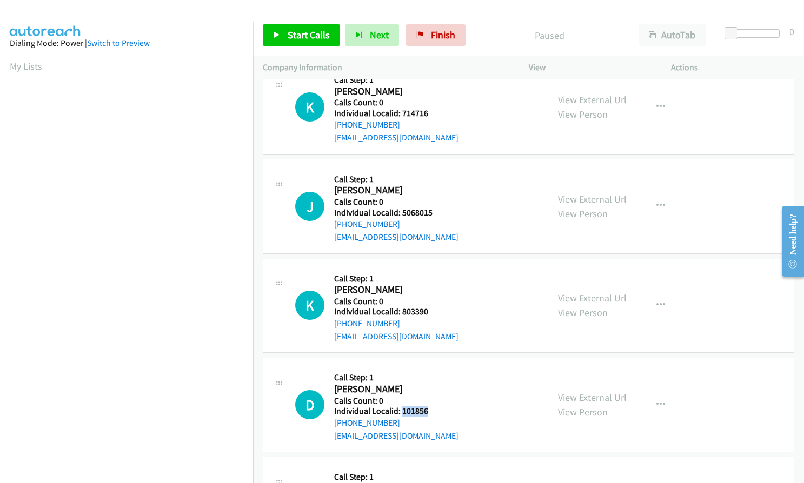
drag, startPoint x: 401, startPoint y: 386, endPoint x: 433, endPoint y: 385, distance: 32.4
click at [433, 406] on h5 "Individual Localid: 101856" at bounding box center [396, 411] width 124 height 11
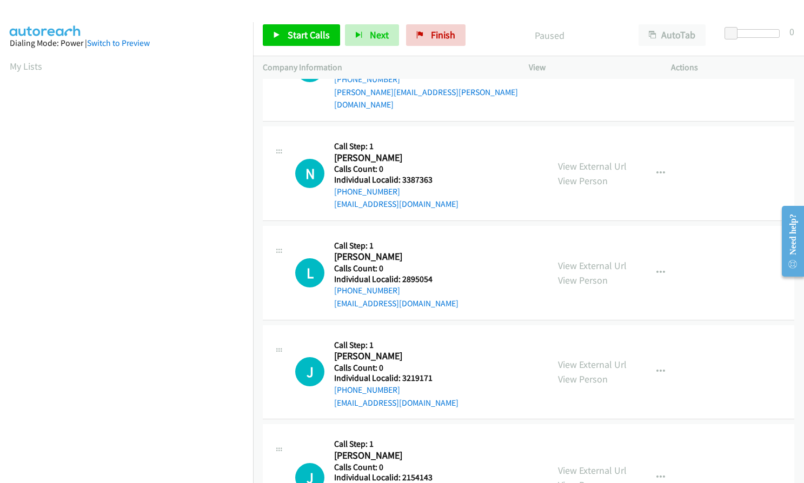
scroll to position [0, 0]
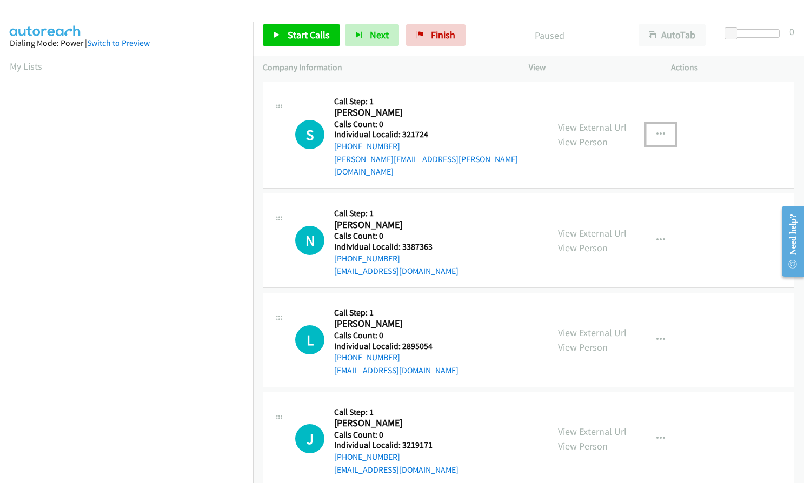
click at [656, 130] on icon "button" at bounding box center [660, 134] width 9 height 9
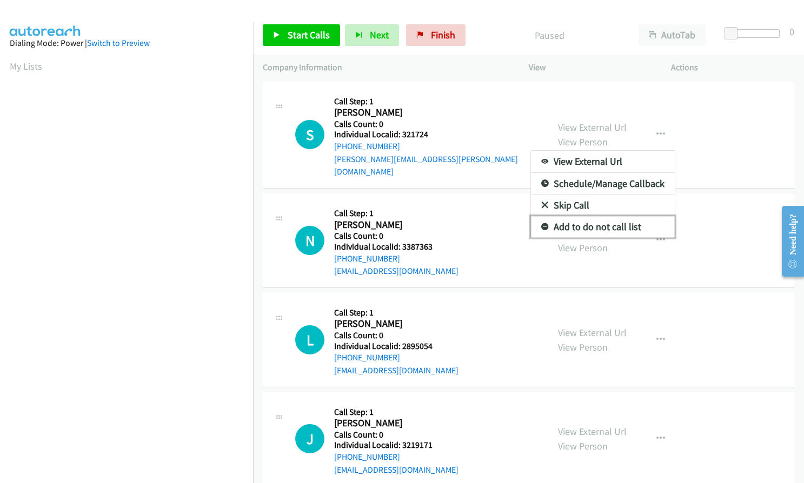
click at [541, 224] on icon at bounding box center [545, 228] width 8 height 8
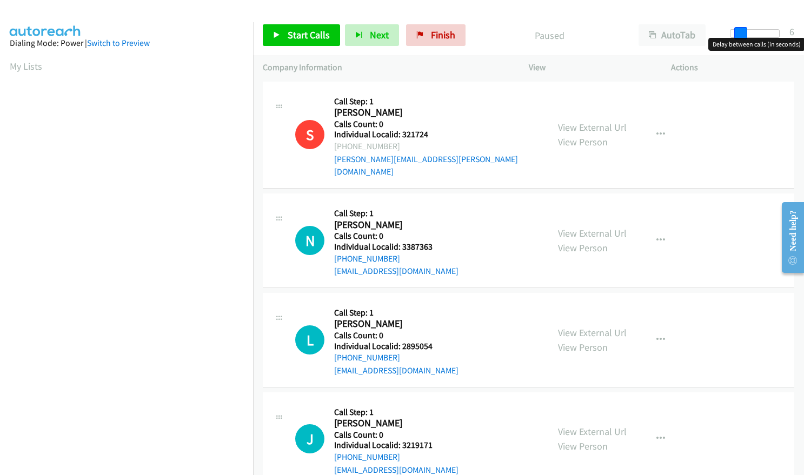
drag, startPoint x: 729, startPoint y: 35, endPoint x: 738, endPoint y: 34, distance: 9.2
click at [738, 34] on span at bounding box center [740, 33] width 13 height 13
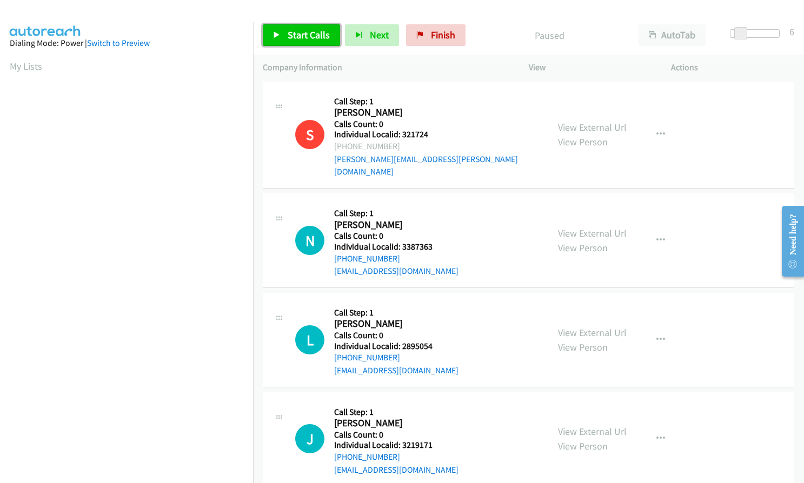
click at [291, 32] on span "Start Calls" at bounding box center [309, 35] width 42 height 12
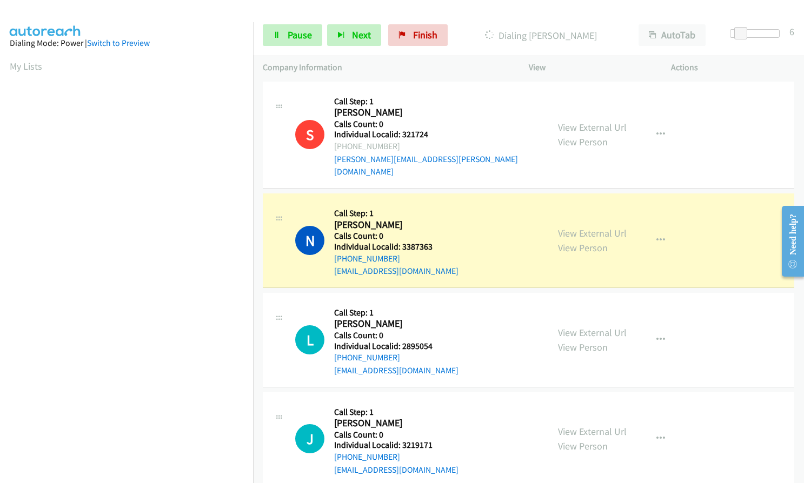
scroll to position [123, 0]
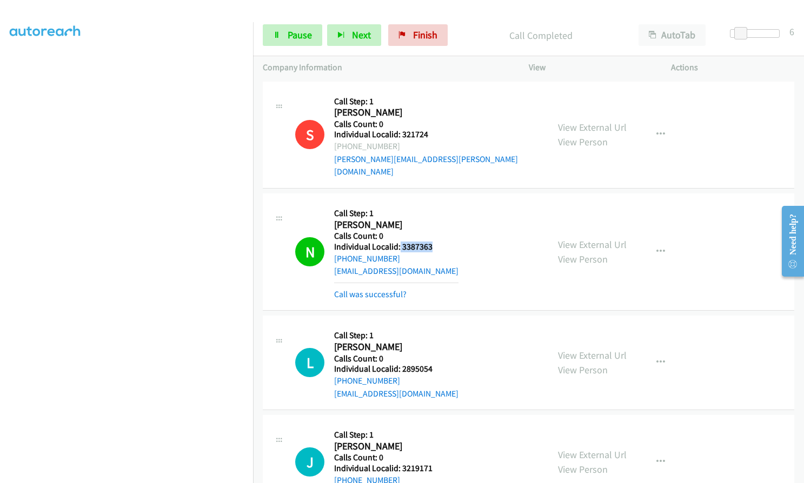
drag, startPoint x: 399, startPoint y: 235, endPoint x: 437, endPoint y: 234, distance: 37.9
click at [437, 242] on h5 "Individual Localid: 3387363" at bounding box center [396, 247] width 124 height 11
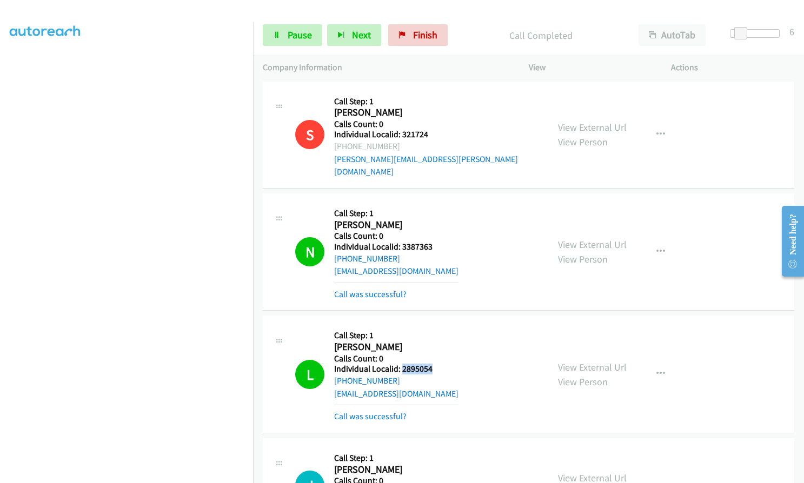
drag, startPoint x: 401, startPoint y: 356, endPoint x: 432, endPoint y: 353, distance: 31.4
click at [432, 364] on h5 "Individual Localid: 2895054" at bounding box center [396, 369] width 124 height 11
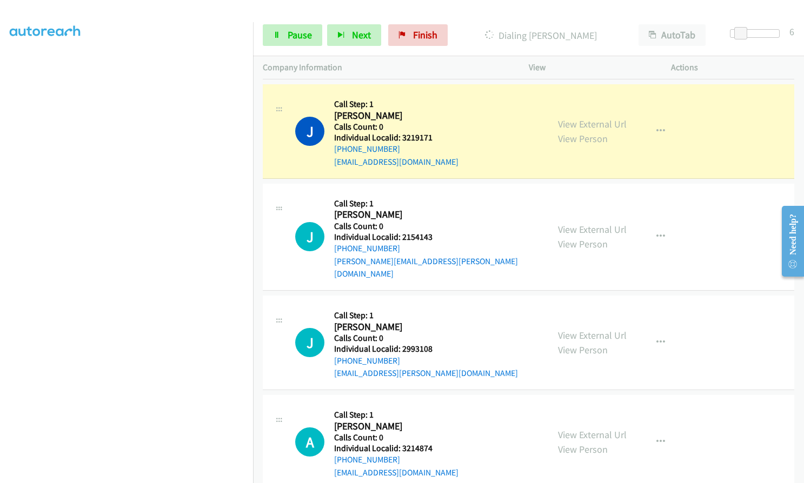
scroll to position [351, 0]
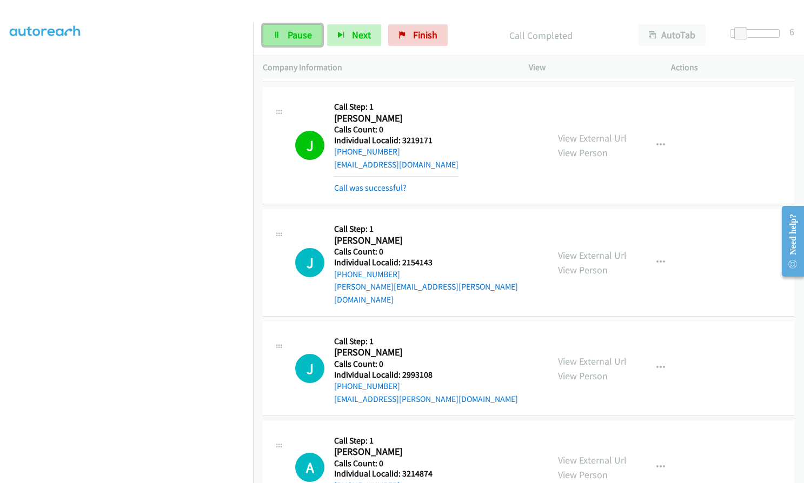
click at [309, 29] on span "Pause" at bounding box center [300, 35] width 24 height 12
click at [315, 38] on span "Start Calls" at bounding box center [309, 35] width 42 height 12
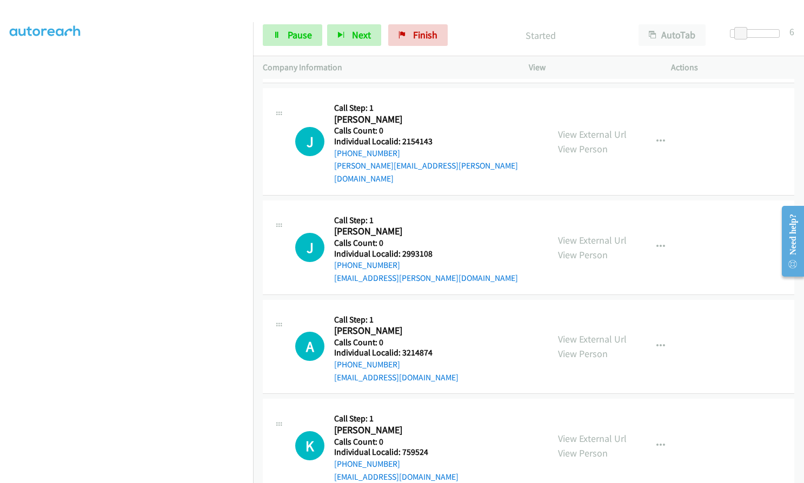
scroll to position [473, 0]
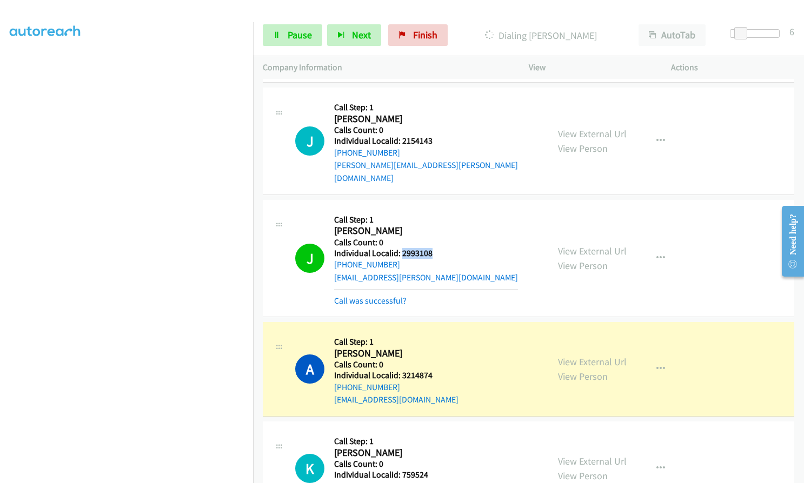
drag, startPoint x: 402, startPoint y: 230, endPoint x: 431, endPoint y: 229, distance: 29.2
click at [431, 248] on h5 "Individual Localid: 2993108" at bounding box center [426, 253] width 184 height 11
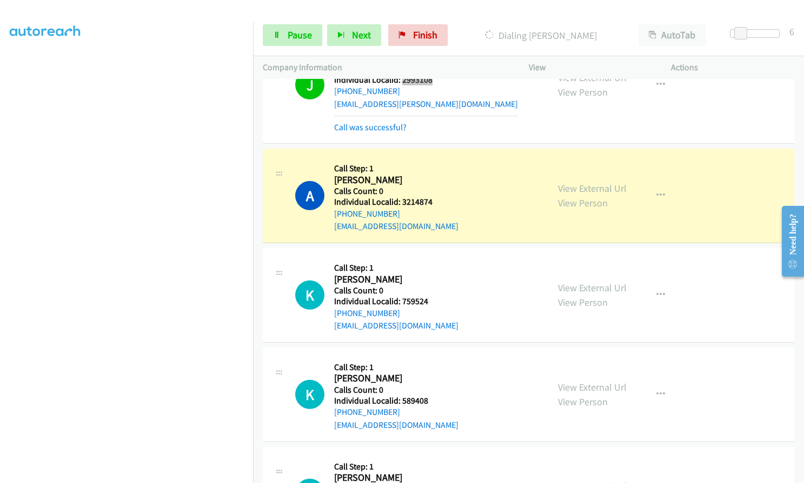
scroll to position [649, 0]
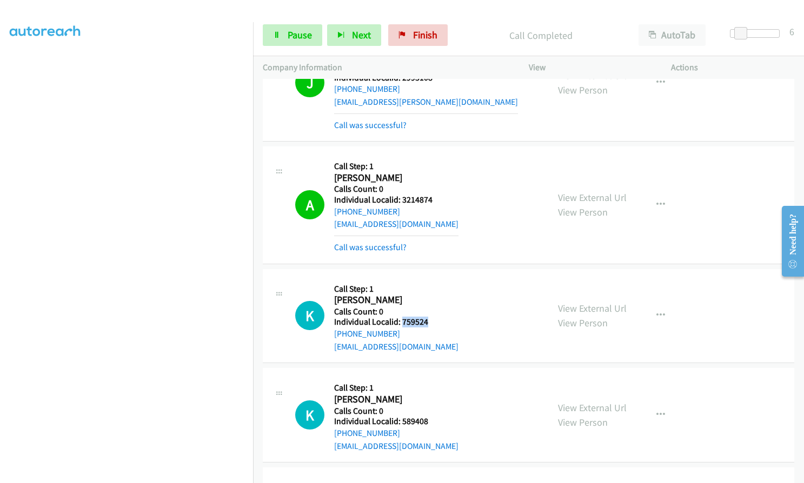
drag, startPoint x: 401, startPoint y: 296, endPoint x: 433, endPoint y: 295, distance: 32.4
click at [433, 317] on h5 "Individual Localid: 759524" at bounding box center [396, 322] width 124 height 11
drag, startPoint x: 402, startPoint y: 176, endPoint x: 437, endPoint y: 176, distance: 35.7
click at [437, 195] on h5 "Individual Localid: 3214874" at bounding box center [396, 200] width 124 height 11
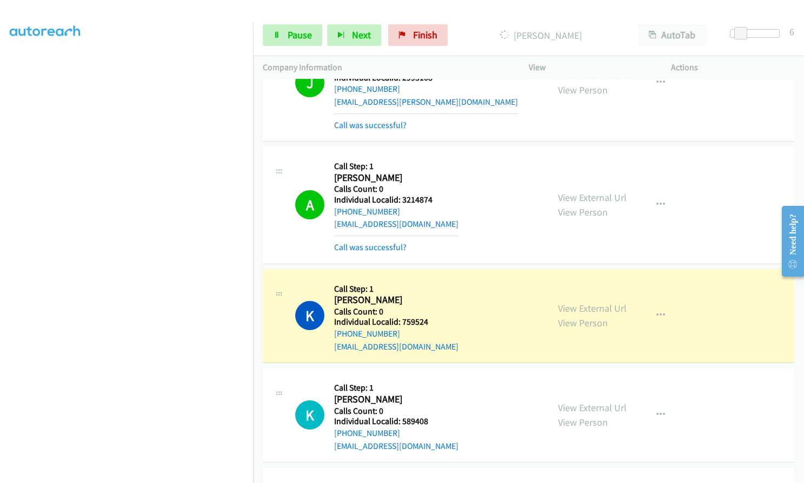
click at [507, 194] on div "A Callback Scheduled Call Step: 1 [PERSON_NAME] America/New_York Calls Count: 0…" at bounding box center [416, 204] width 243 height 97
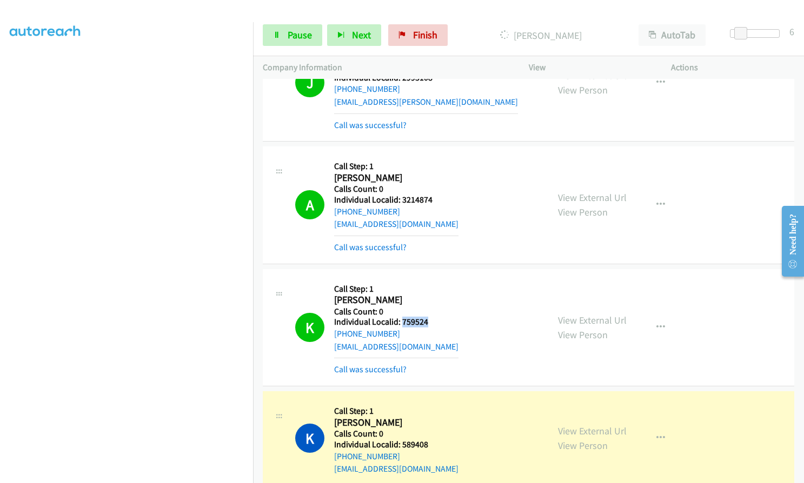
drag, startPoint x: 402, startPoint y: 297, endPoint x: 430, endPoint y: 297, distance: 27.6
click at [430, 317] on h5 "Individual Localid: 759524" at bounding box center [396, 322] width 124 height 11
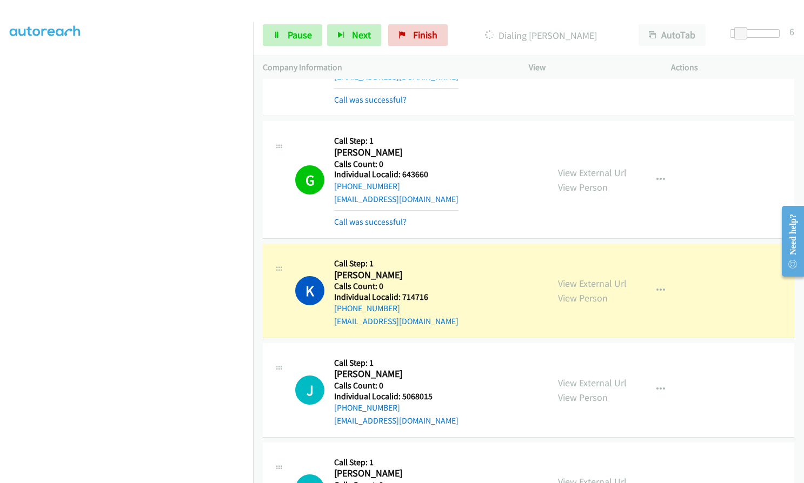
scroll to position [1040, 0]
drag, startPoint x: 402, startPoint y: 147, endPoint x: 428, endPoint y: 147, distance: 25.4
click at [428, 170] on h5 "Individual Localid: 643660" at bounding box center [396, 175] width 124 height 11
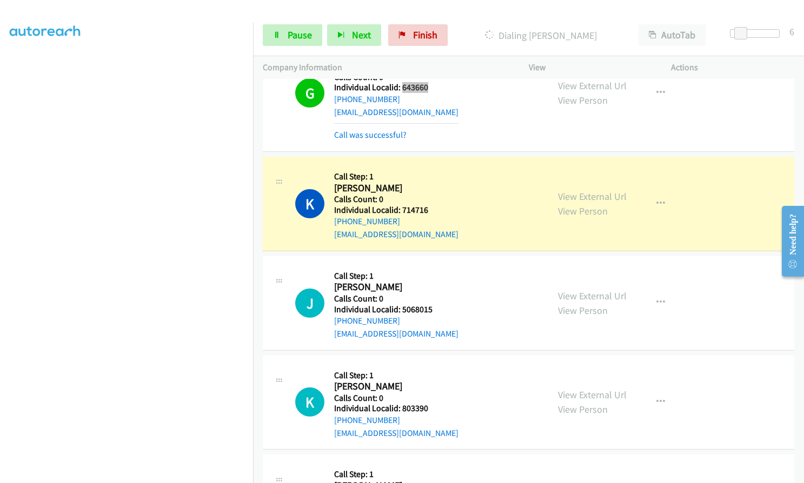
scroll to position [1176, 0]
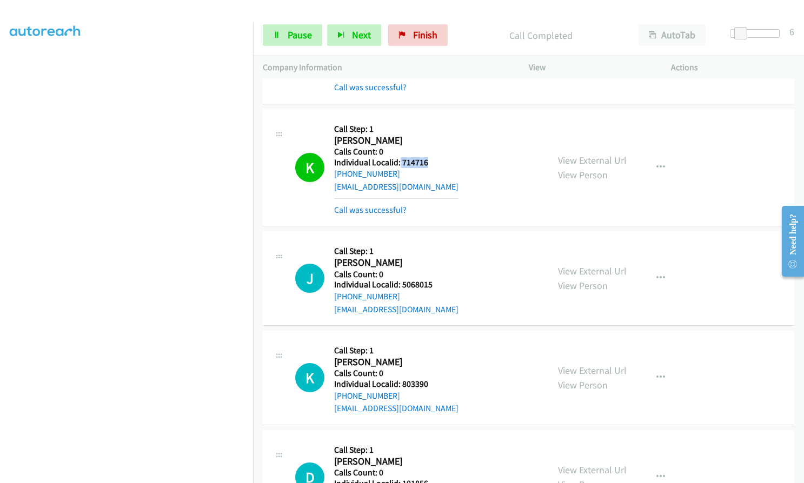
drag, startPoint x: 399, startPoint y: 135, endPoint x: 424, endPoint y: 138, distance: 24.5
click at [425, 157] on h5 "Individual Localid: 714716" at bounding box center [396, 162] width 124 height 11
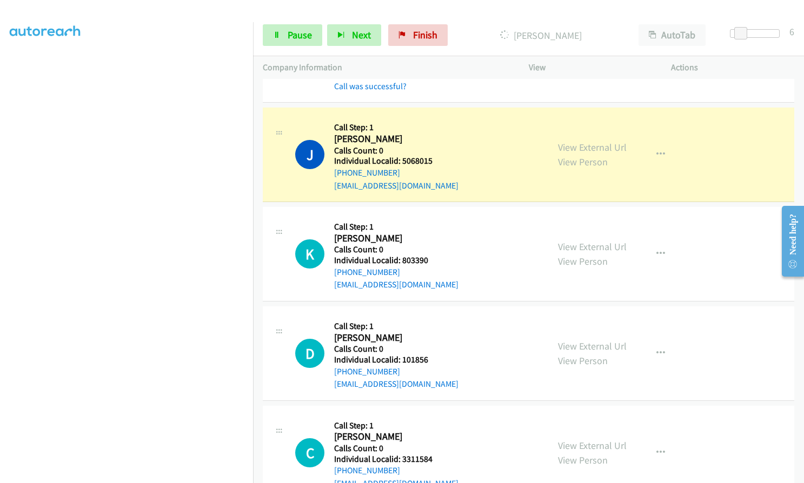
scroll to position [1324, 0]
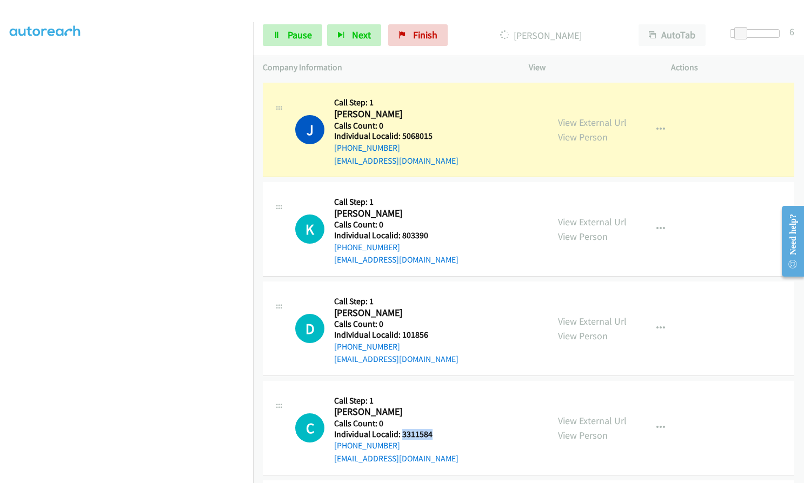
drag, startPoint x: 401, startPoint y: 409, endPoint x: 439, endPoint y: 409, distance: 38.4
click at [439, 429] on h5 "Individual Localid: 3311584" at bounding box center [396, 434] width 124 height 11
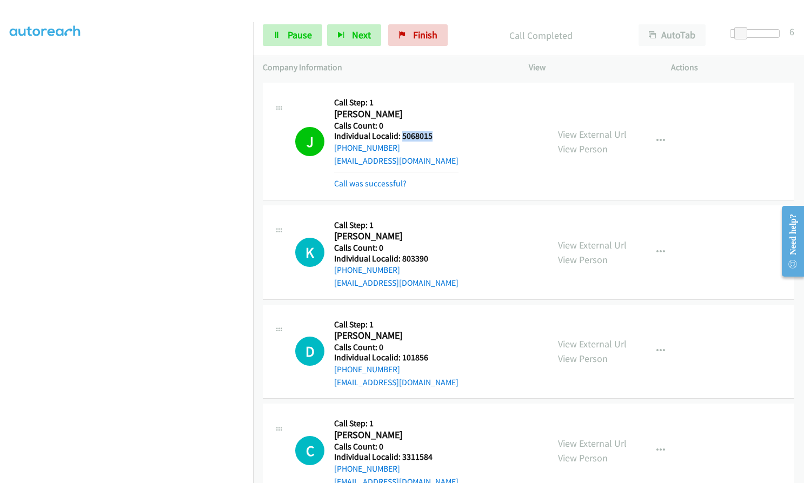
drag, startPoint x: 401, startPoint y: 109, endPoint x: 439, endPoint y: 107, distance: 37.9
click at [439, 131] on h5 "Individual Localid: 5068015" at bounding box center [396, 136] width 124 height 11
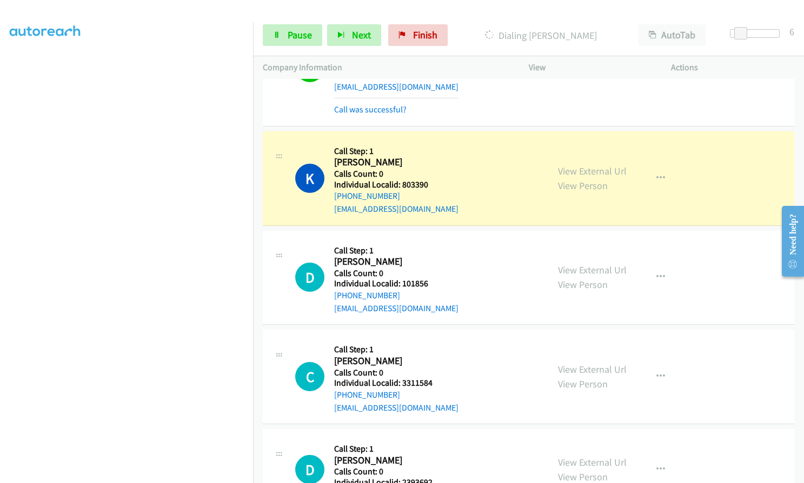
scroll to position [1459, 0]
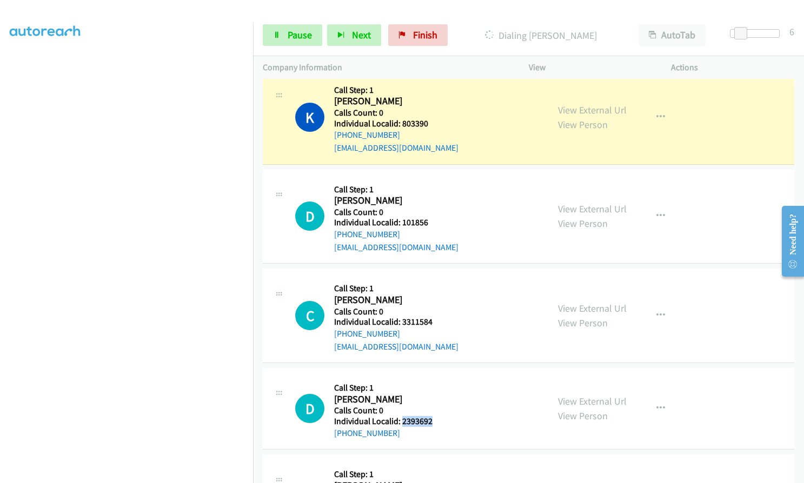
drag, startPoint x: 402, startPoint y: 397, endPoint x: 438, endPoint y: 399, distance: 36.2
click at [438, 416] on h5 "Individual Localid: 2393692" at bounding box center [389, 421] width 110 height 11
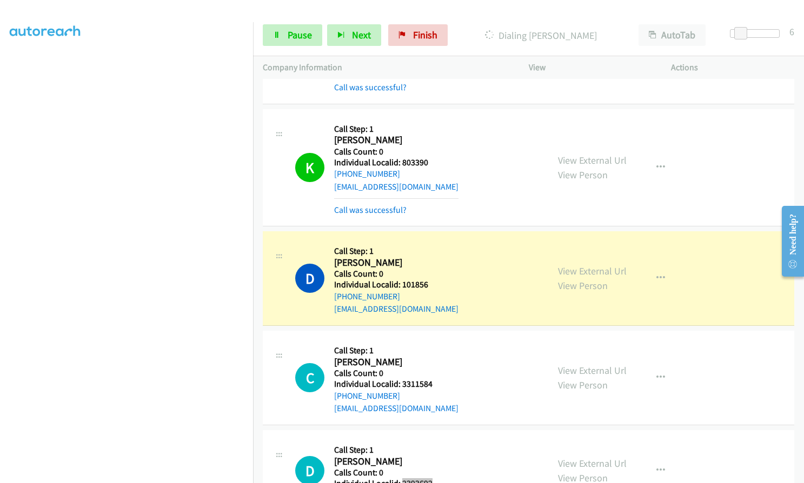
scroll to position [1419, 0]
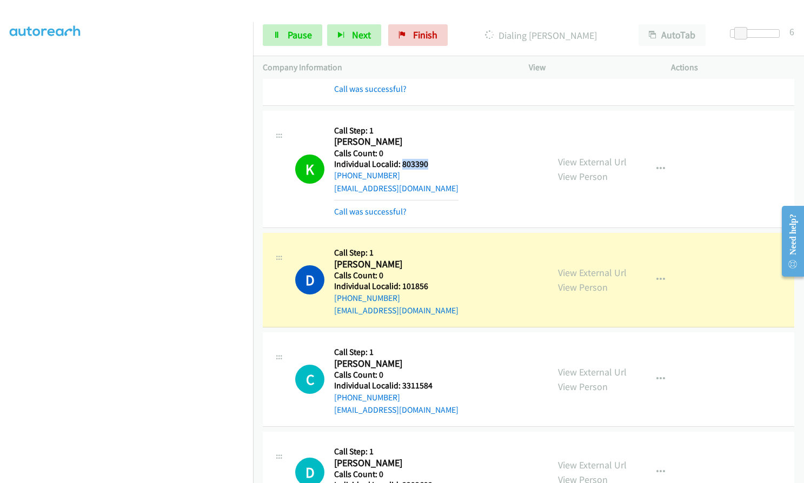
drag, startPoint x: 402, startPoint y: 139, endPoint x: 430, endPoint y: 138, distance: 28.1
click at [430, 159] on h5 "Individual Localid: 803390" at bounding box center [396, 164] width 124 height 11
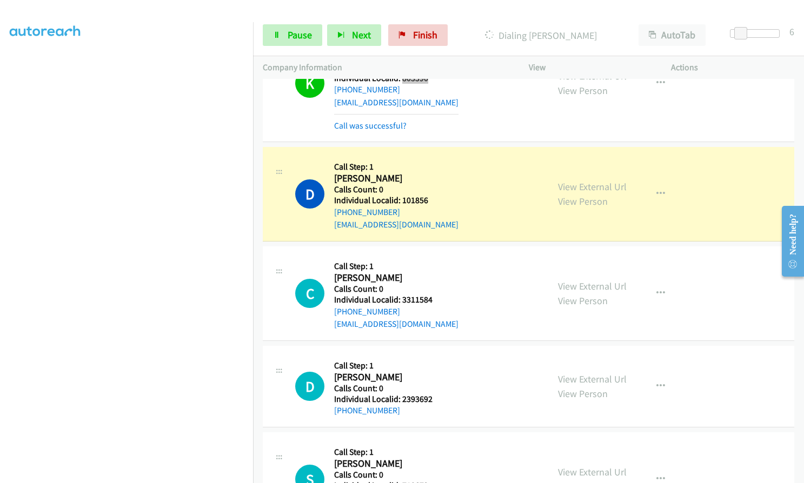
scroll to position [1540, 0]
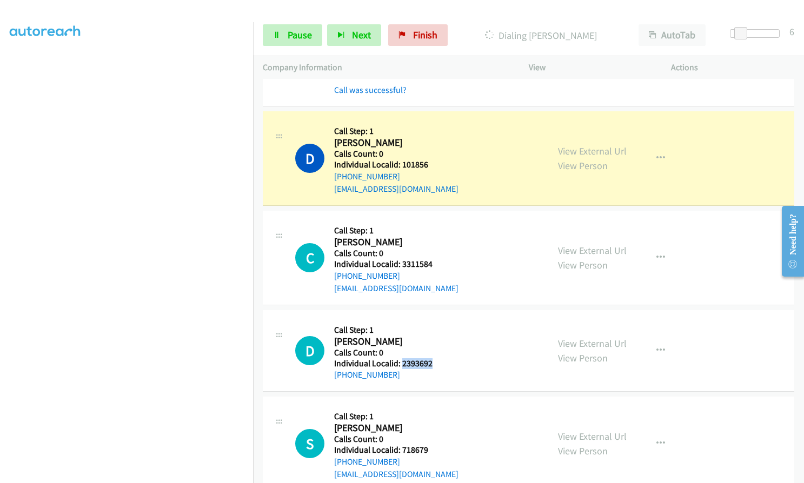
drag, startPoint x: 400, startPoint y: 334, endPoint x: 437, endPoint y: 335, distance: 36.8
click at [437, 358] on h5 "Individual Localid: 2393692" at bounding box center [389, 363] width 110 height 11
drag, startPoint x: 404, startPoint y: 425, endPoint x: 428, endPoint y: 423, distance: 23.9
click at [434, 445] on h5 "Individual Localid: 718679" at bounding box center [396, 450] width 124 height 11
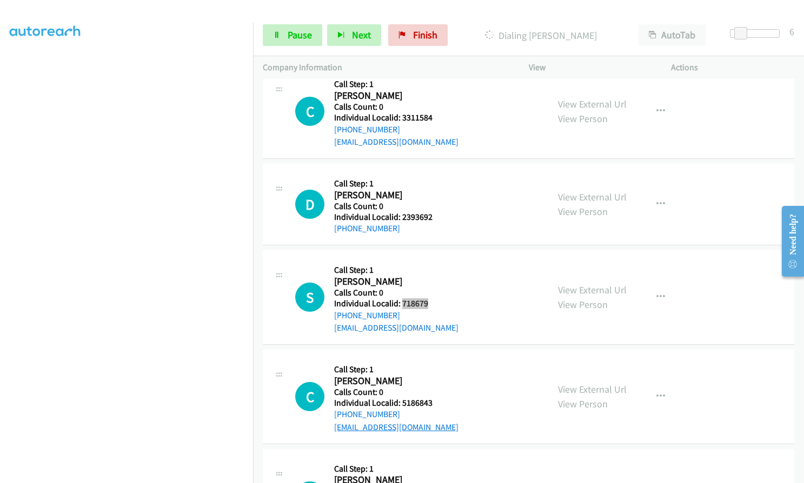
scroll to position [1689, 0]
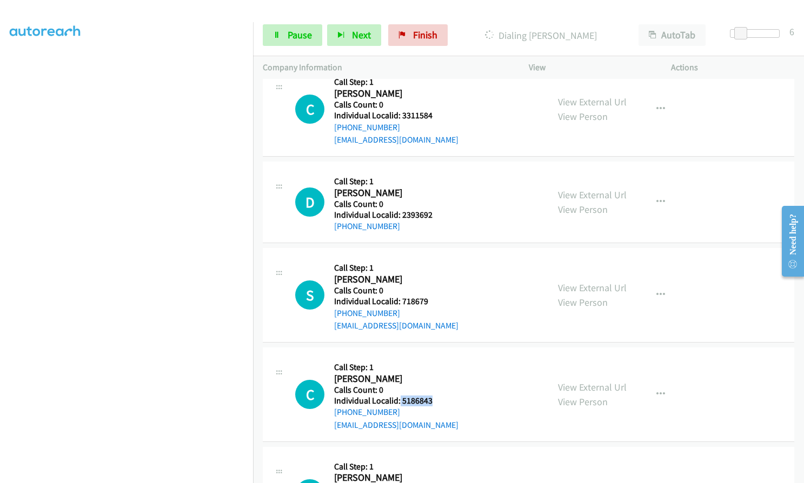
drag, startPoint x: 409, startPoint y: 376, endPoint x: 432, endPoint y: 375, distance: 23.2
click at [432, 396] on h5 "Individual Localid: 5186843" at bounding box center [396, 401] width 124 height 11
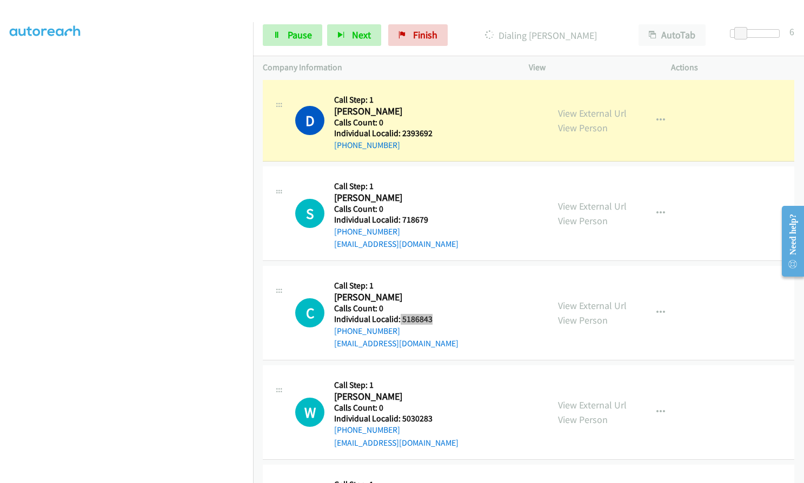
scroll to position [1874, 0]
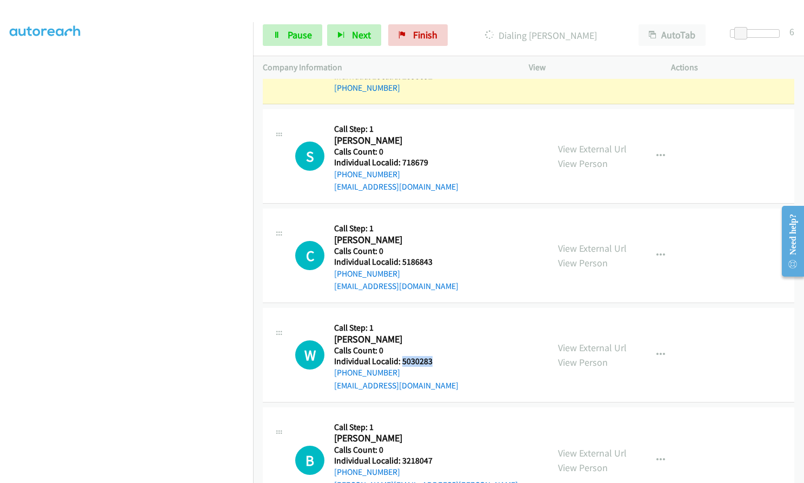
drag, startPoint x: 401, startPoint y: 335, endPoint x: 434, endPoint y: 335, distance: 33.0
click at [434, 356] on h5 "Individual Localid: 5030283" at bounding box center [396, 361] width 124 height 11
drag, startPoint x: 401, startPoint y: 436, endPoint x: 433, endPoint y: 437, distance: 32.4
click at [433, 456] on h5 "Individual Localid: 3218047" at bounding box center [436, 461] width 204 height 11
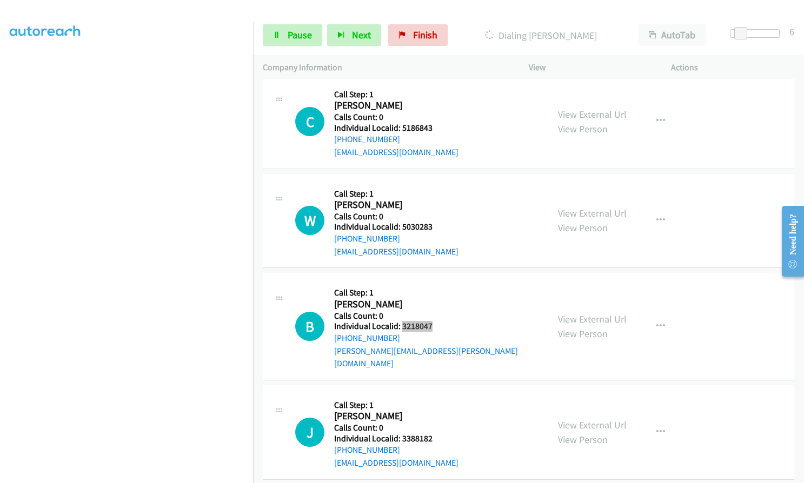
scroll to position [2036, 0]
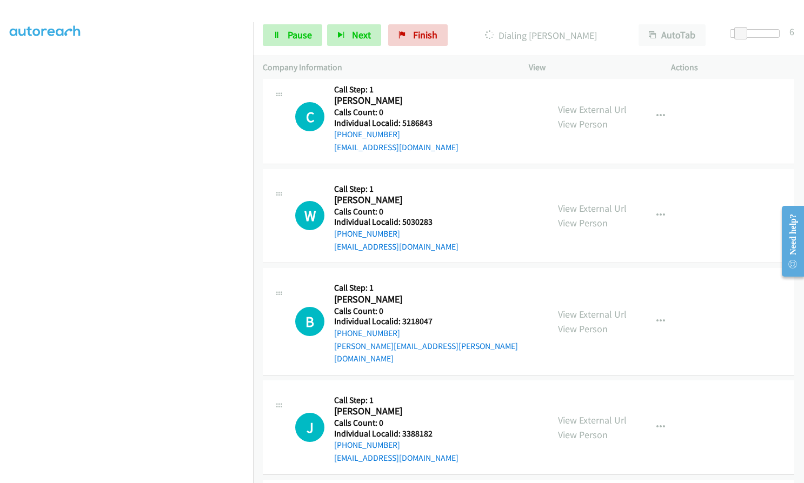
click at [454, 390] on div "J Callback Scheduled Call Step: 1 [PERSON_NAME] America/New_York Calls Count: 0…" at bounding box center [416, 427] width 243 height 75
drag, startPoint x: 400, startPoint y: 394, endPoint x: 433, endPoint y: 397, distance: 33.6
click at [433, 429] on h5 "Individual Localid: 3388182" at bounding box center [396, 434] width 124 height 11
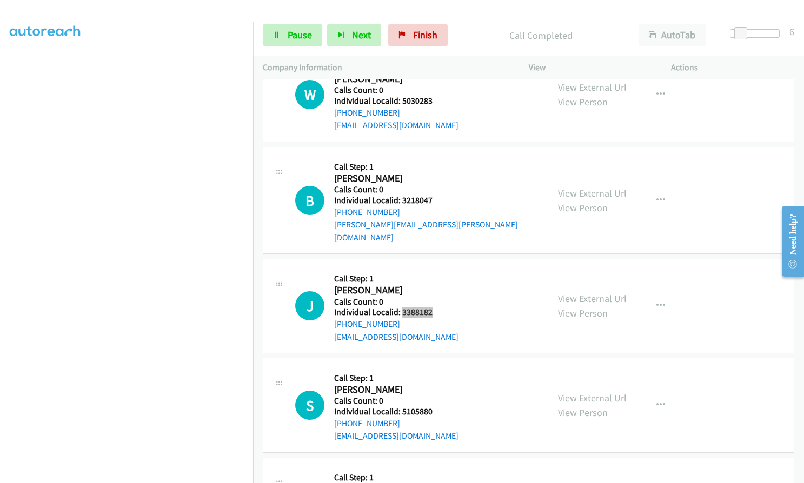
scroll to position [2208, 0]
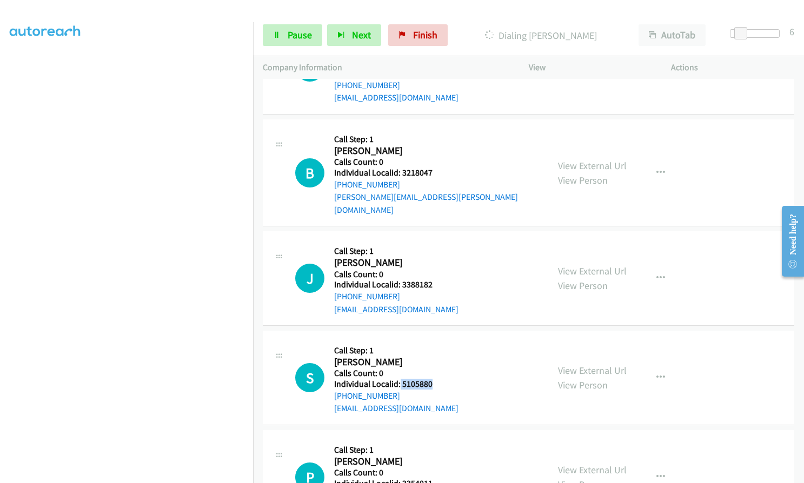
drag, startPoint x: 399, startPoint y: 346, endPoint x: 433, endPoint y: 346, distance: 33.5
click at [433, 379] on h5 "Individual Localid: 5105880" at bounding box center [396, 384] width 124 height 11
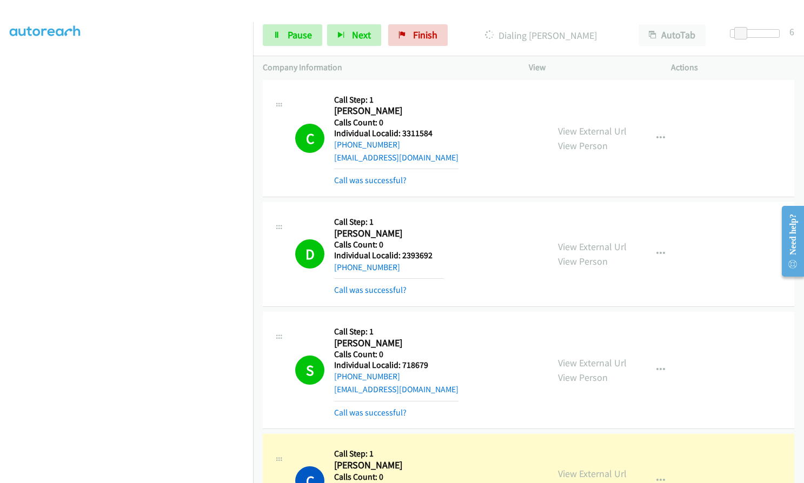
scroll to position [1681, 0]
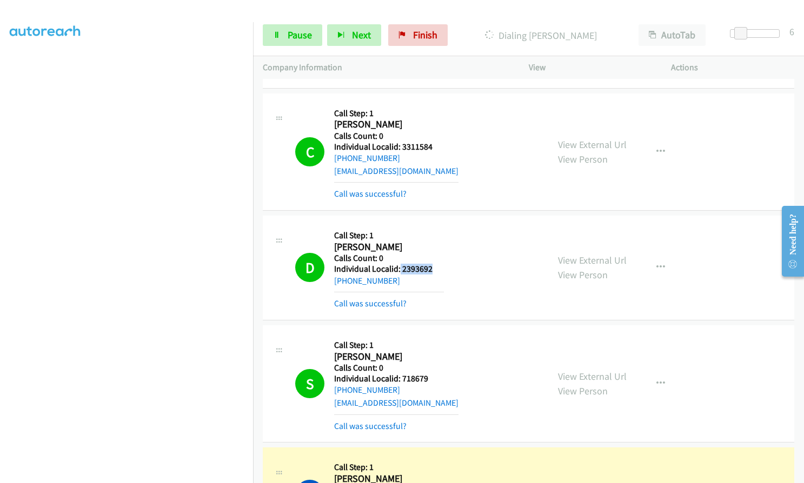
drag, startPoint x: 403, startPoint y: 243, endPoint x: 434, endPoint y: 245, distance: 30.9
click at [434, 264] on h5 "Individual Localid: 2393692" at bounding box center [389, 269] width 110 height 11
click at [437, 275] on div "[PHONE_NUMBER]" at bounding box center [389, 281] width 110 height 13
click at [656, 263] on icon "button" at bounding box center [660, 267] width 9 height 9
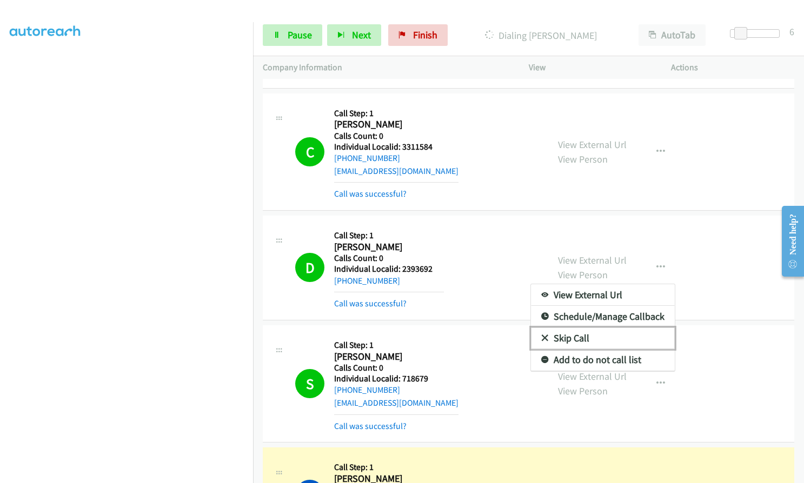
click at [541, 335] on icon at bounding box center [545, 339] width 8 height 8
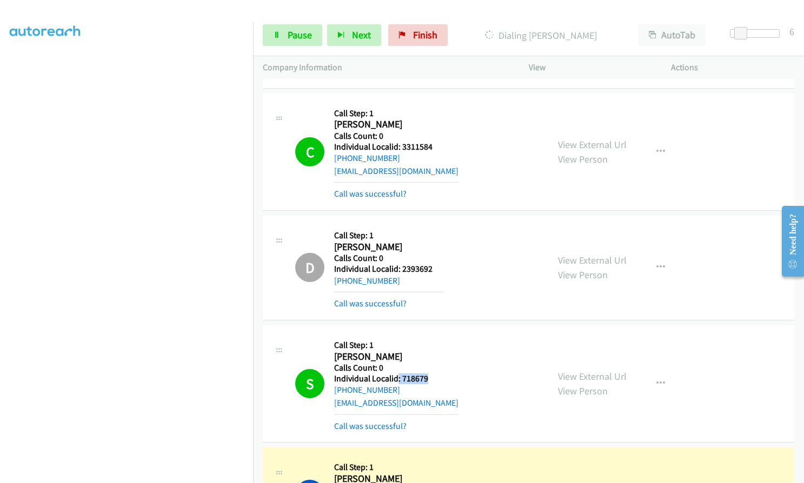
drag, startPoint x: 397, startPoint y: 352, endPoint x: 429, endPoint y: 352, distance: 31.3
click at [429, 373] on h5 "Individual Localid: 718679" at bounding box center [396, 378] width 124 height 11
drag, startPoint x: 417, startPoint y: 353, endPoint x: 438, endPoint y: 325, distance: 35.1
click at [438, 351] on h2 "[PERSON_NAME]" at bounding box center [389, 357] width 110 height 12
drag, startPoint x: 401, startPoint y: 352, endPoint x: 432, endPoint y: 352, distance: 31.4
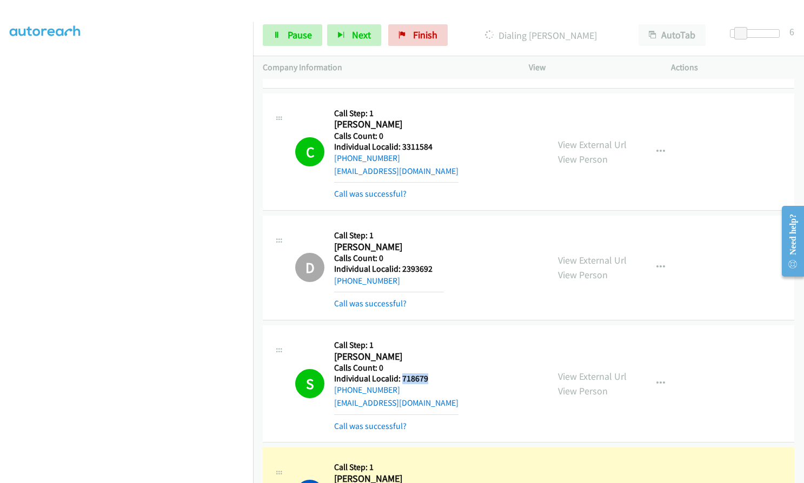
click at [432, 373] on h5 "Individual Localid: 718679" at bounding box center [396, 378] width 124 height 11
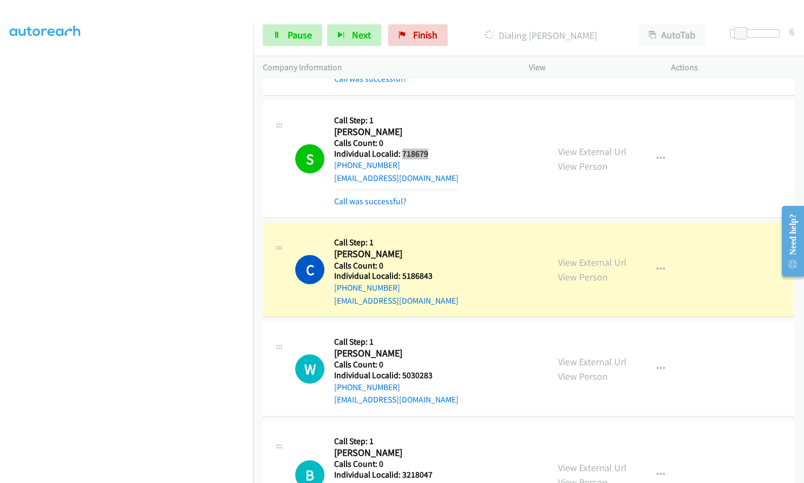
scroll to position [1911, 0]
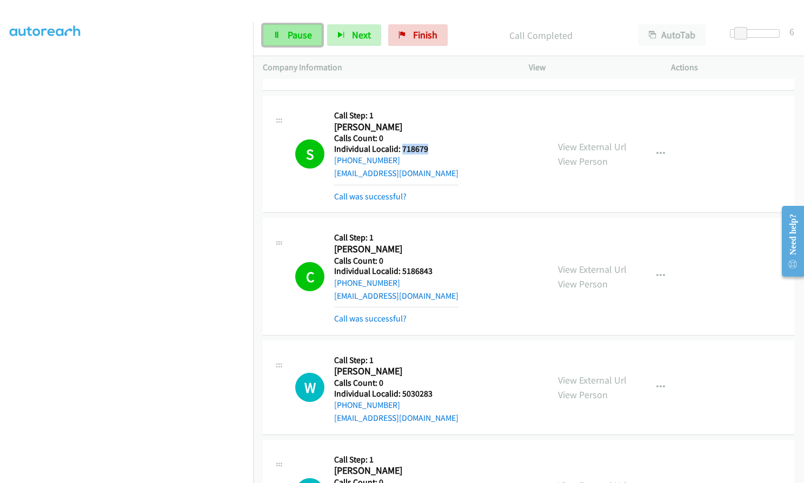
drag, startPoint x: 243, startPoint y: 254, endPoint x: 289, endPoint y: 29, distance: 230.1
click at [289, 29] on span "Pause" at bounding box center [300, 35] width 24 height 12
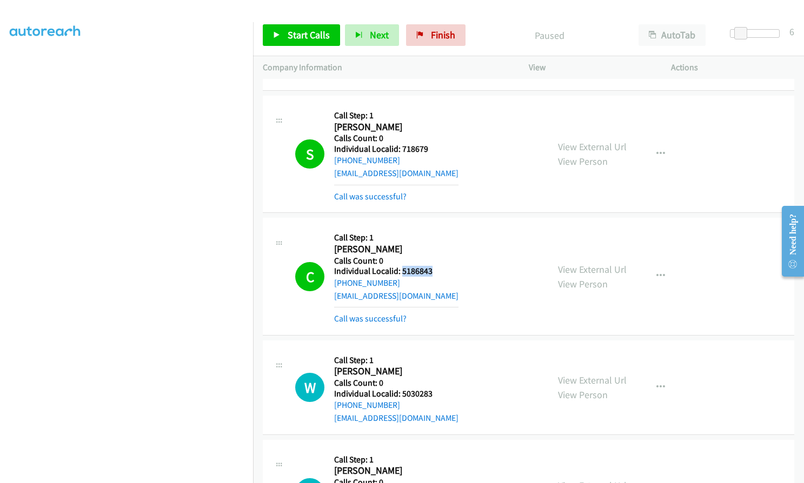
drag, startPoint x: 402, startPoint y: 244, endPoint x: 431, endPoint y: 245, distance: 28.7
click at [431, 266] on h5 "Individual Localid: 5186843" at bounding box center [396, 271] width 124 height 11
click at [286, 34] on link "Start Calls" at bounding box center [301, 35] width 77 height 22
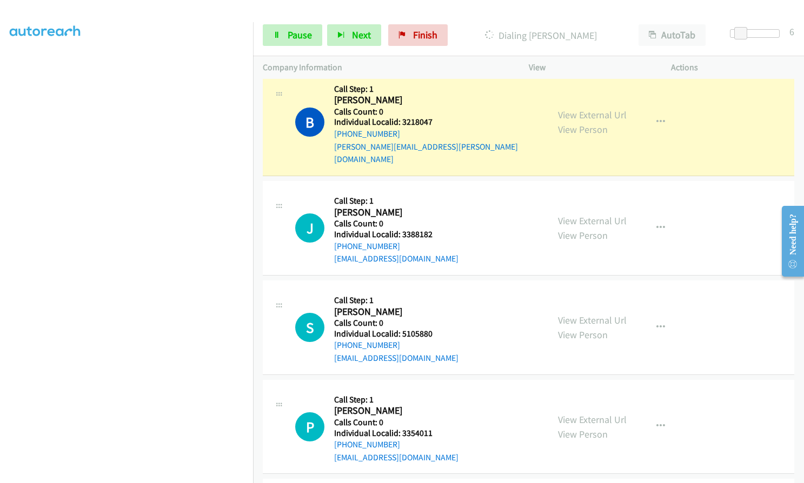
scroll to position [2289, 0]
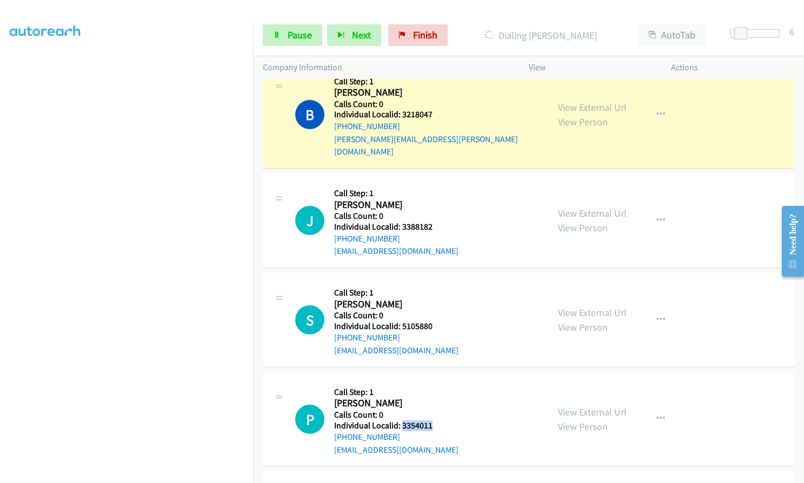
drag, startPoint x: 401, startPoint y: 385, endPoint x: 432, endPoint y: 386, distance: 30.8
click at [432, 421] on h5 "Individual Localid: 3354011" at bounding box center [396, 426] width 124 height 11
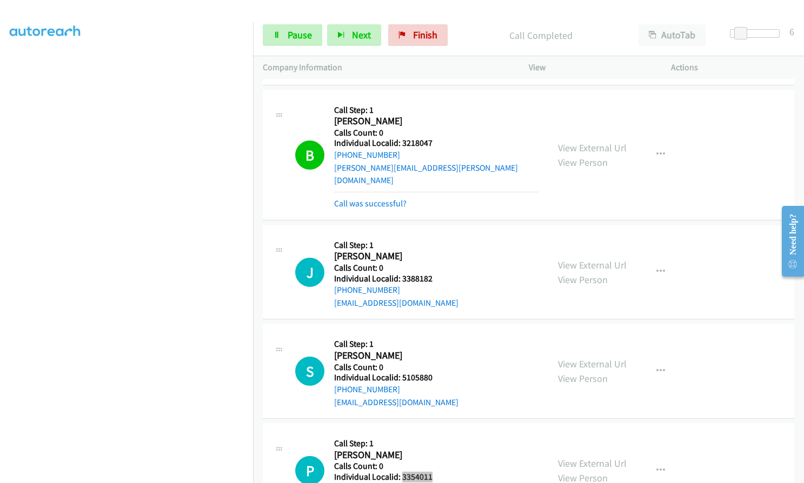
scroll to position [2247, 0]
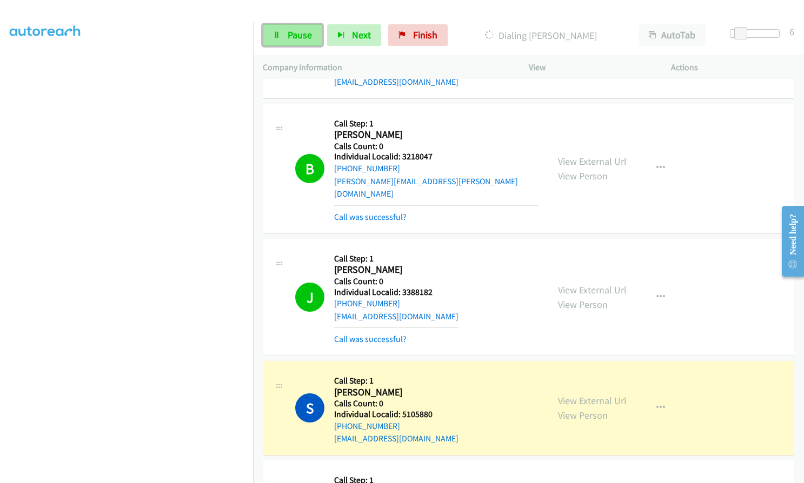
click at [288, 31] on span "Pause" at bounding box center [300, 35] width 24 height 12
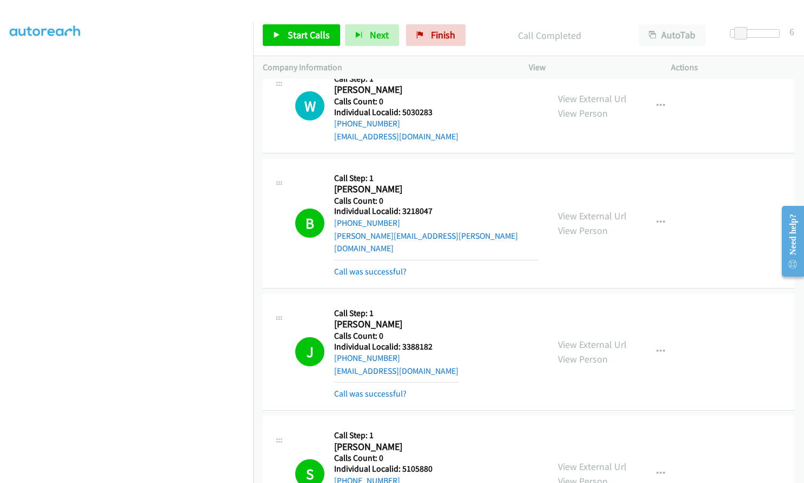
scroll to position [2193, 0]
drag, startPoint x: 400, startPoint y: 306, endPoint x: 435, endPoint y: 306, distance: 35.1
click at [435, 341] on h5 "Individual Localid: 3388182" at bounding box center [396, 346] width 124 height 11
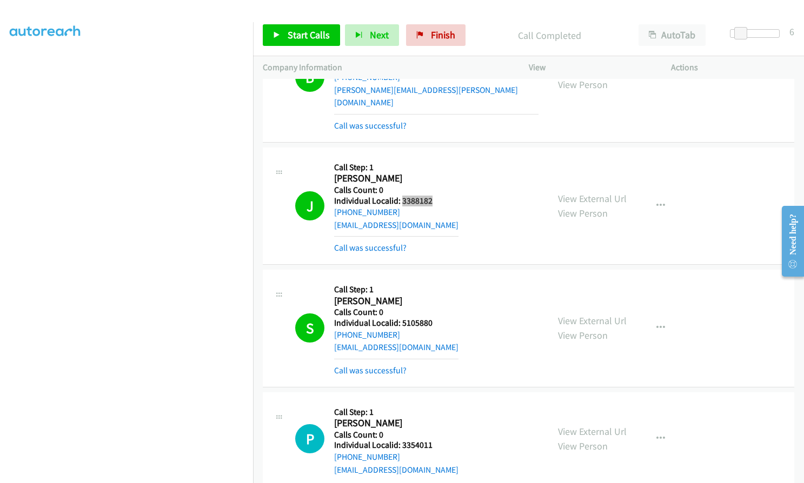
scroll to position [2341, 0]
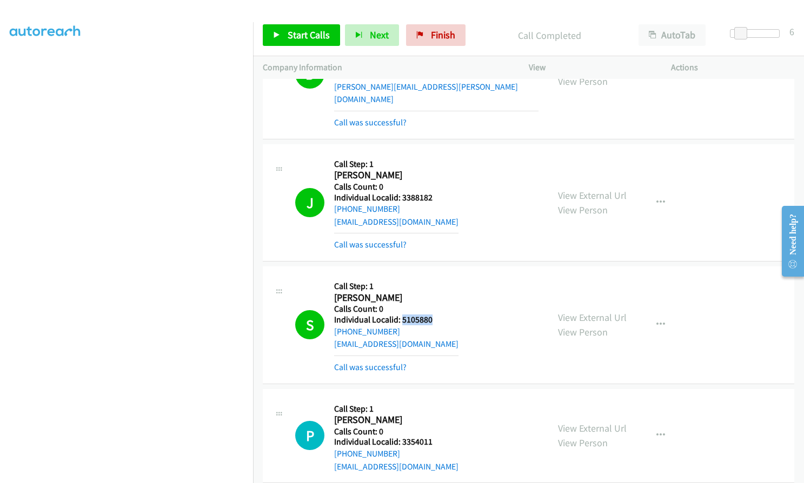
drag, startPoint x: 401, startPoint y: 281, endPoint x: 439, endPoint y: 282, distance: 38.4
click at [439, 315] on h5 "Individual Localid: 5105880" at bounding box center [396, 320] width 124 height 11
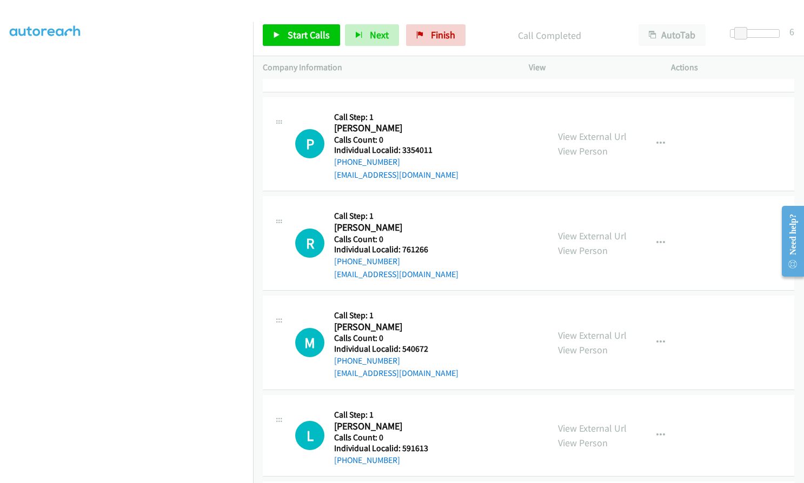
scroll to position [2639, 0]
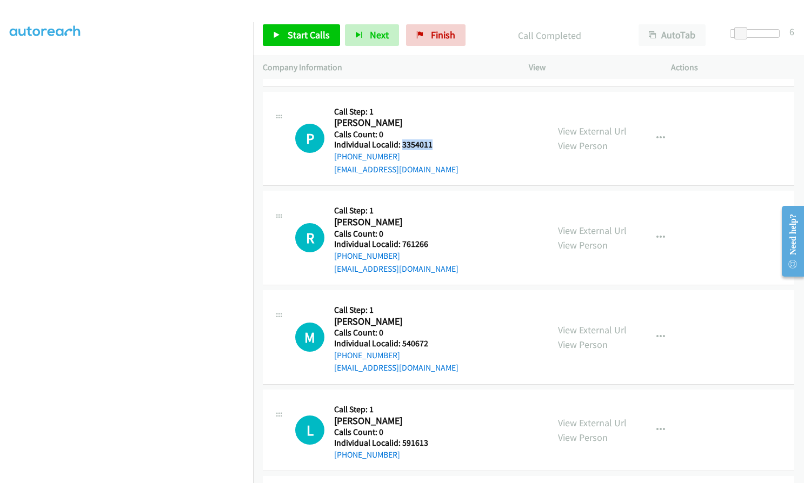
drag, startPoint x: 402, startPoint y: 106, endPoint x: 437, endPoint y: 105, distance: 35.1
click at [437, 139] on h5 "Individual Localid: 3354011" at bounding box center [396, 144] width 124 height 11
drag, startPoint x: 399, startPoint y: 204, endPoint x: 434, endPoint y: 205, distance: 34.6
click at [434, 239] on h5 "Individual Localid: 761266" at bounding box center [396, 244] width 124 height 11
drag, startPoint x: 406, startPoint y: 305, endPoint x: 428, endPoint y: 305, distance: 21.1
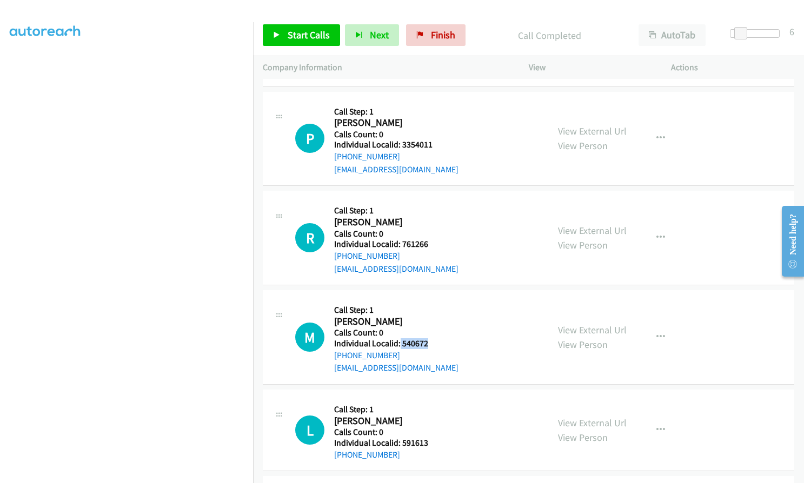
click at [428, 338] on h5 "Individual Localid: 540672" at bounding box center [396, 343] width 124 height 11
drag, startPoint x: 401, startPoint y: 404, endPoint x: 431, endPoint y: 404, distance: 30.3
click at [431, 438] on h5 "Individual Localid: 591613" at bounding box center [389, 443] width 110 height 11
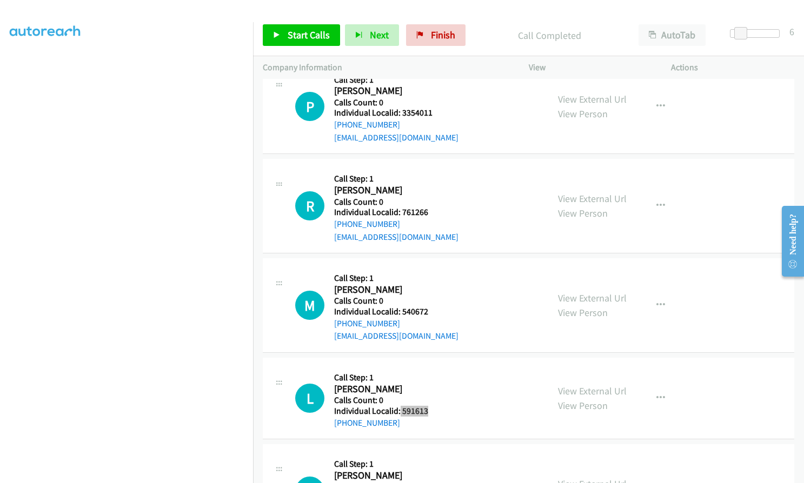
scroll to position [2760, 0]
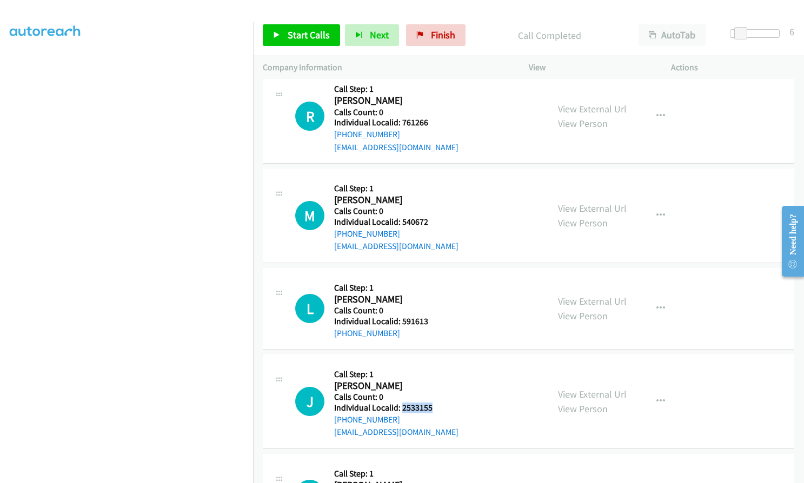
drag, startPoint x: 402, startPoint y: 370, endPoint x: 436, endPoint y: 369, distance: 34.1
click at [436, 403] on h5 "Individual Localid: 2533155" at bounding box center [396, 408] width 124 height 11
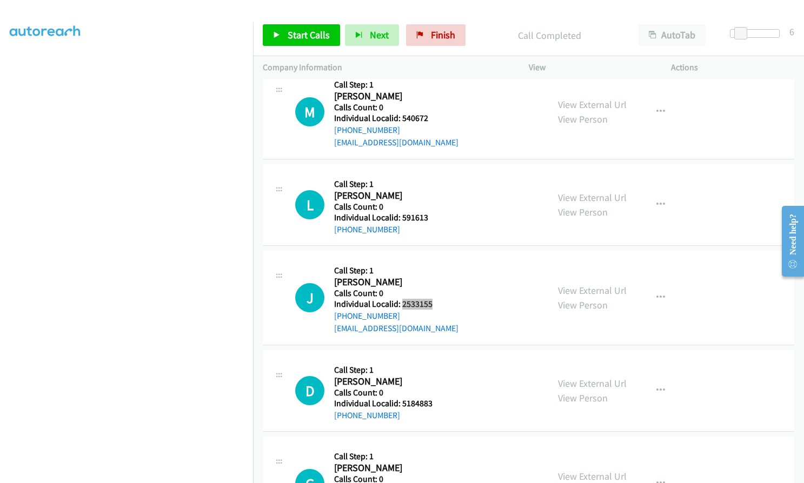
scroll to position [2868, 0]
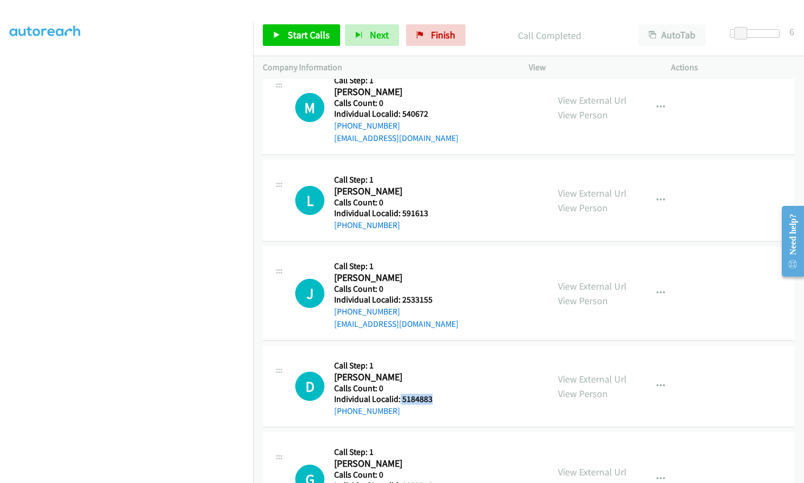
drag, startPoint x: 399, startPoint y: 359, endPoint x: 440, endPoint y: 363, distance: 41.3
click at [440, 394] on h5 "Individual Localid: 5184883" at bounding box center [389, 399] width 110 height 11
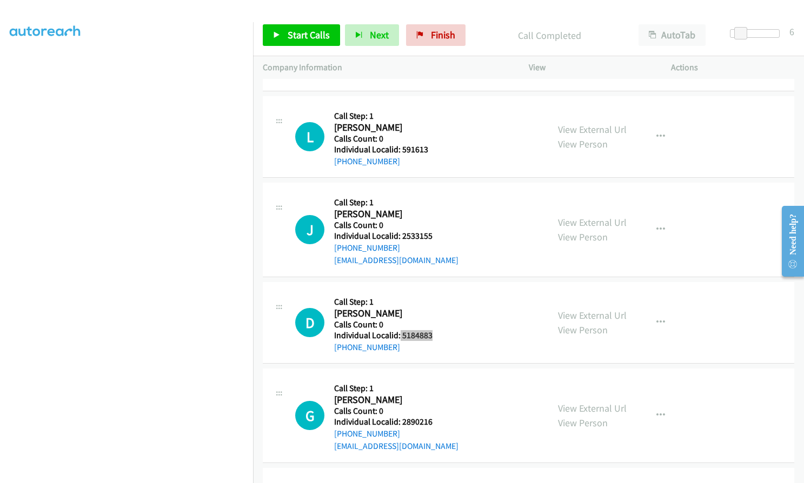
scroll to position [2936, 0]
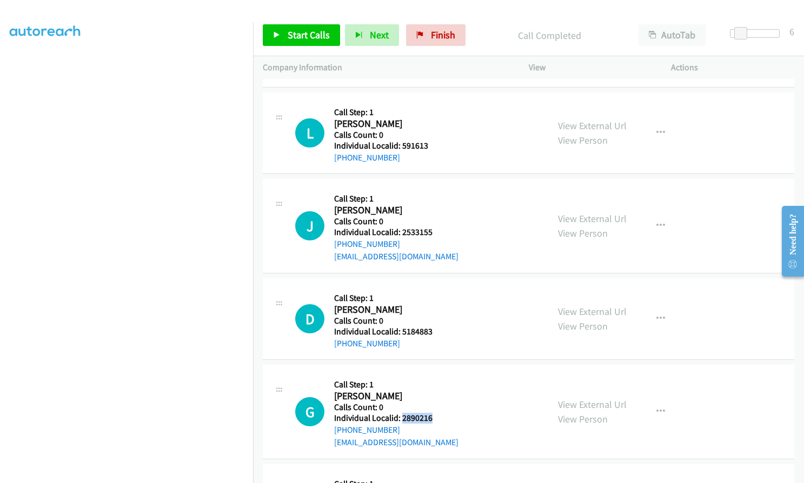
drag, startPoint x: 400, startPoint y: 379, endPoint x: 432, endPoint y: 379, distance: 32.4
click at [432, 413] on h5 "Individual Localid: 2890216" at bounding box center [396, 418] width 124 height 11
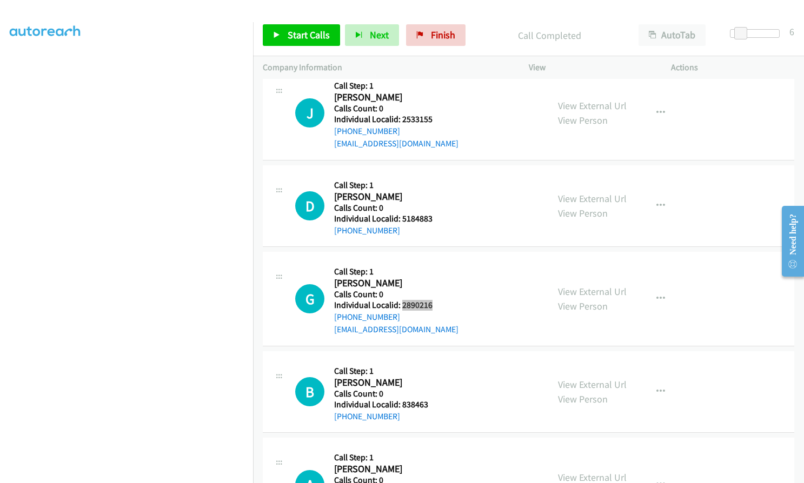
scroll to position [3058, 0]
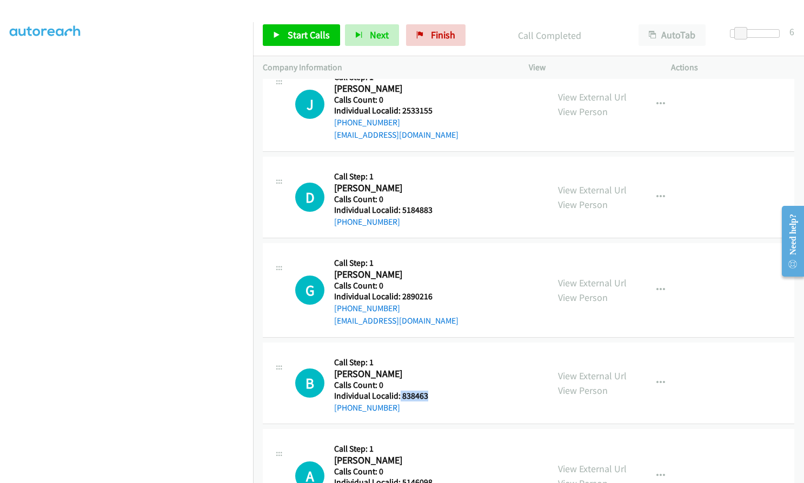
drag, startPoint x: 399, startPoint y: 357, endPoint x: 434, endPoint y: 357, distance: 34.6
click at [434, 391] on h5 "Individual Localid: 838463" at bounding box center [389, 396] width 110 height 11
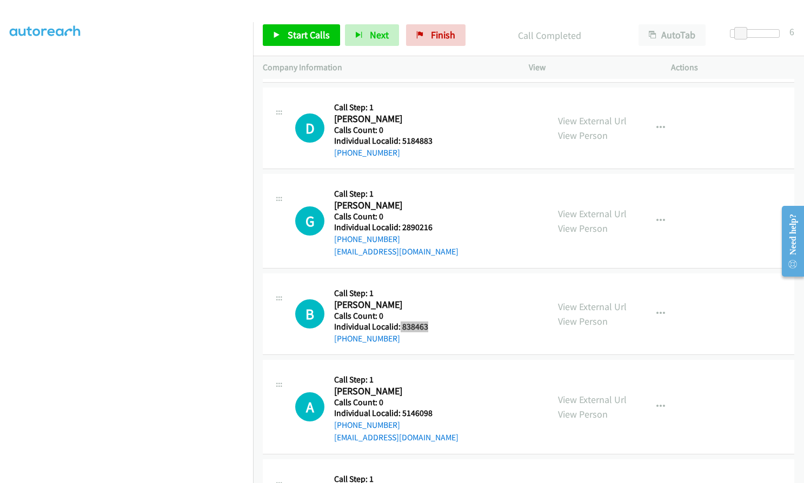
scroll to position [3139, 0]
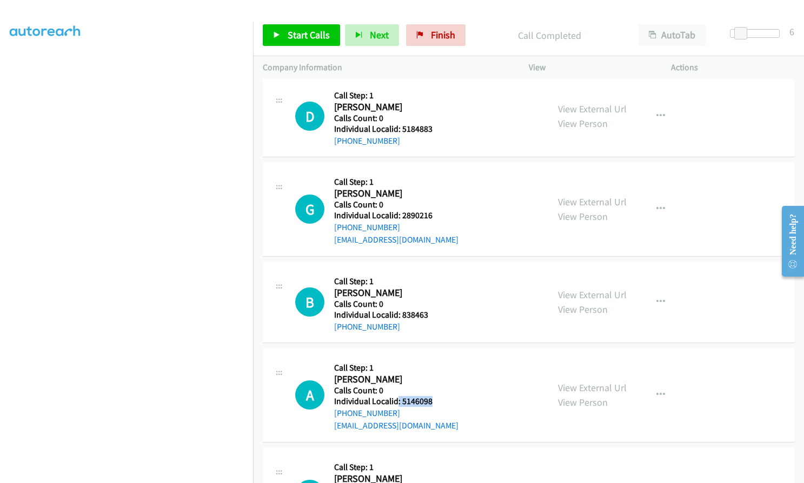
drag, startPoint x: 398, startPoint y: 362, endPoint x: 424, endPoint y: 365, distance: 26.6
click at [432, 396] on h5 "Individual Localid: 5146098" at bounding box center [396, 401] width 124 height 11
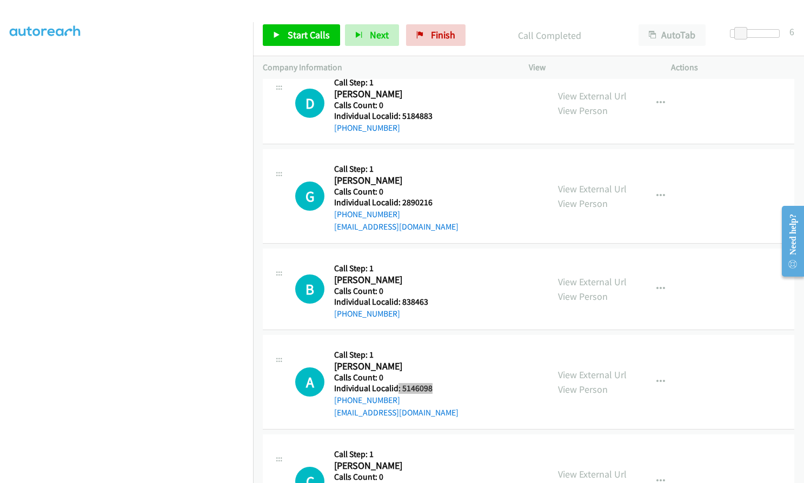
scroll to position [3166, 0]
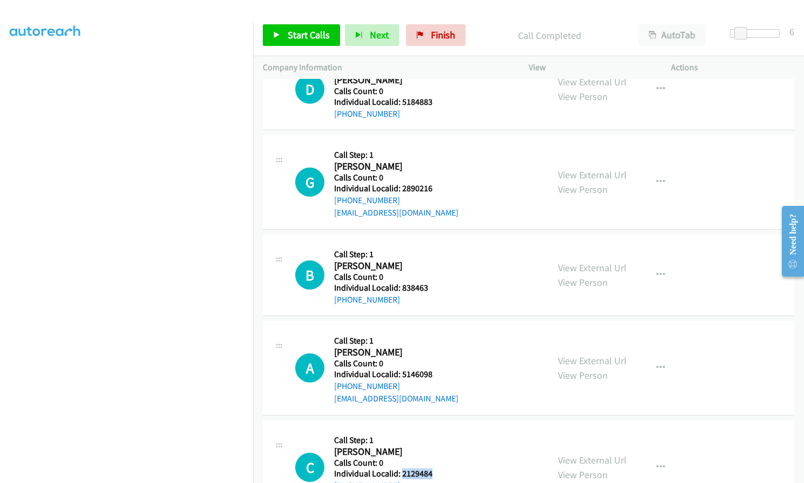
drag, startPoint x: 400, startPoint y: 432, endPoint x: 432, endPoint y: 433, distance: 31.9
click at [432, 433] on div "C Callback Scheduled Call Step: 1 [PERSON_NAME] America/New_York Calls Count: 0…" at bounding box center [416, 467] width 243 height 75
click at [323, 37] on span "Start Calls" at bounding box center [309, 35] width 42 height 12
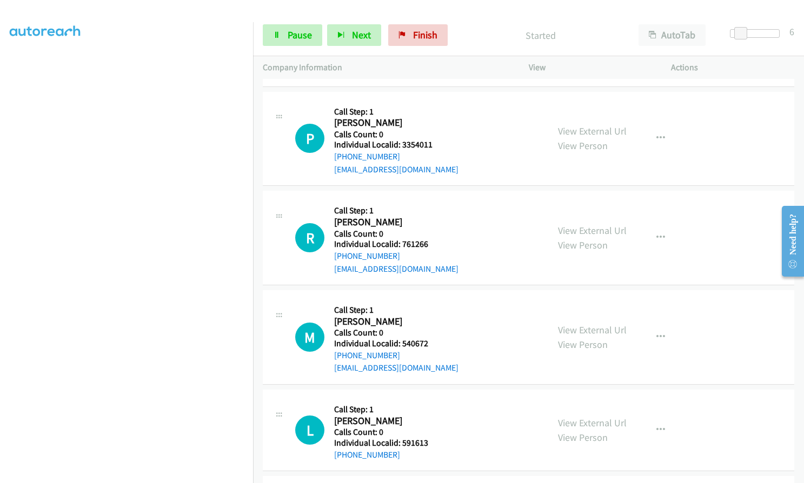
scroll to position [123, 0]
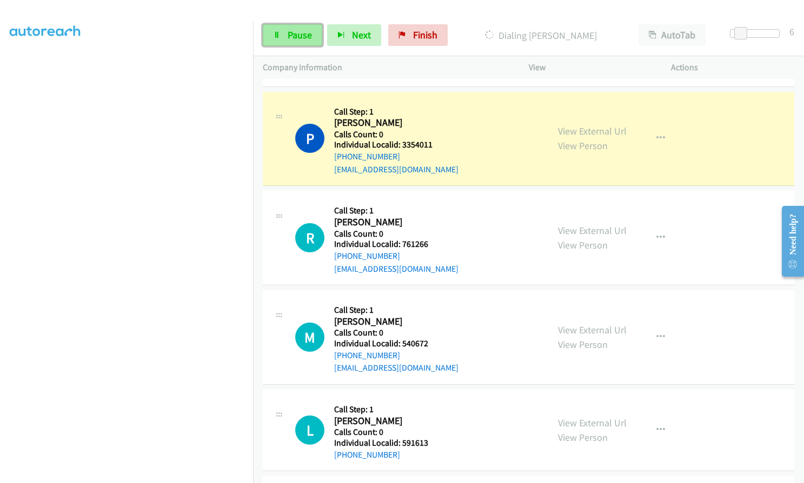
click at [292, 43] on link "Pause" at bounding box center [292, 35] width 59 height 22
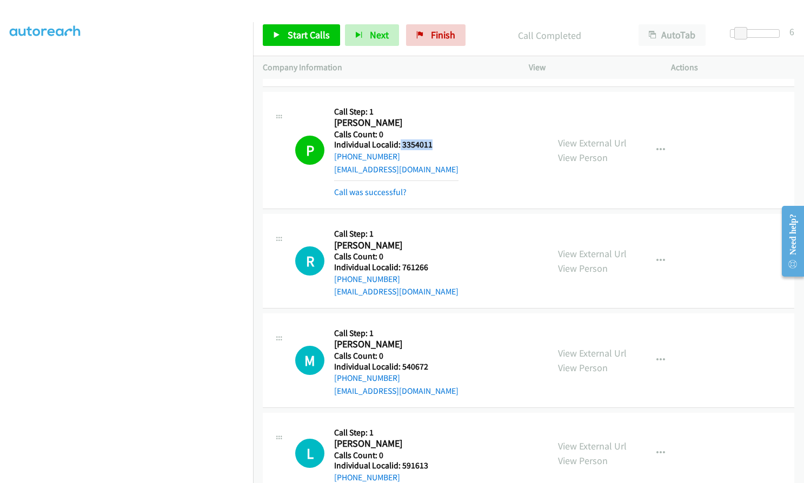
drag, startPoint x: 411, startPoint y: 103, endPoint x: 437, endPoint y: 104, distance: 26.5
click at [437, 139] on h5 "Individual Localid: 3354011" at bounding box center [396, 144] width 124 height 11
click at [302, 39] on span "Start Calls" at bounding box center [309, 35] width 42 height 12
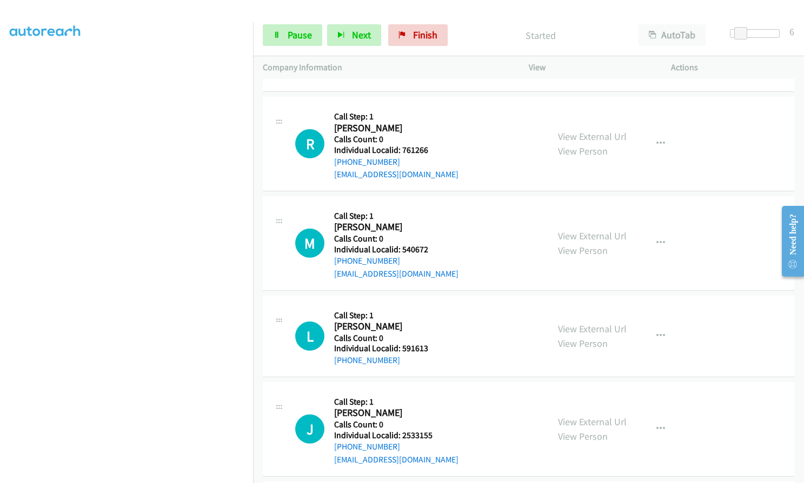
scroll to position [2760, 0]
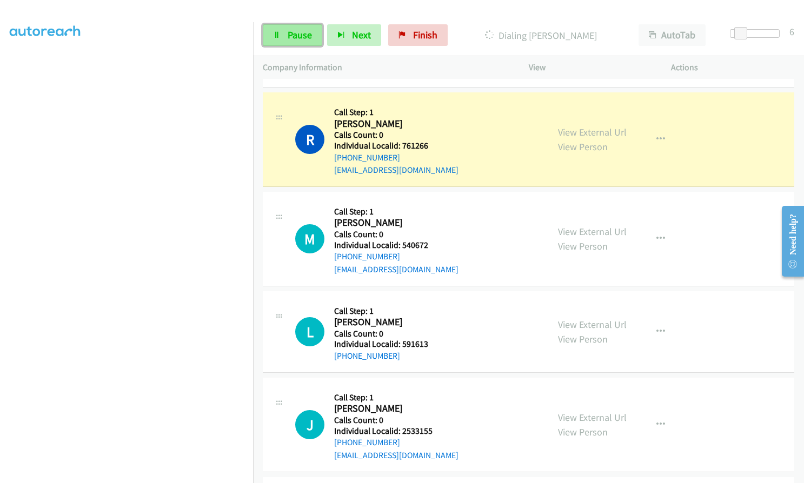
click at [293, 29] on span "Pause" at bounding box center [300, 35] width 24 height 12
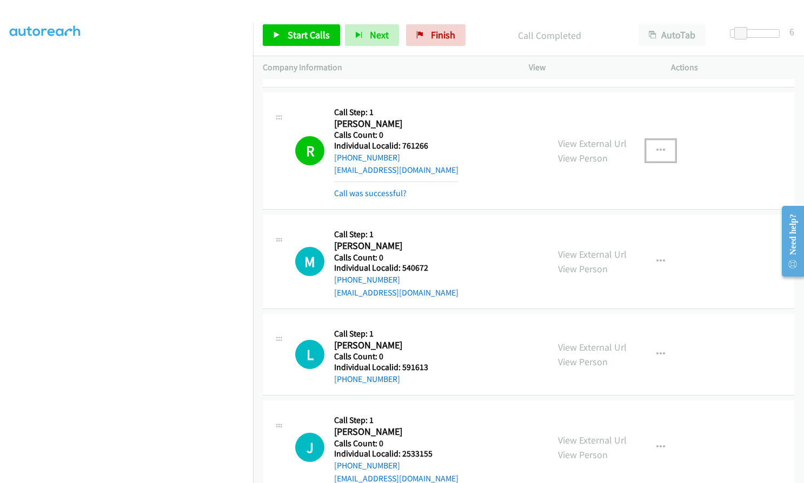
click at [664, 140] on button "button" at bounding box center [660, 151] width 29 height 22
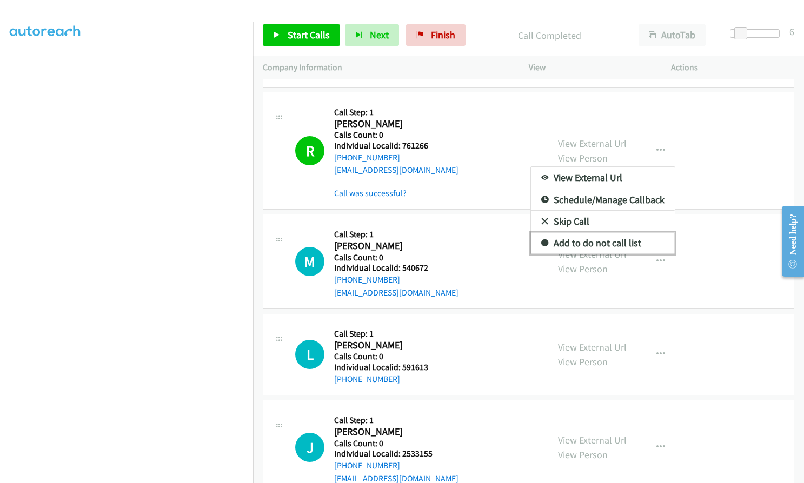
click at [541, 240] on icon at bounding box center [545, 244] width 8 height 8
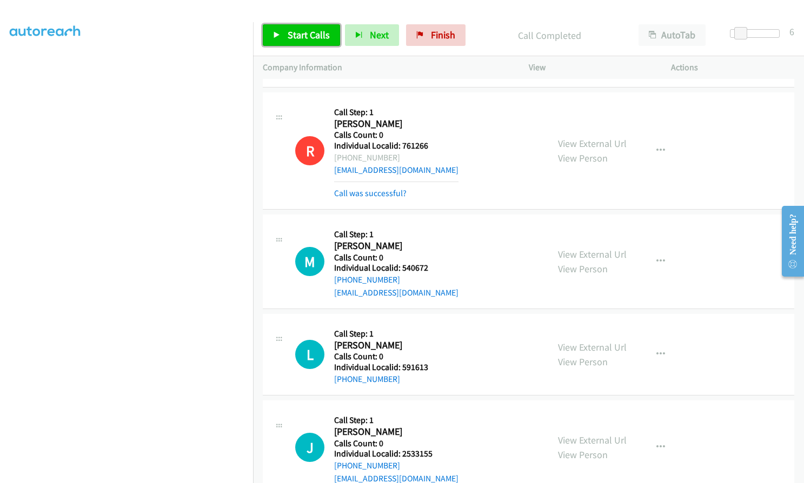
click at [283, 35] on link "Start Calls" at bounding box center [301, 35] width 77 height 22
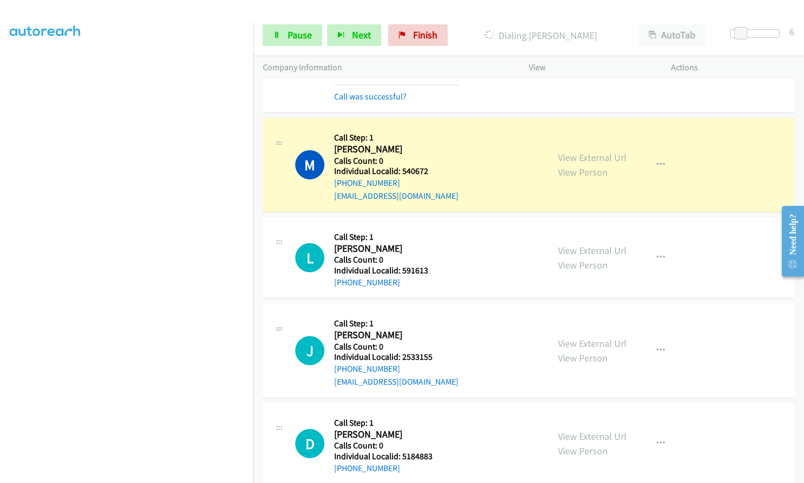
scroll to position [2868, 0]
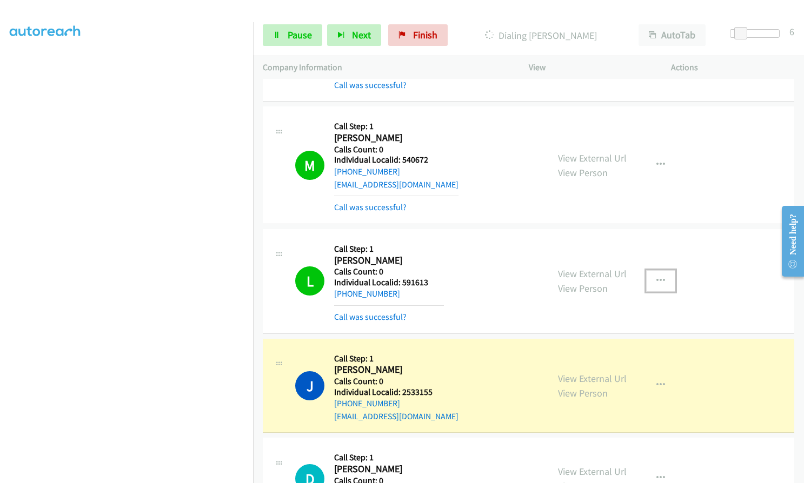
drag, startPoint x: 652, startPoint y: 239, endPoint x: 627, endPoint y: 252, distance: 28.0
click at [656, 277] on icon "button" at bounding box center [660, 281] width 9 height 9
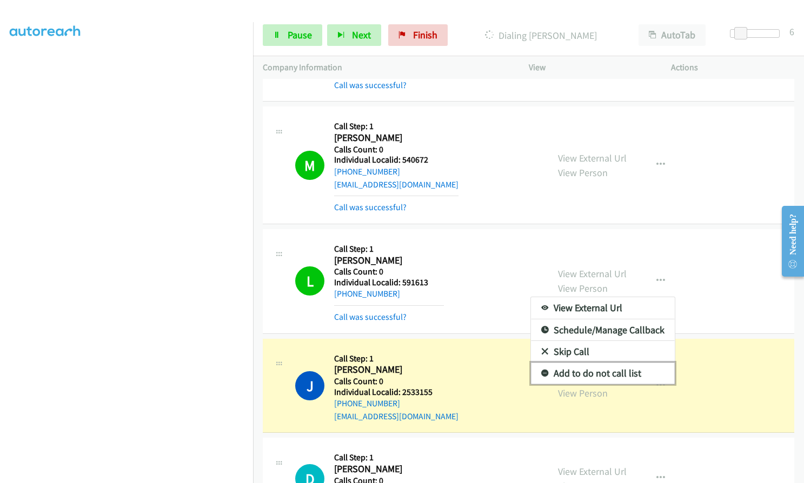
click at [541, 370] on icon at bounding box center [545, 374] width 8 height 8
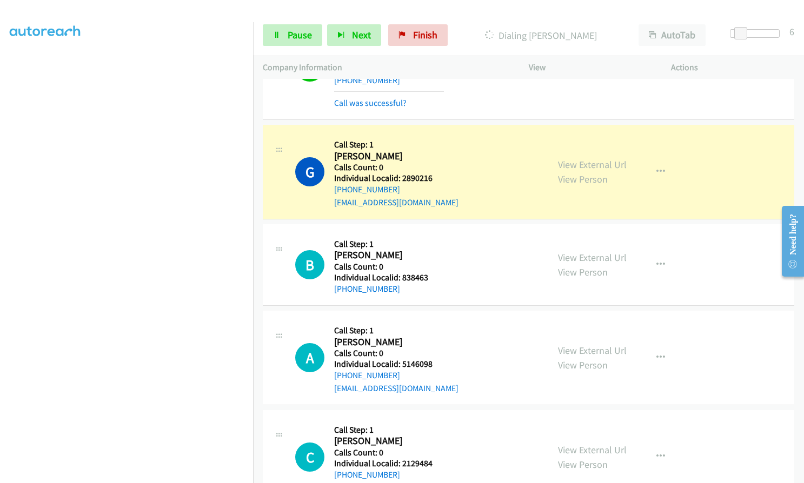
scroll to position [3328, 0]
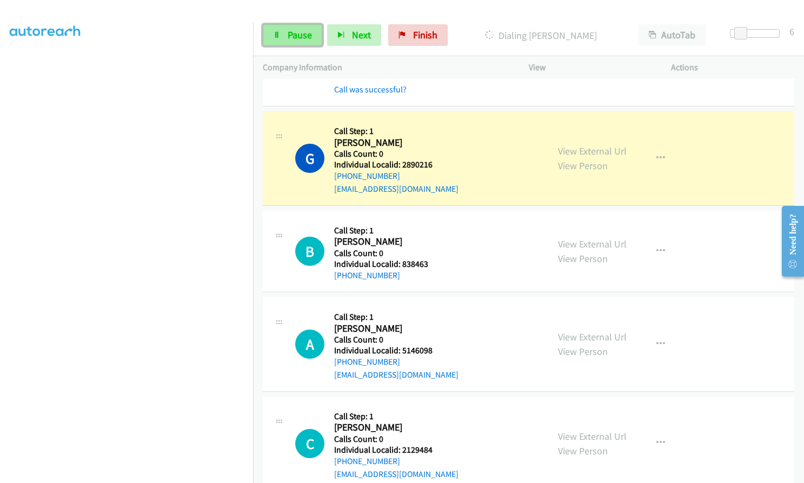
click at [305, 31] on span "Pause" at bounding box center [300, 35] width 24 height 12
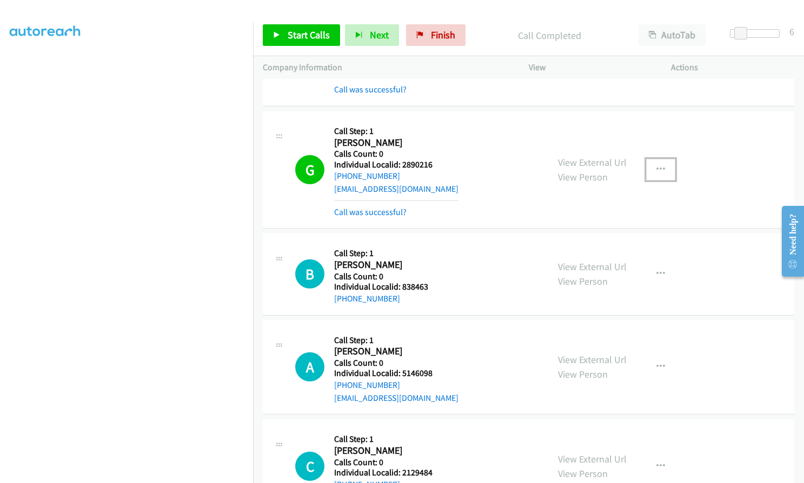
click at [650, 159] on button "button" at bounding box center [660, 170] width 29 height 22
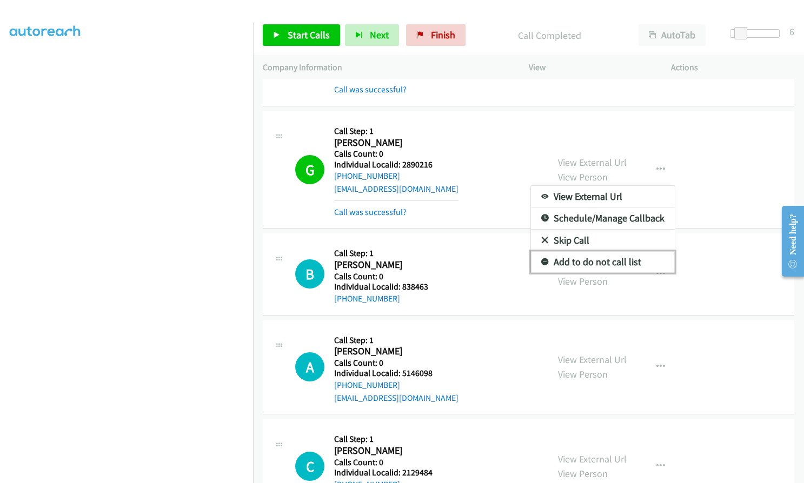
click at [541, 259] on icon at bounding box center [545, 263] width 8 height 8
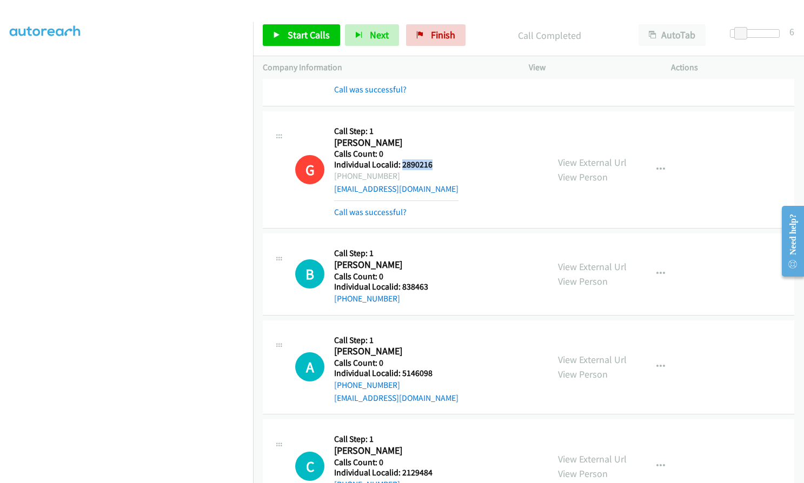
drag, startPoint x: 401, startPoint y: 127, endPoint x: 429, endPoint y: 126, distance: 27.6
click at [438, 159] on h5 "Individual Localid: 2890216" at bounding box center [396, 164] width 124 height 11
drag, startPoint x: 433, startPoint y: 29, endPoint x: 453, endPoint y: 41, distance: 23.0
click at [433, 29] on span "Finish" at bounding box center [443, 35] width 24 height 12
